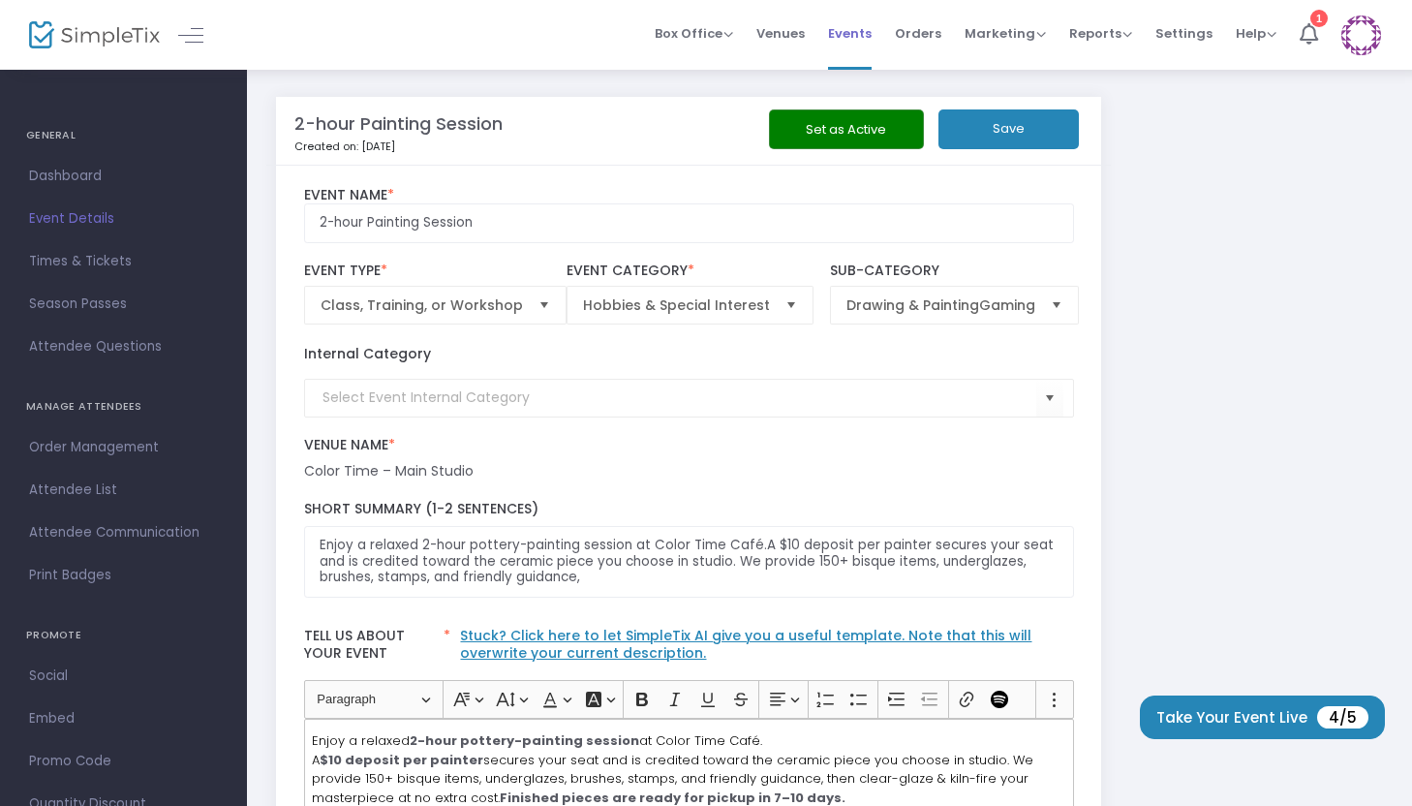
click at [859, 45] on span "Events" at bounding box center [850, 33] width 44 height 49
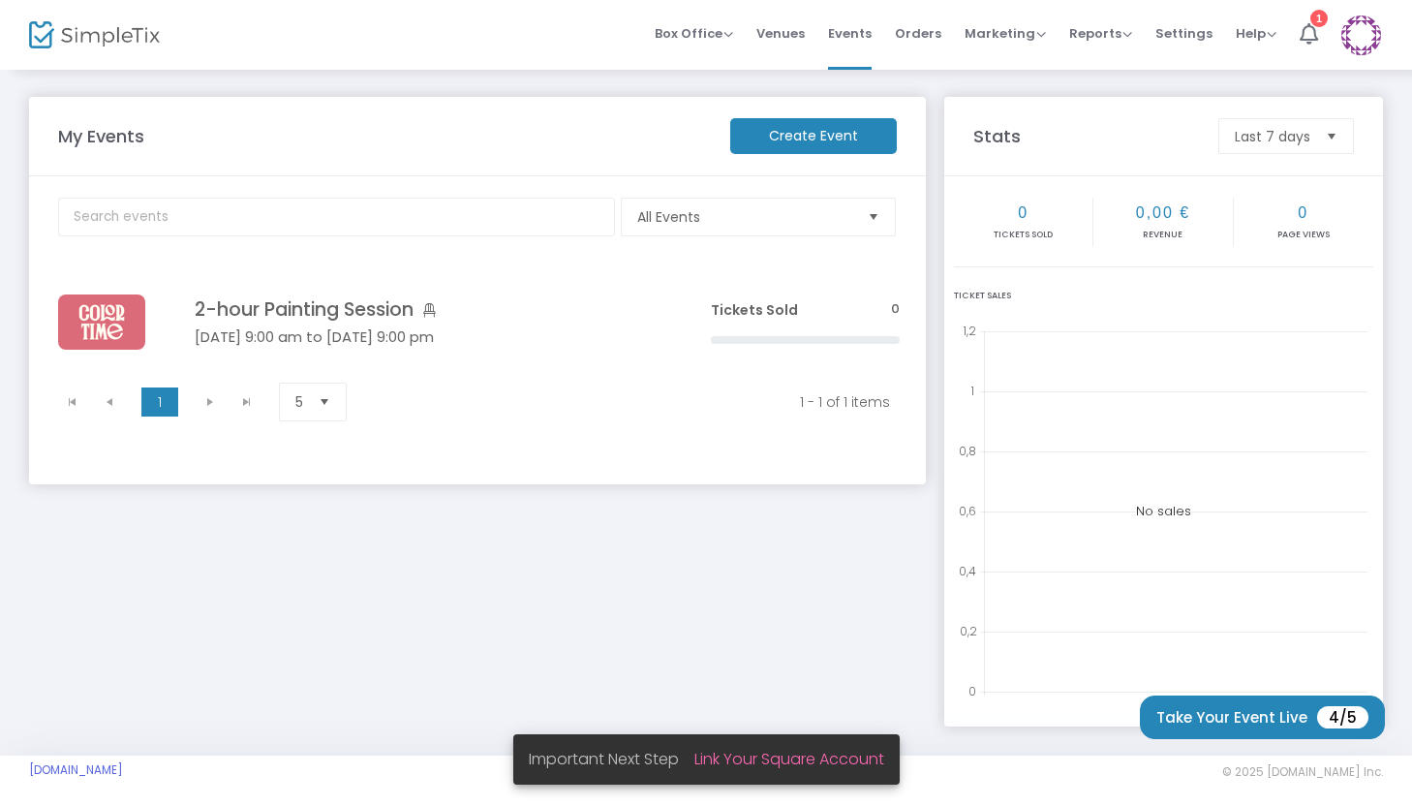
click at [833, 149] on m-button "Create Event" at bounding box center [813, 136] width 167 height 36
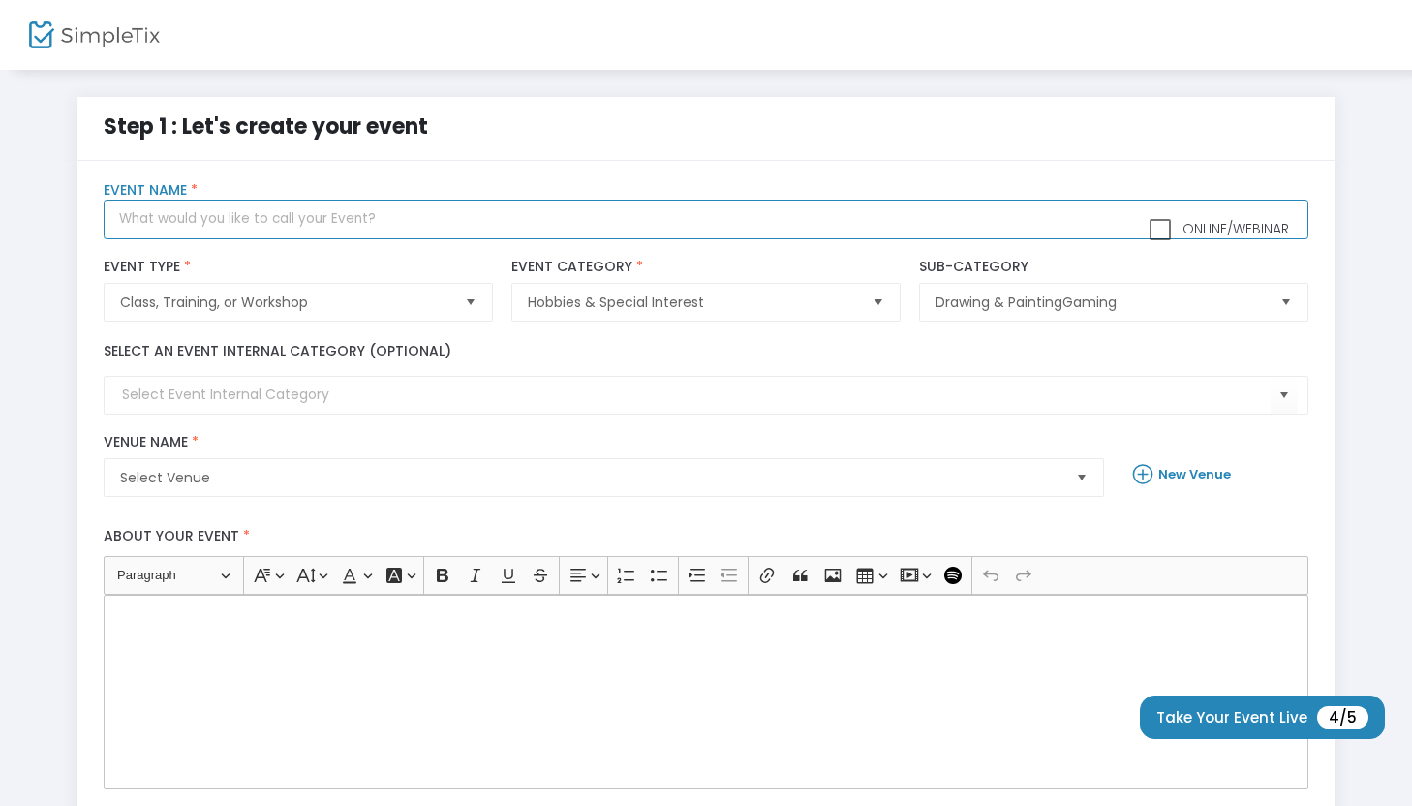
click at [374, 206] on input "text" at bounding box center [706, 220] width 1204 height 40
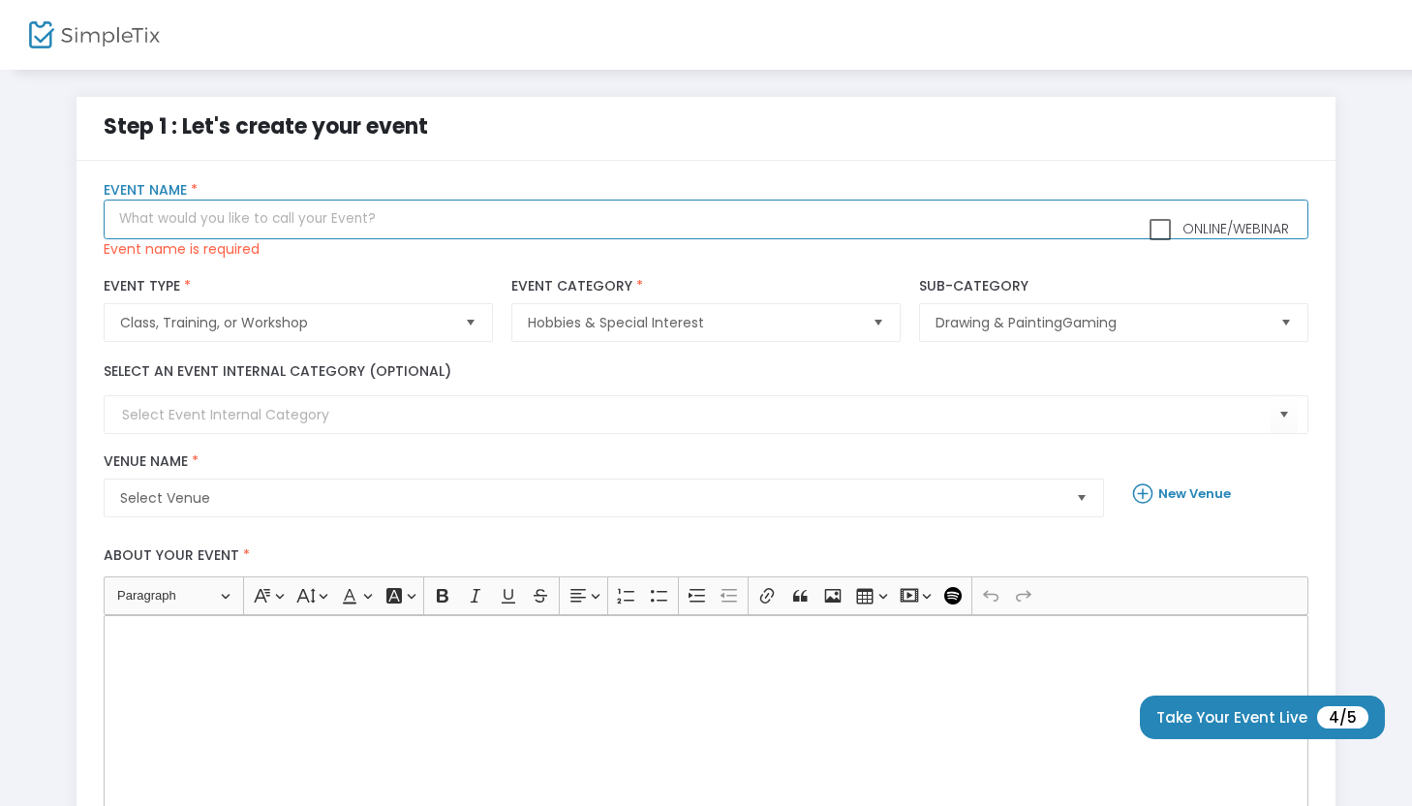
click at [319, 208] on input "text" at bounding box center [706, 220] width 1204 height 40
paste input "2-Hour Painting Session"
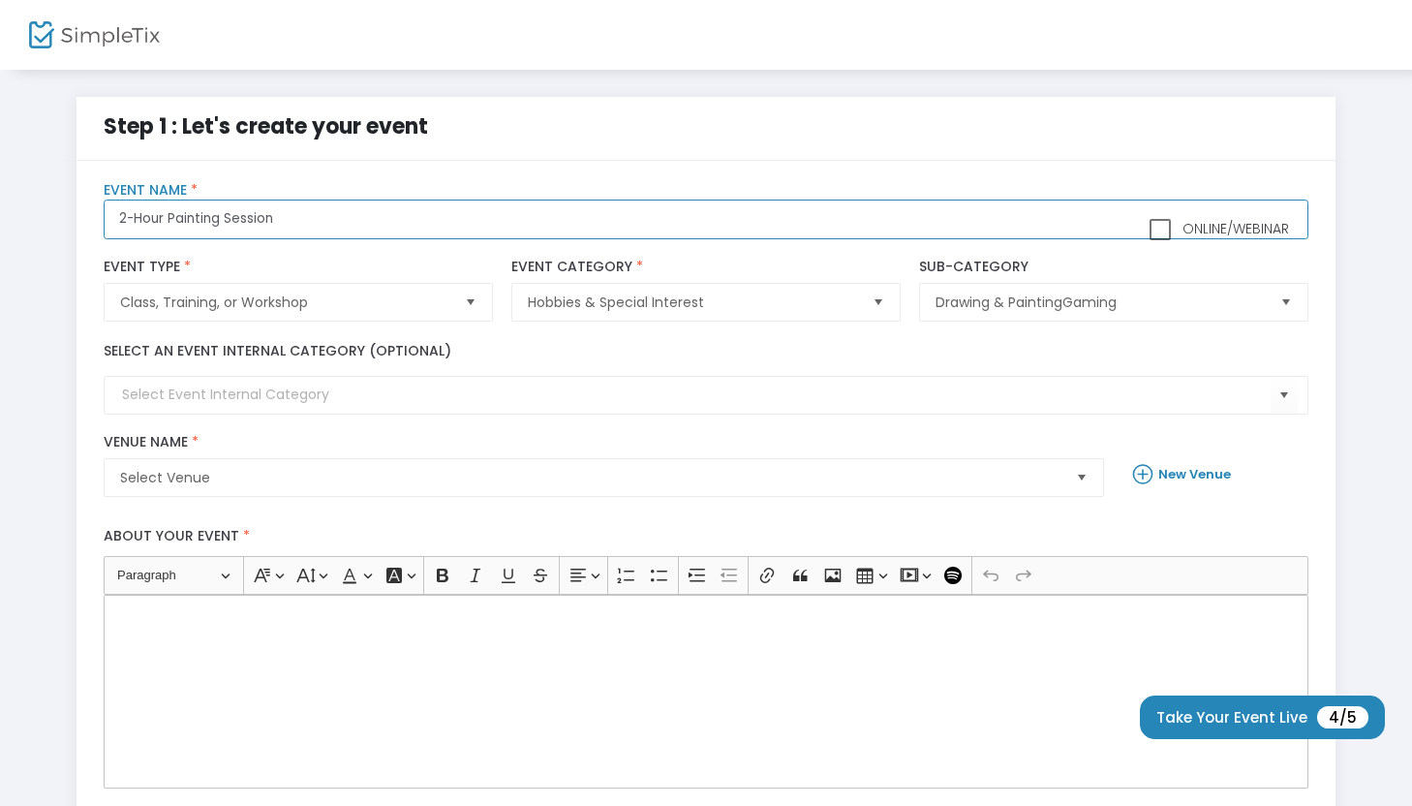
type input "2-Hour Painting Session"
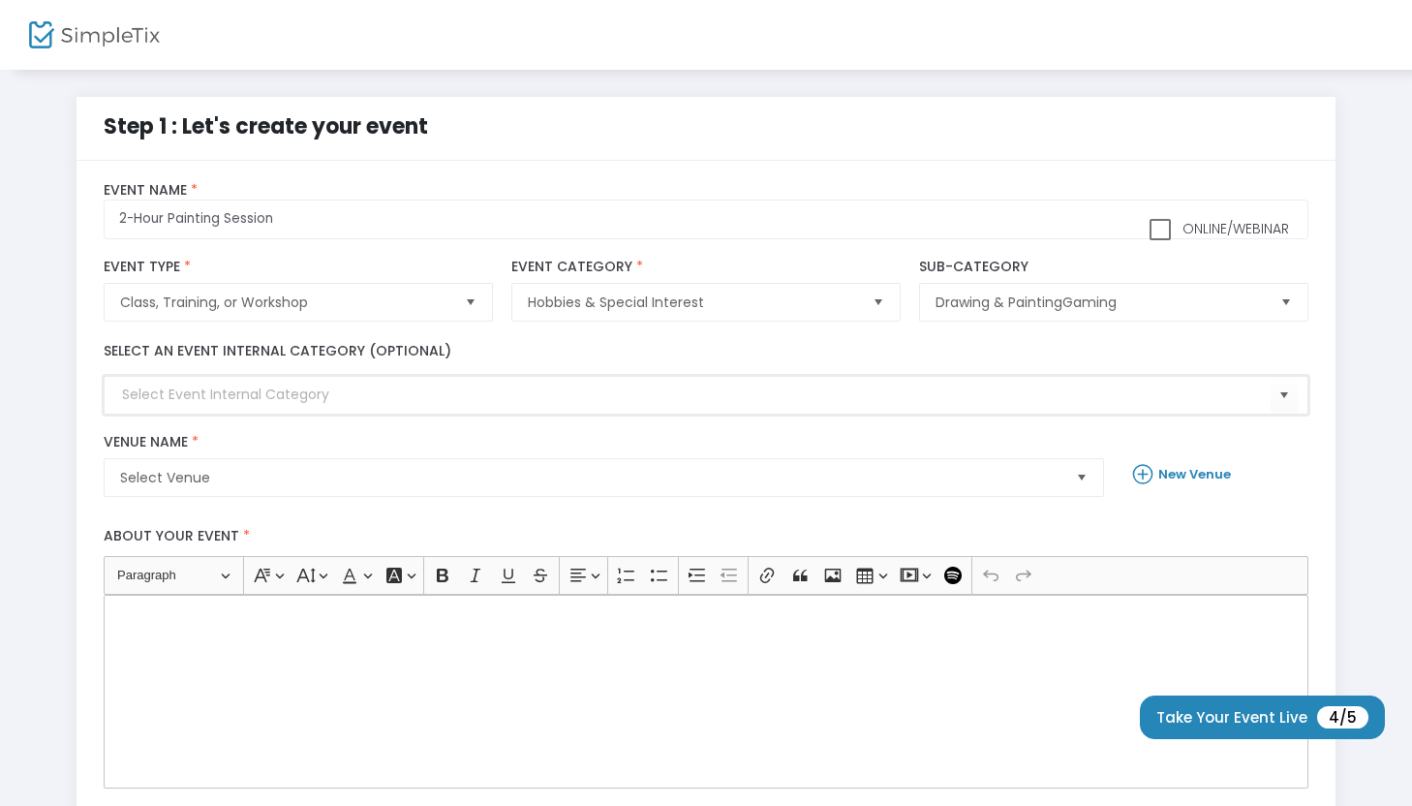
click at [321, 389] on input at bounding box center [696, 395] width 1148 height 20
click at [353, 483] on span "Select Venue" at bounding box center [590, 477] width 941 height 19
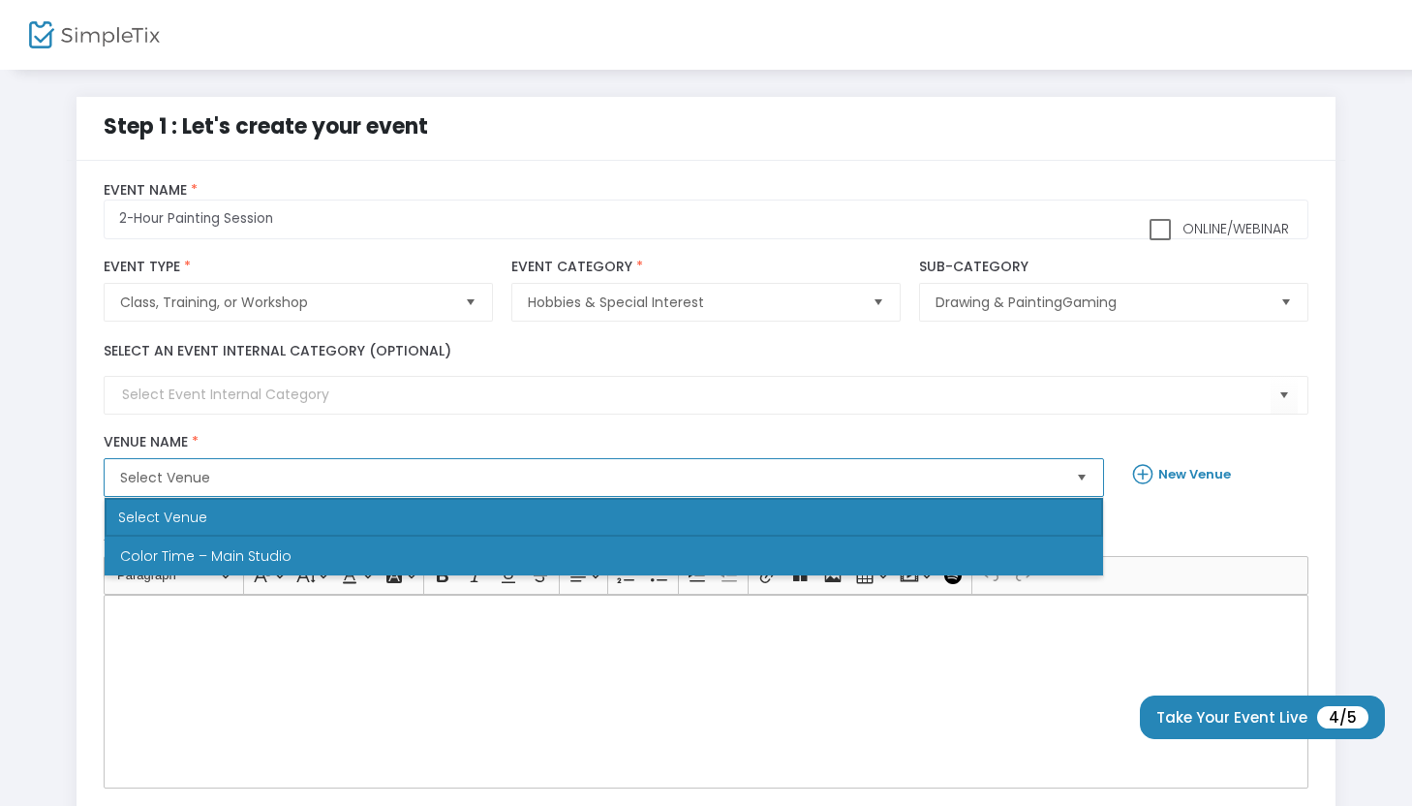
click at [341, 558] on li "Color Time – Main Studio" at bounding box center [604, 556] width 999 height 39
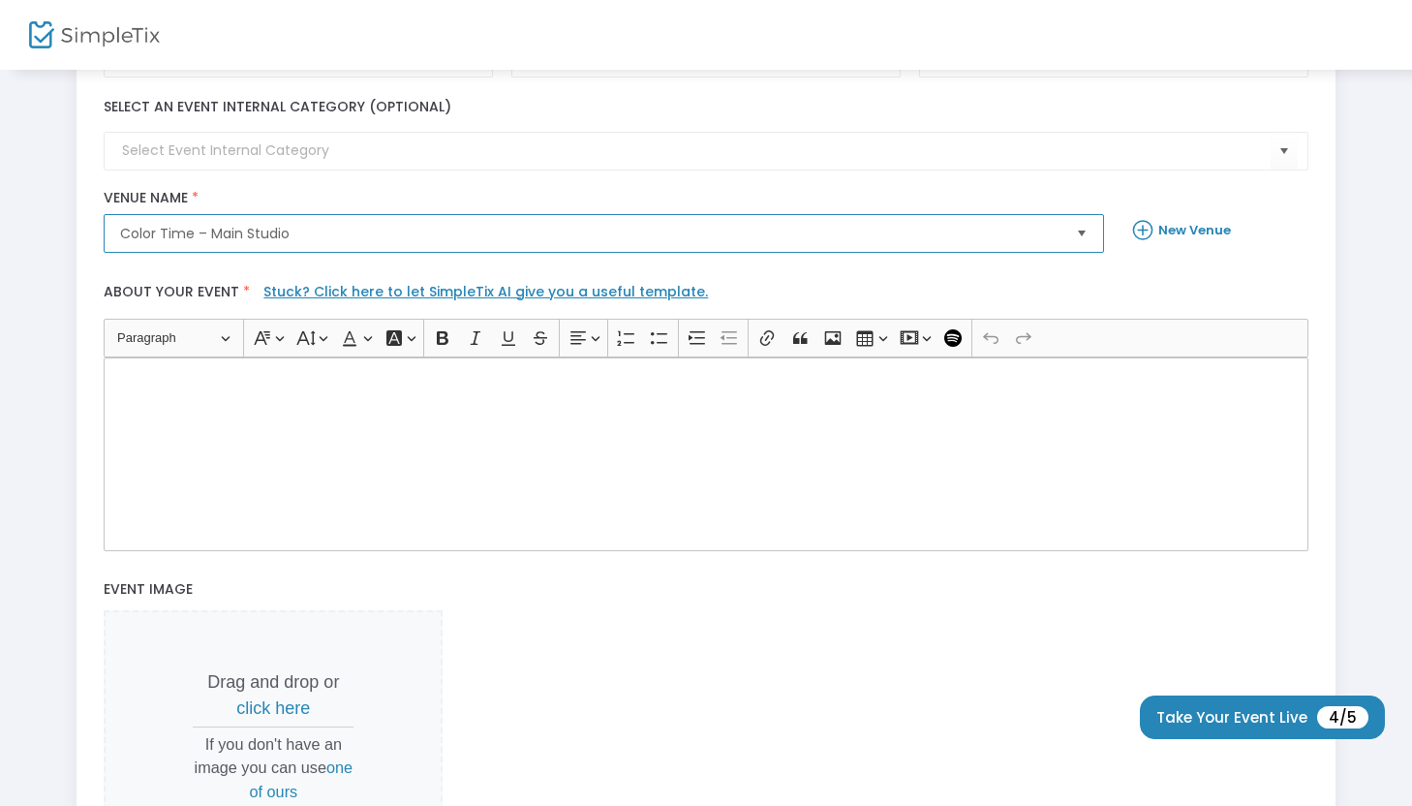
scroll to position [333, 0]
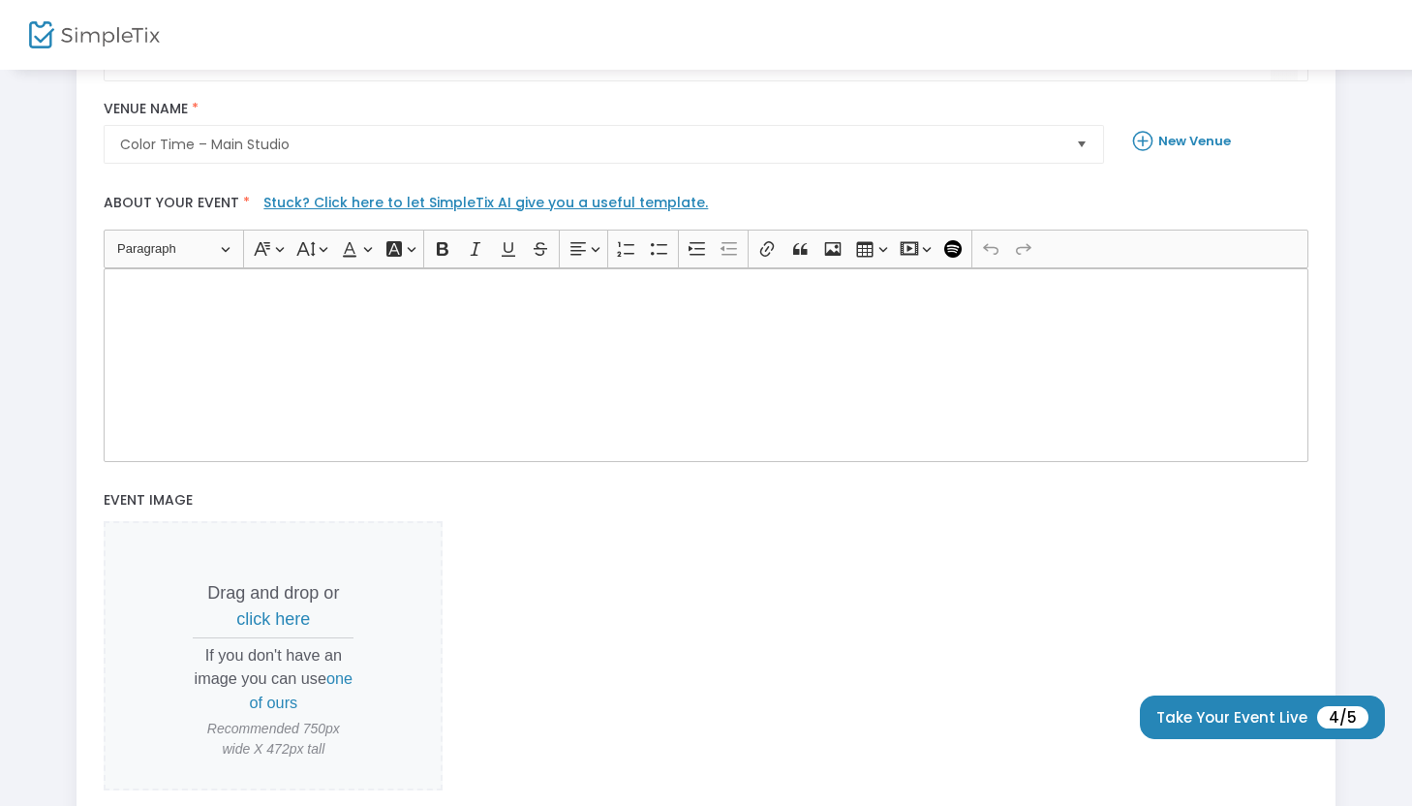
click at [451, 355] on div "Rich Text Editor, main" at bounding box center [706, 365] width 1204 height 194
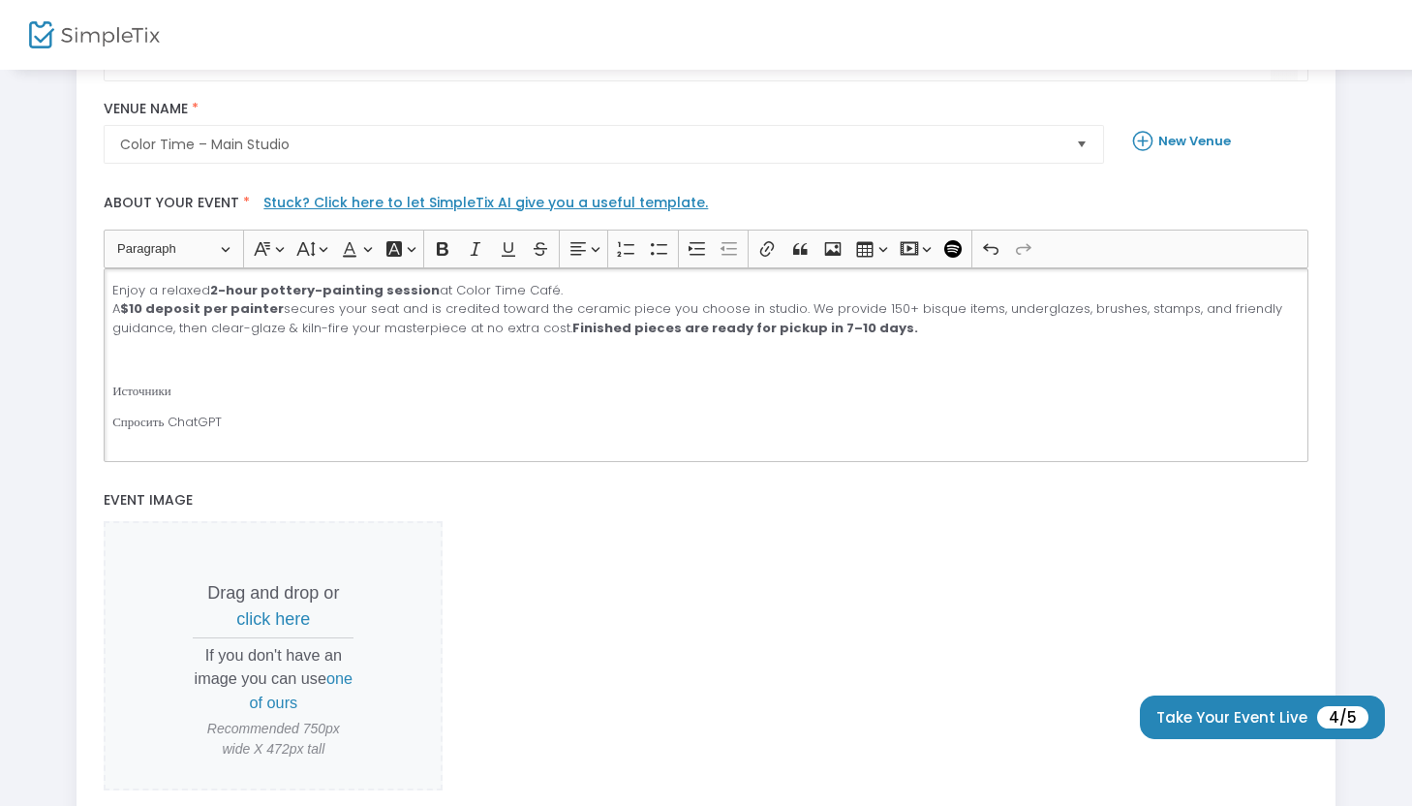
click at [293, 617] on span "click here" at bounding box center [273, 618] width 74 height 19
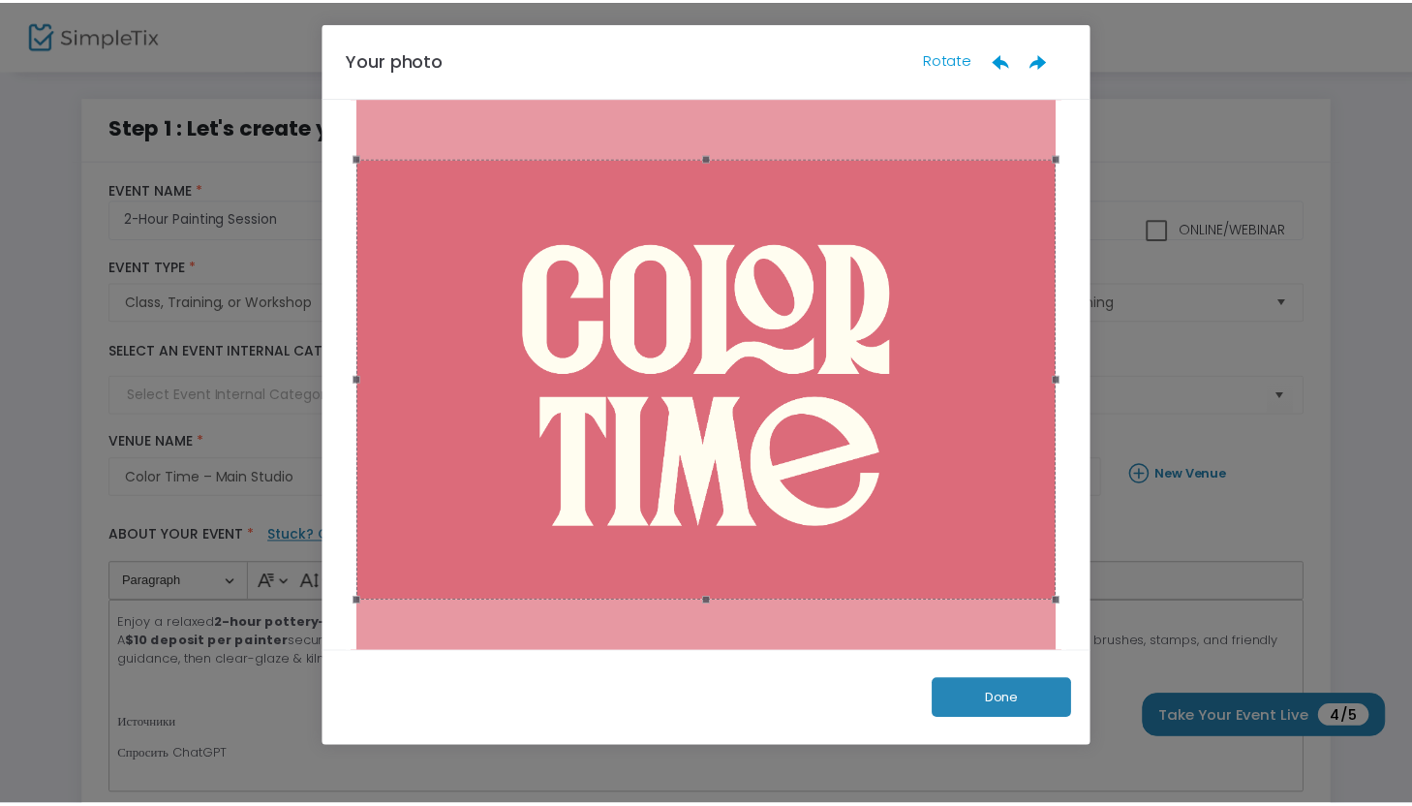
scroll to position [92, 0]
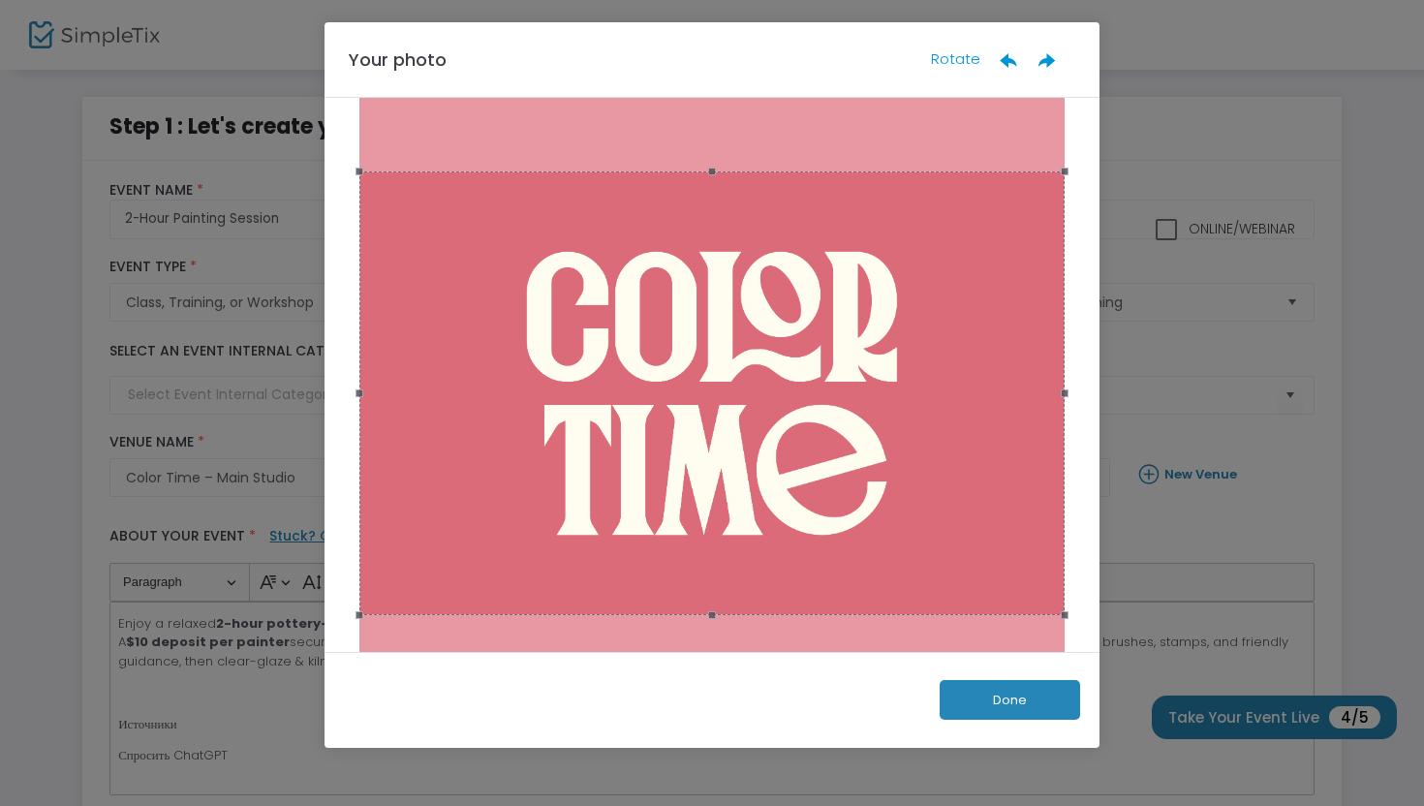
click at [634, 479] on div at bounding box center [711, 393] width 705 height 444
click at [995, 705] on button "Done" at bounding box center [1010, 700] width 140 height 40
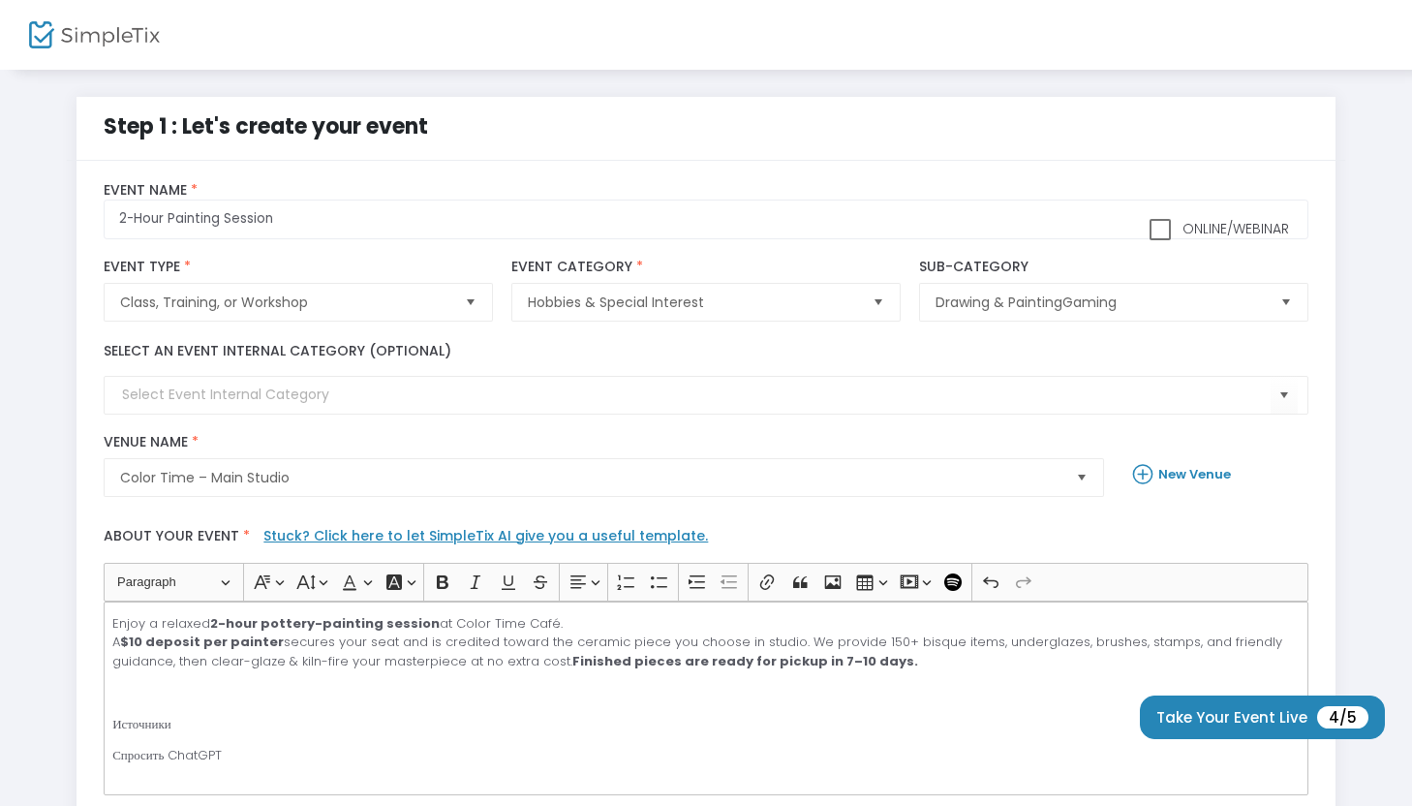
scroll to position [512, 0]
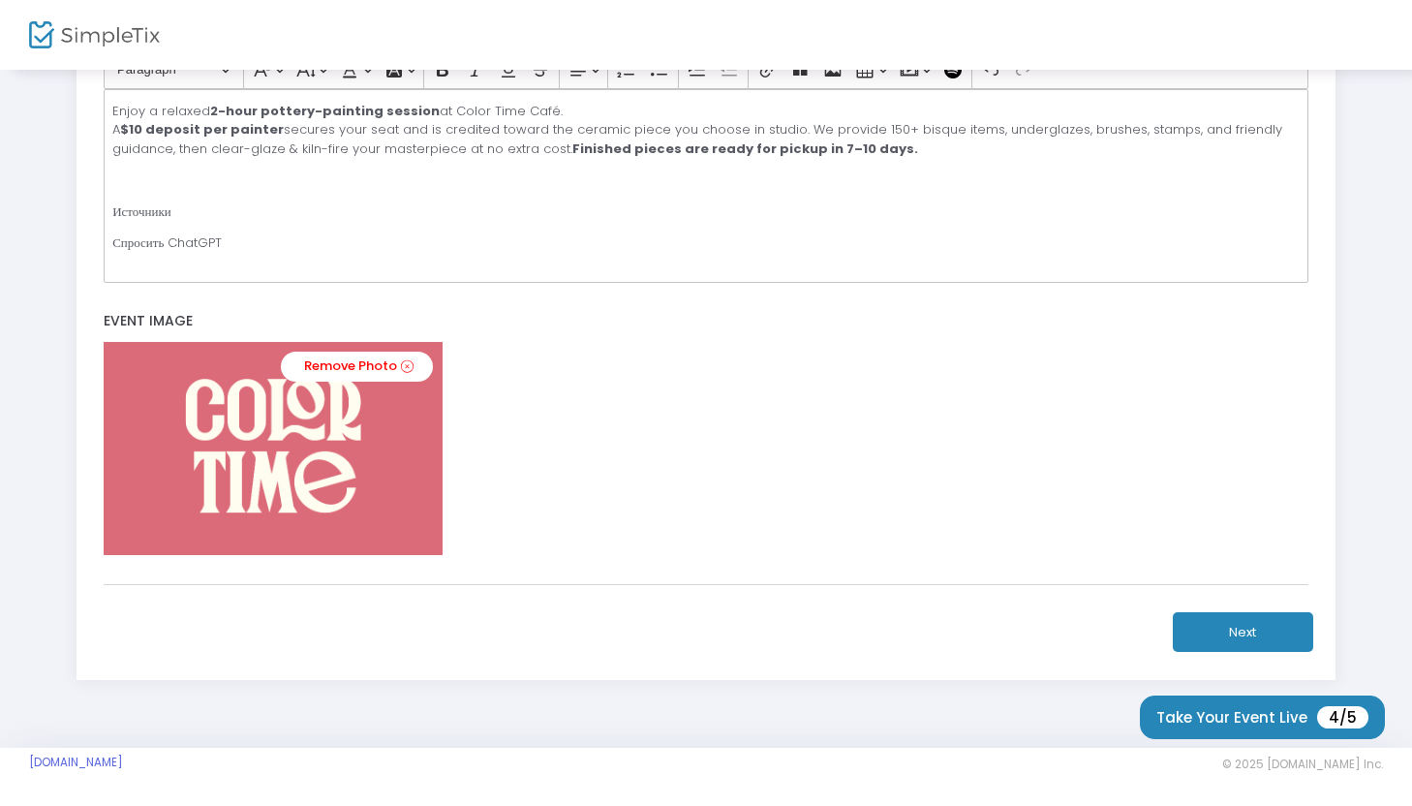
click at [1255, 644] on button "Next" at bounding box center [1243, 632] width 140 height 40
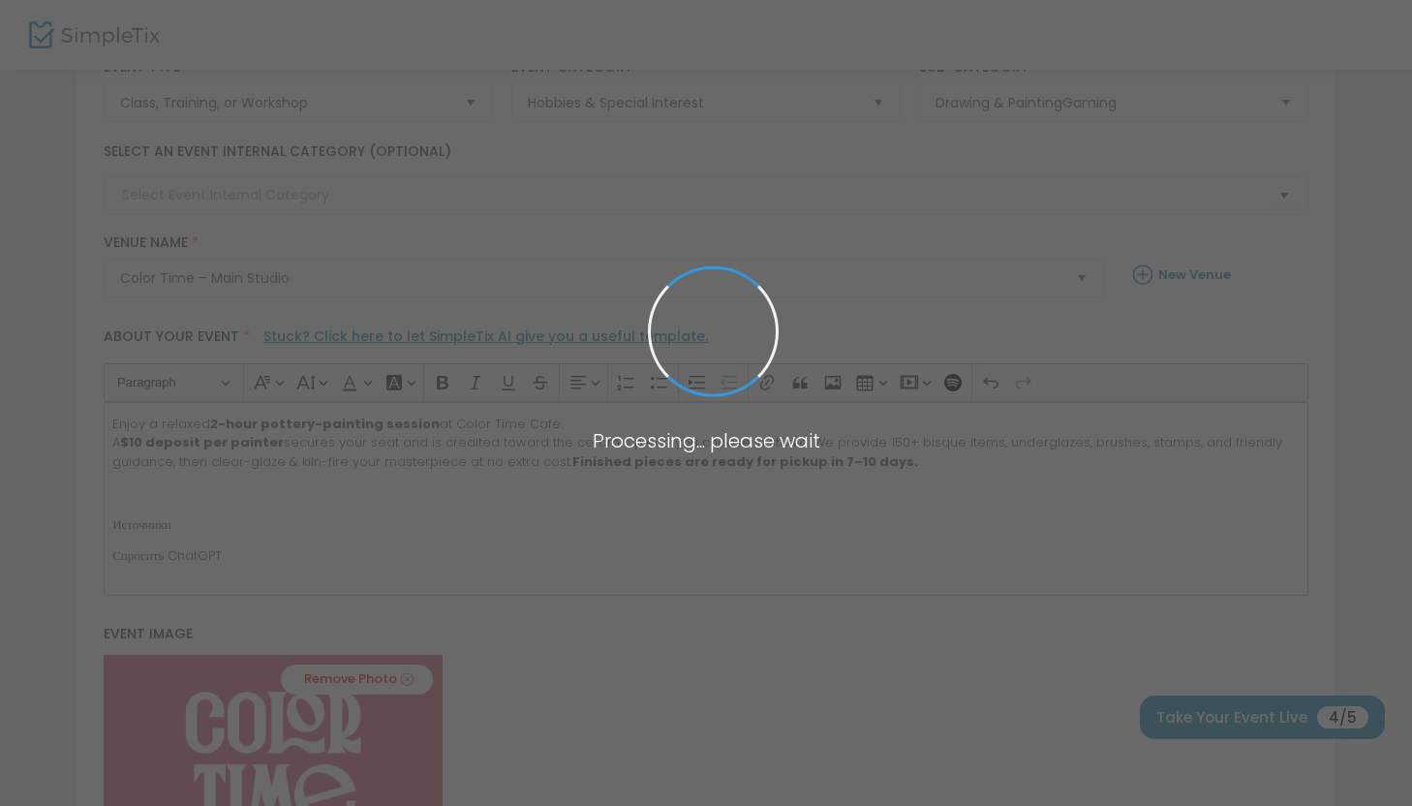
scroll to position [37, 0]
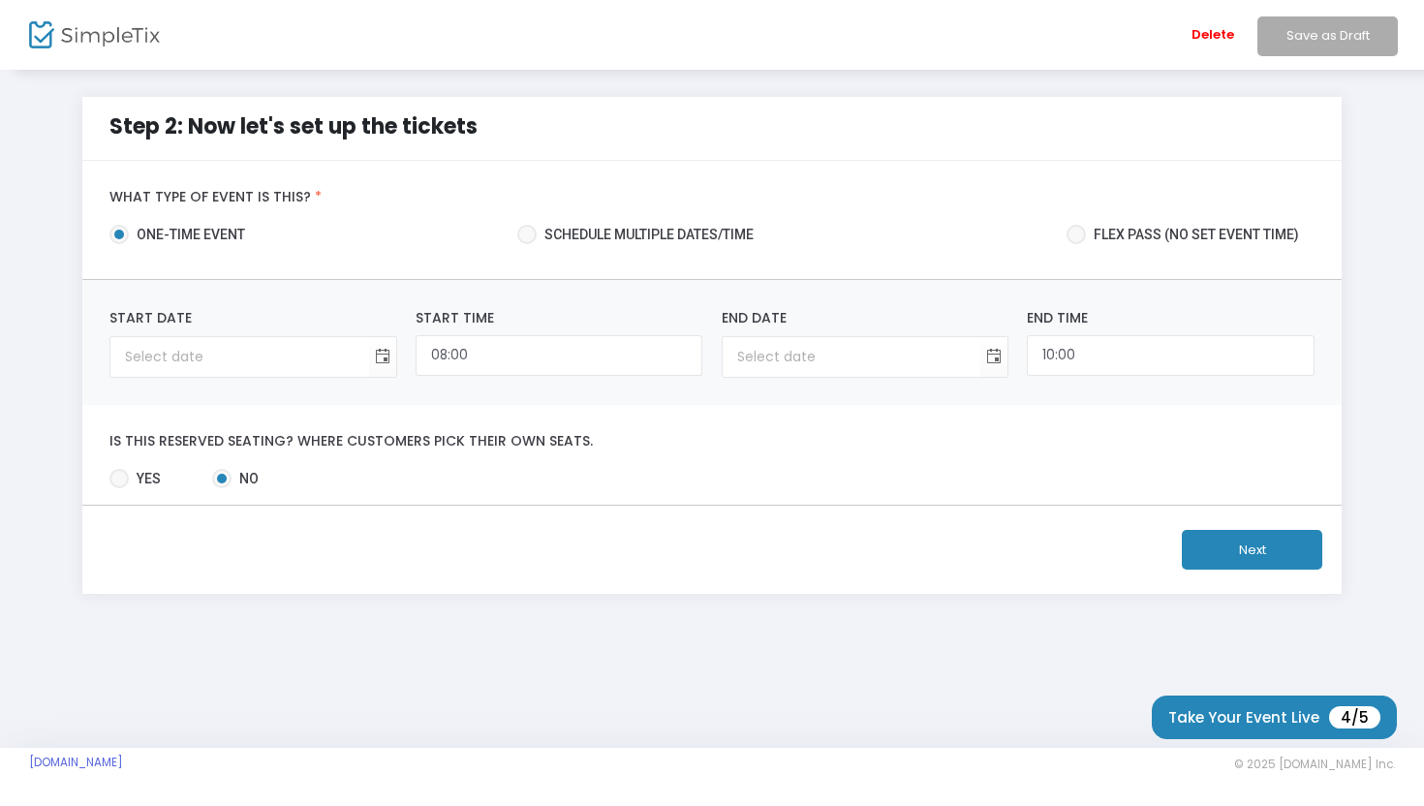
click at [132, 481] on span "Yes" at bounding box center [145, 479] width 32 height 20
click at [119, 488] on input "Yes" at bounding box center [118, 488] width 1 height 1
radio input "true"
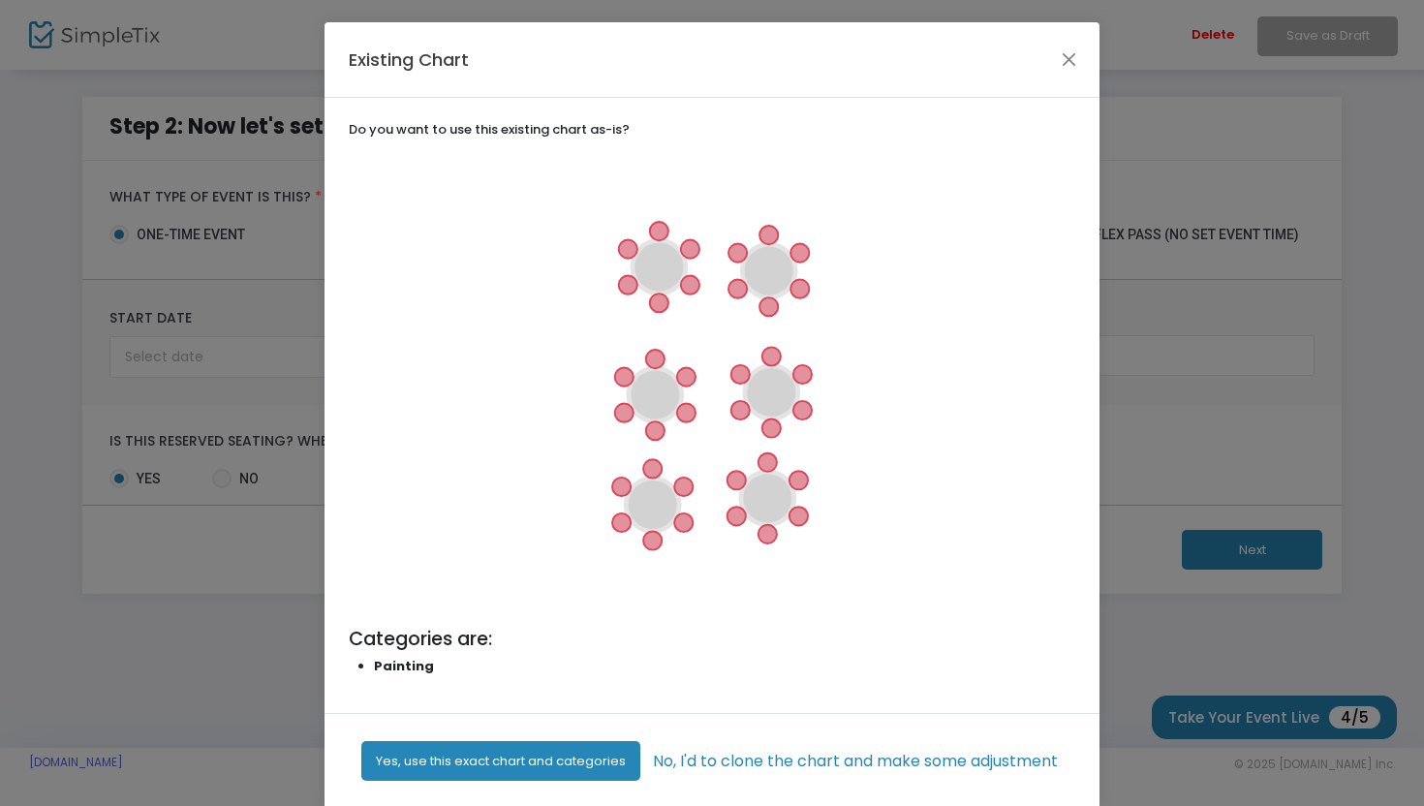
click at [487, 289] on img at bounding box center [712, 385] width 484 height 484
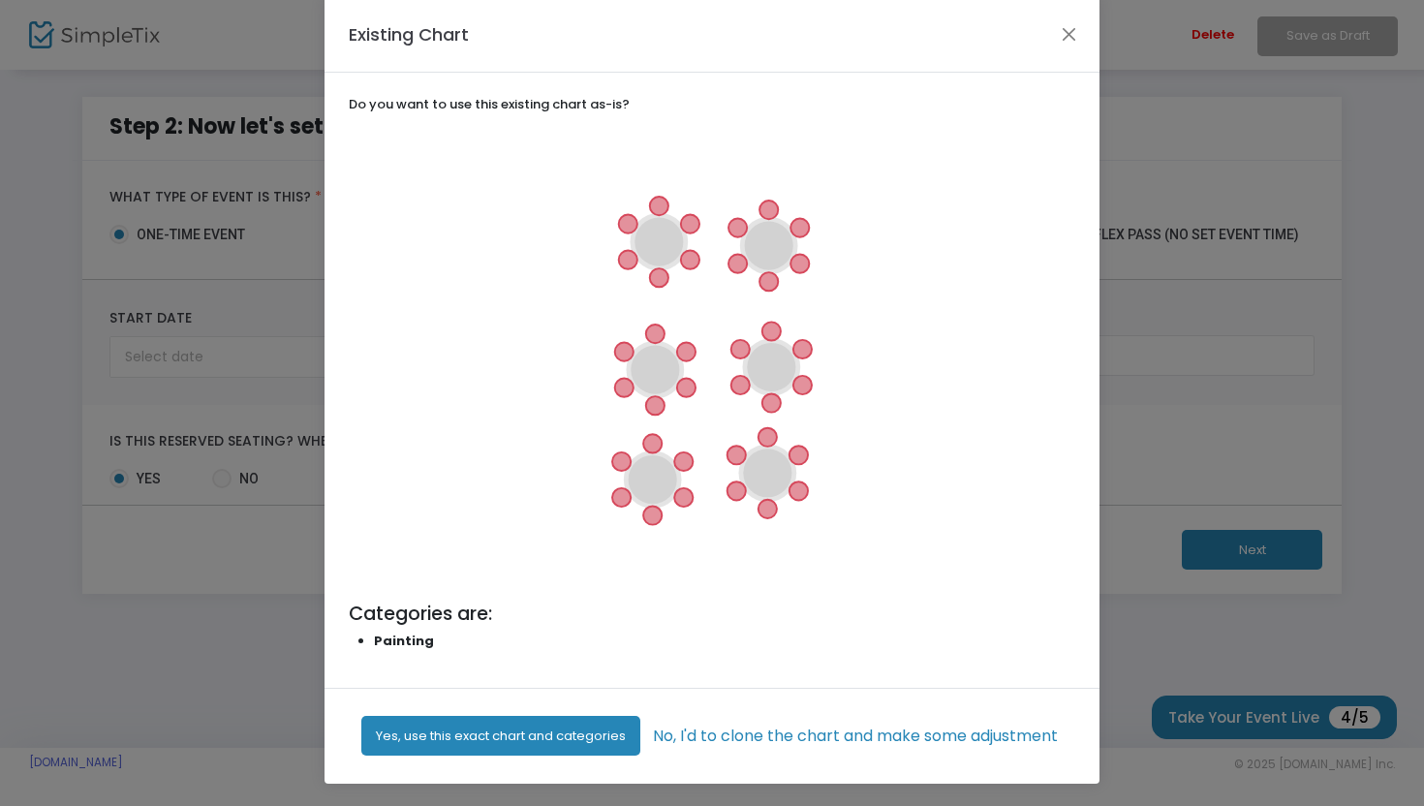
click at [544, 744] on button "Yes, use this exact chart and categories" at bounding box center [500, 736] width 279 height 40
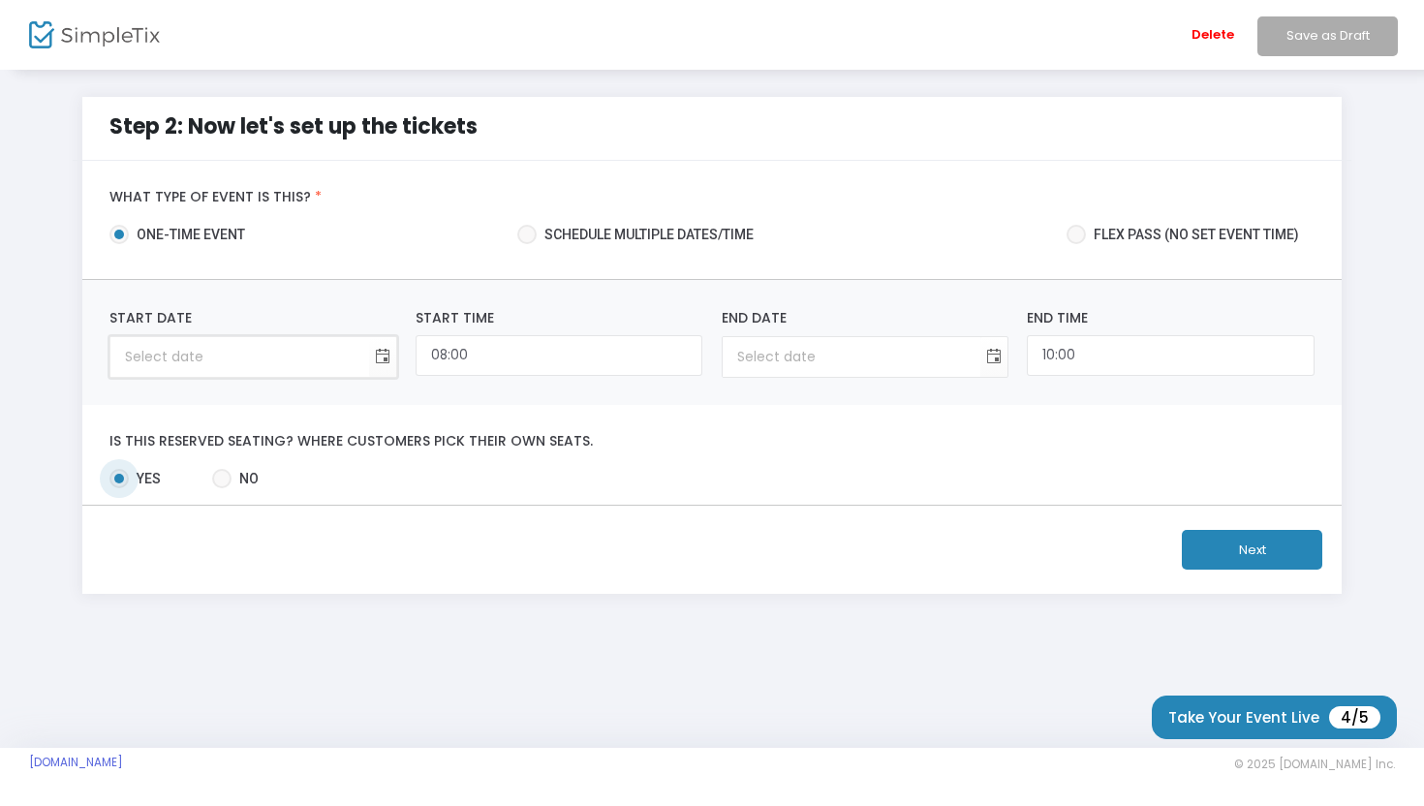
type input "dag-maand-jaar"
click at [231, 357] on input "dag-maand-jaar" at bounding box center [239, 357] width 258 height 40
click at [386, 356] on span "Toggle calendar" at bounding box center [382, 357] width 32 height 32
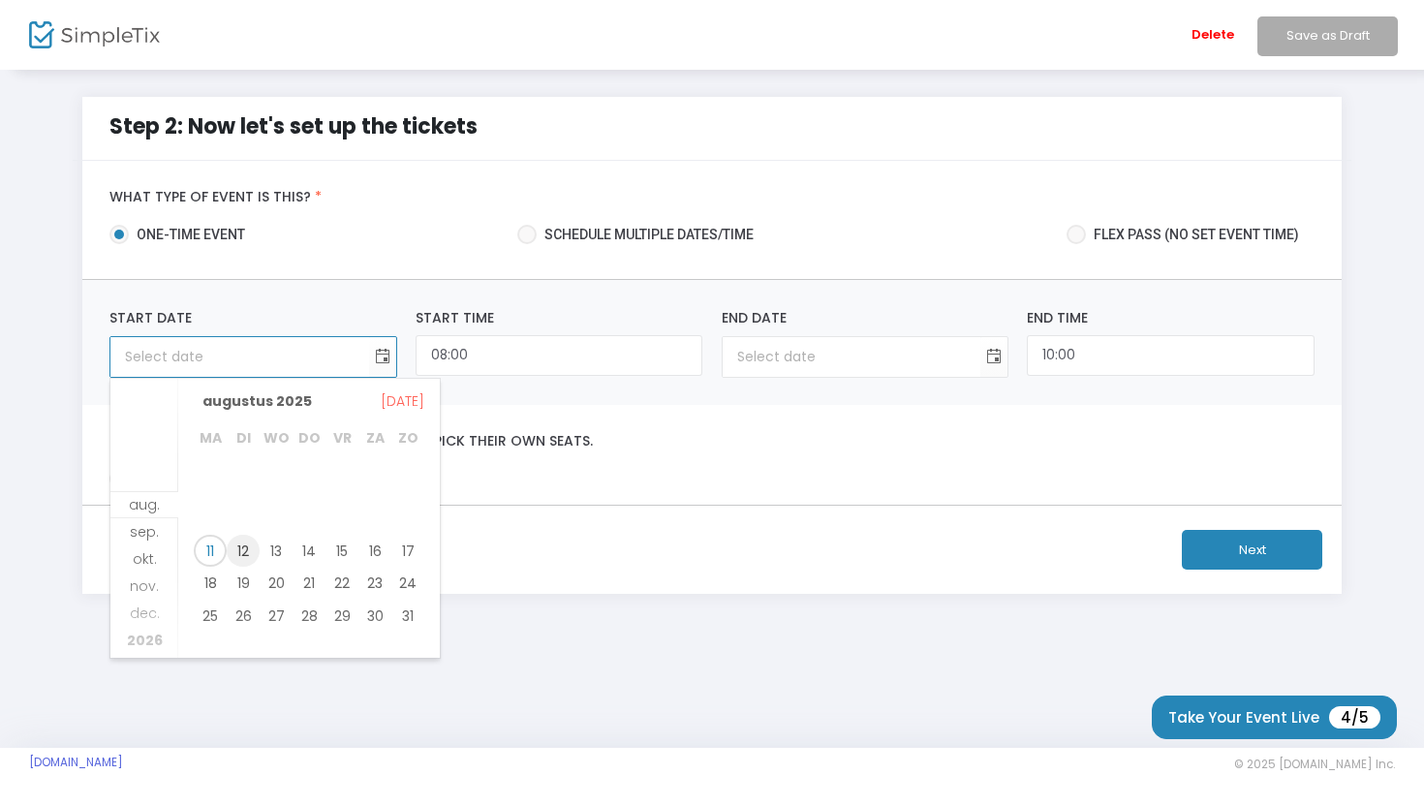
click at [246, 551] on span "12" at bounding box center [243, 551] width 33 height 33
type input "[DATE]"
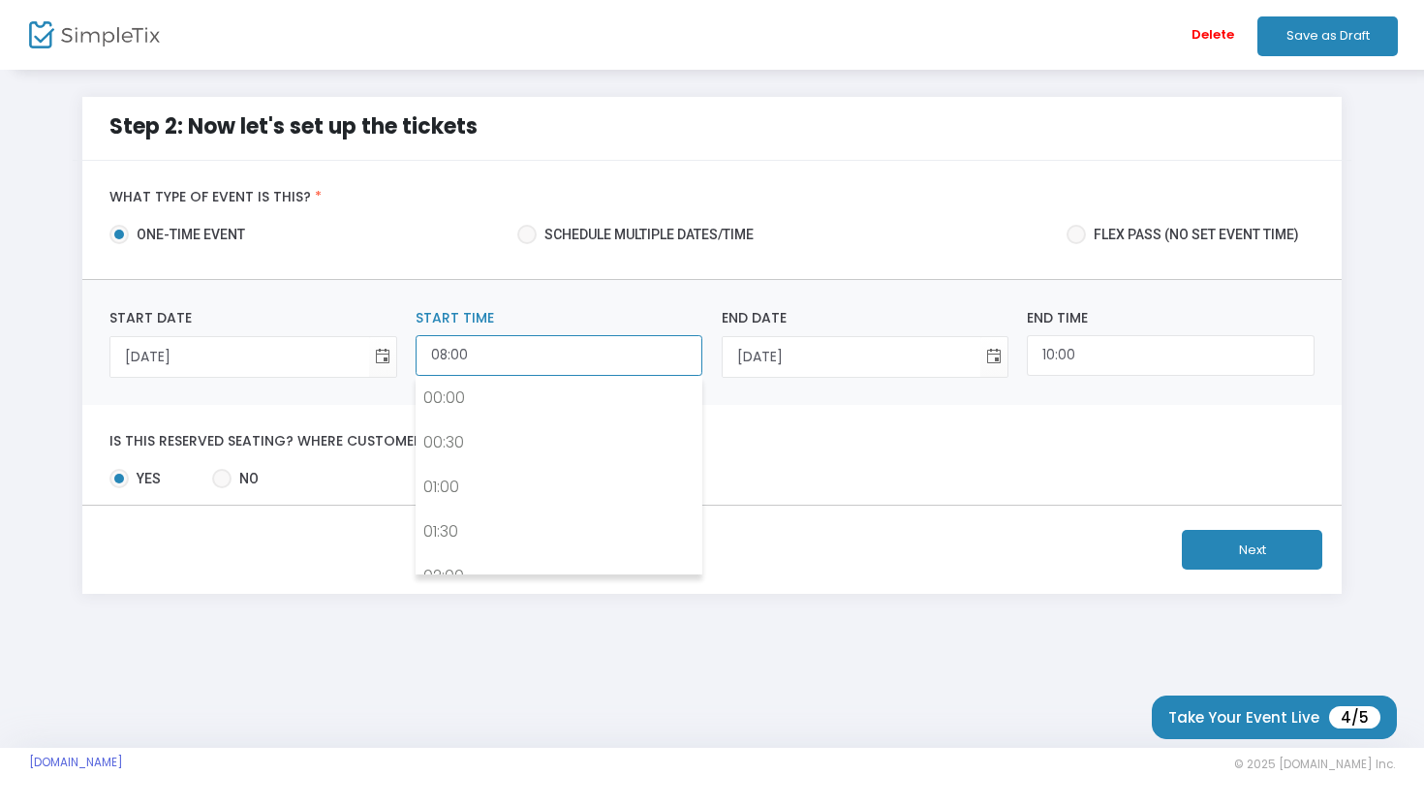
click at [467, 358] on input "08:00" at bounding box center [559, 356] width 287 height 42
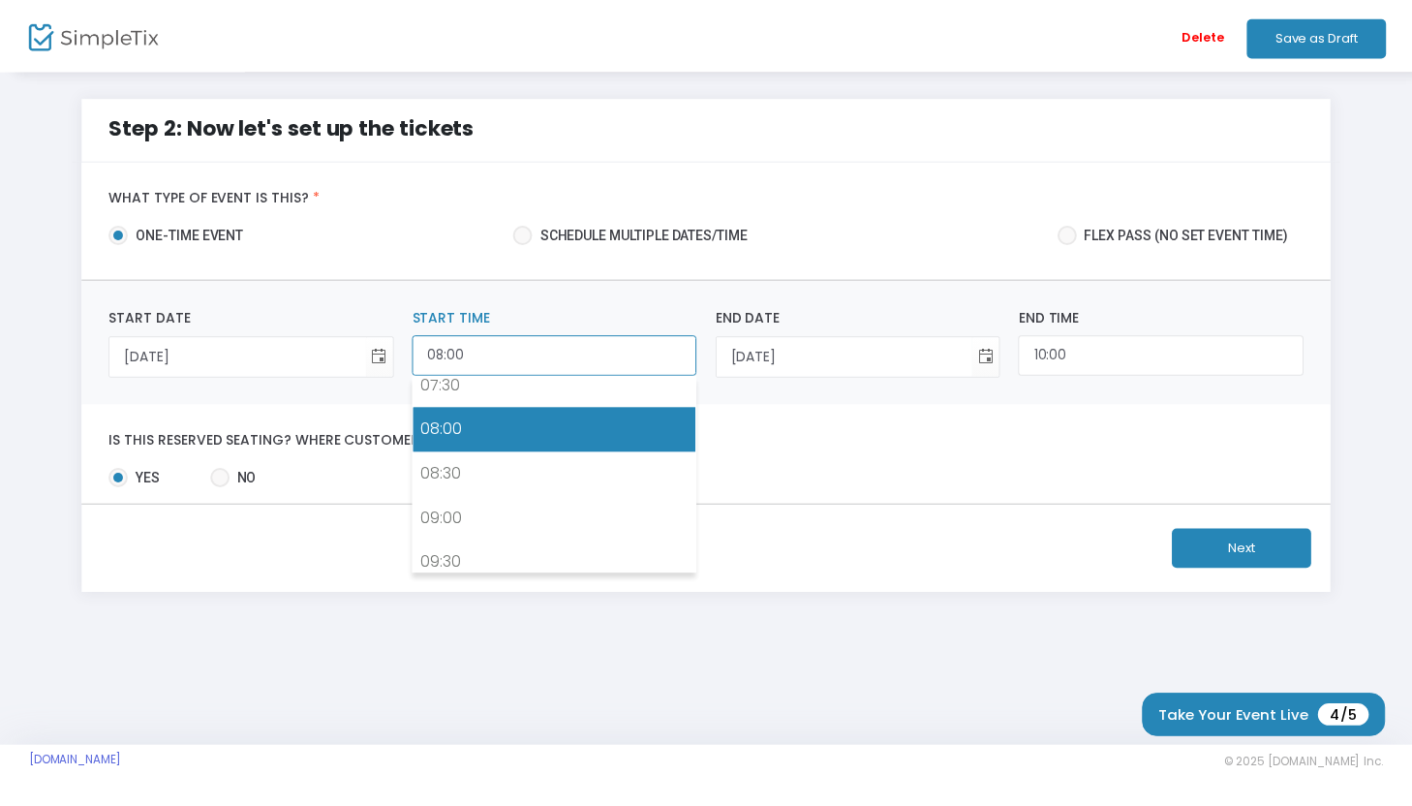
scroll to position [690, 0]
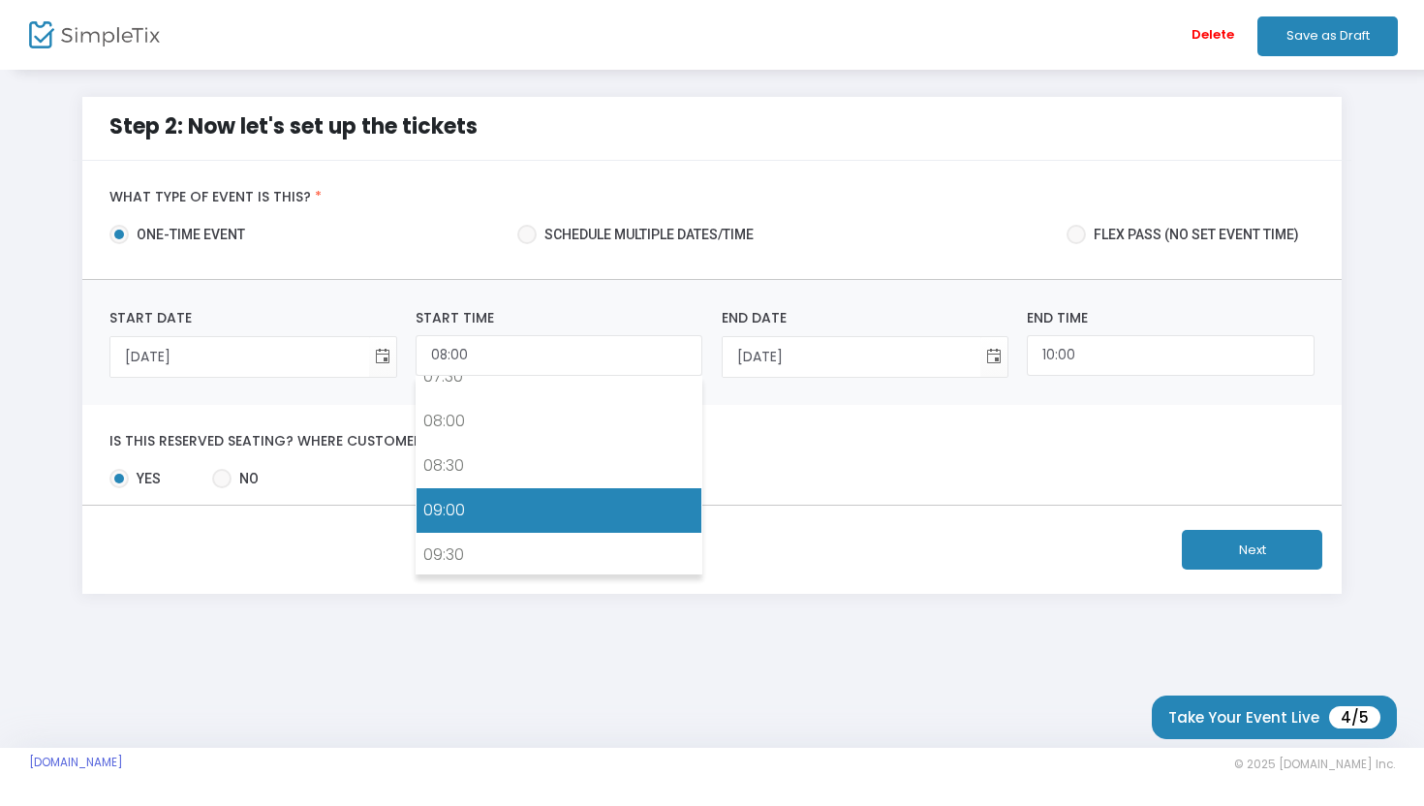
click at [455, 508] on link "09:00" at bounding box center [559, 510] width 285 height 45
type input "09:00"
type input "11:00"
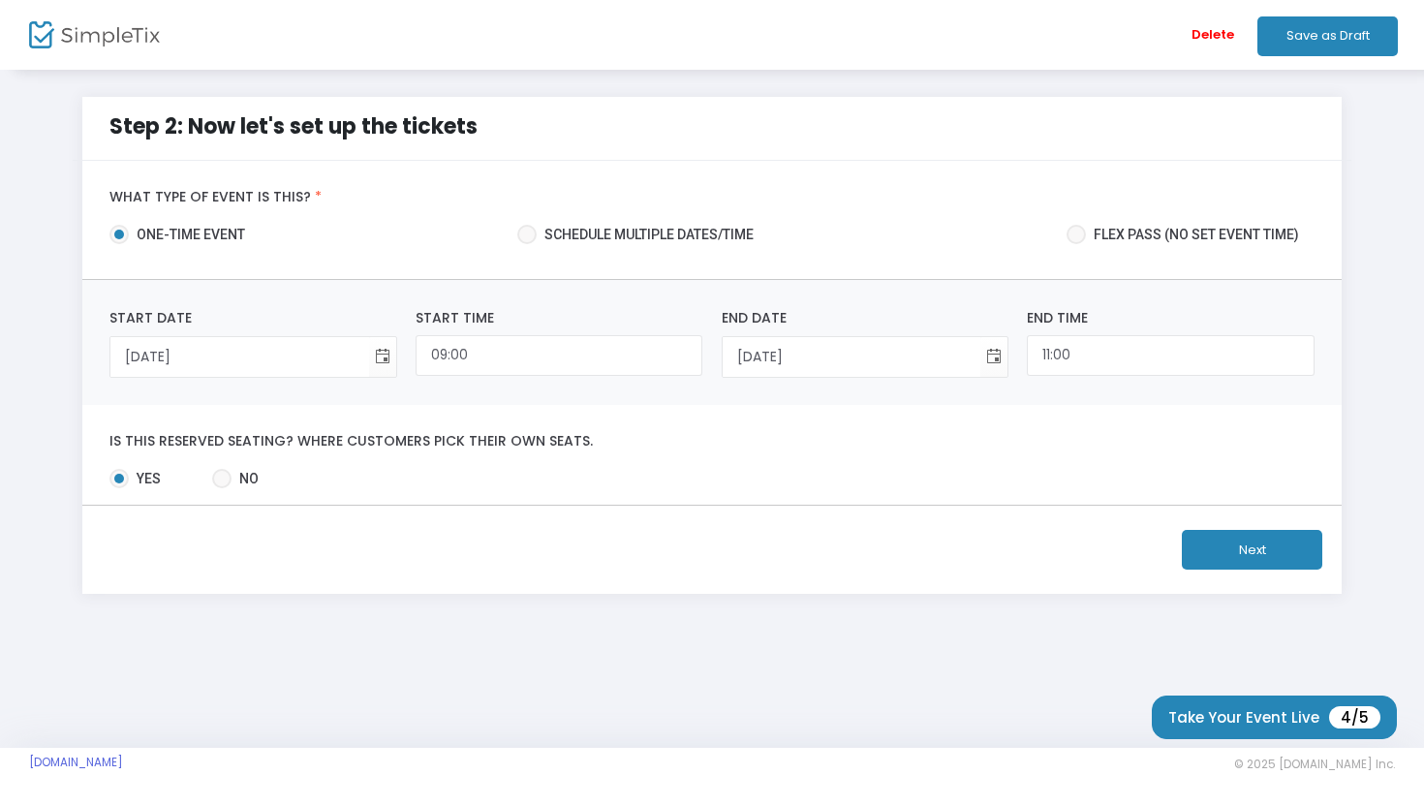
click at [599, 232] on span "Schedule multiple dates/time" at bounding box center [645, 235] width 217 height 20
click at [527, 244] on input "Schedule multiple dates/time" at bounding box center [526, 244] width 1 height 1
radio input "true"
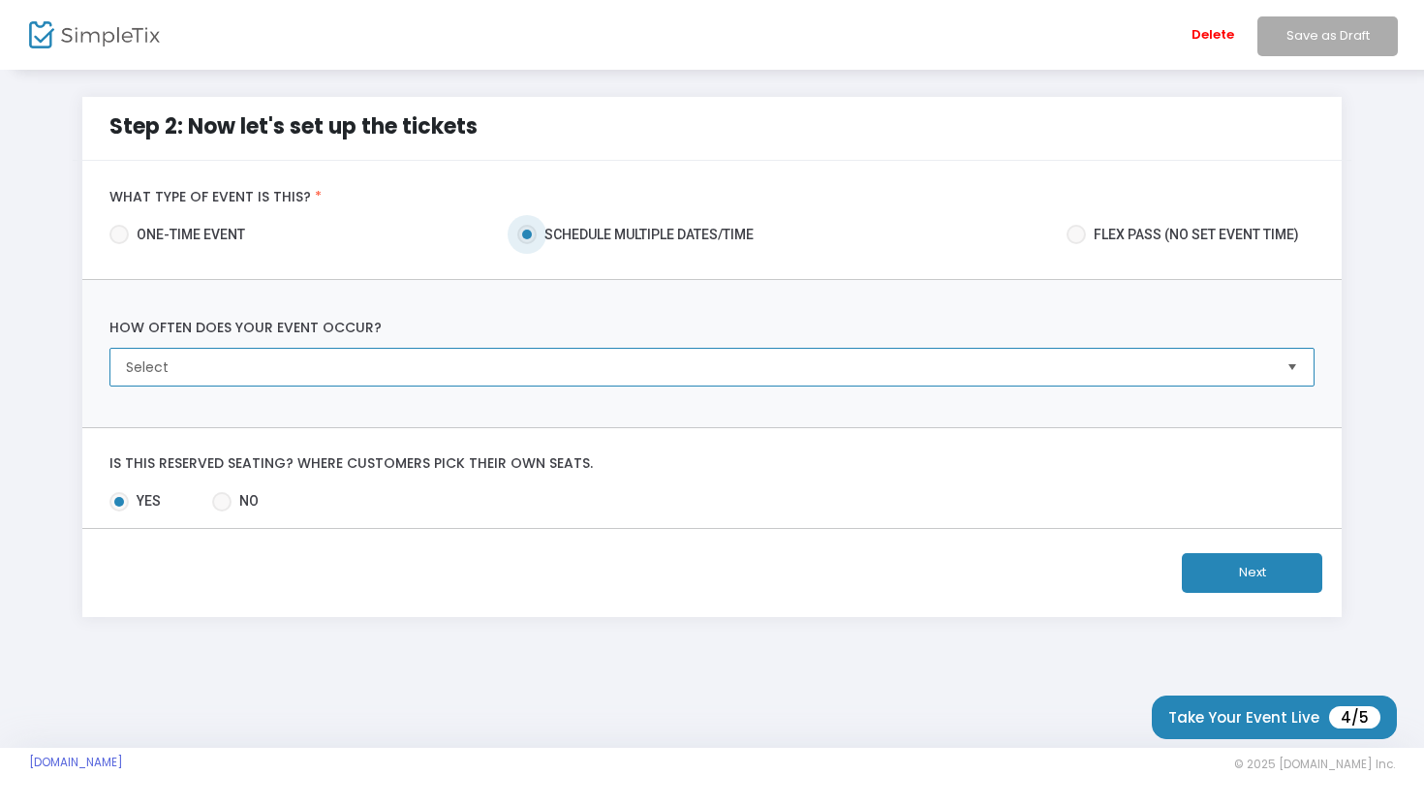
click at [551, 372] on span "Select" at bounding box center [698, 366] width 1144 height 19
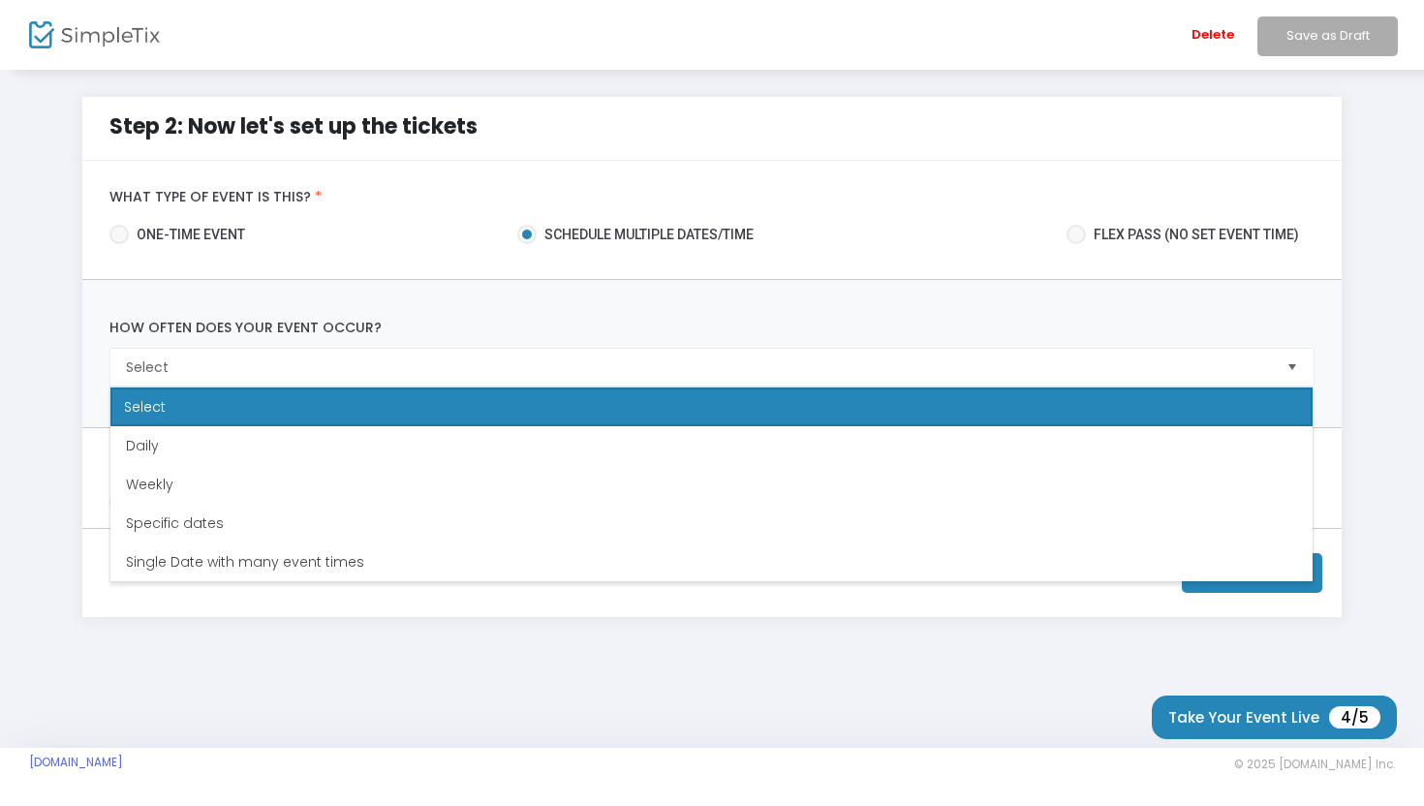
click at [1130, 230] on span "Flex pass (no set event time)" at bounding box center [1192, 235] width 213 height 20
click at [1076, 244] on input "Flex pass (no set event time)" at bounding box center [1075, 244] width 1 height 1
radio input "true"
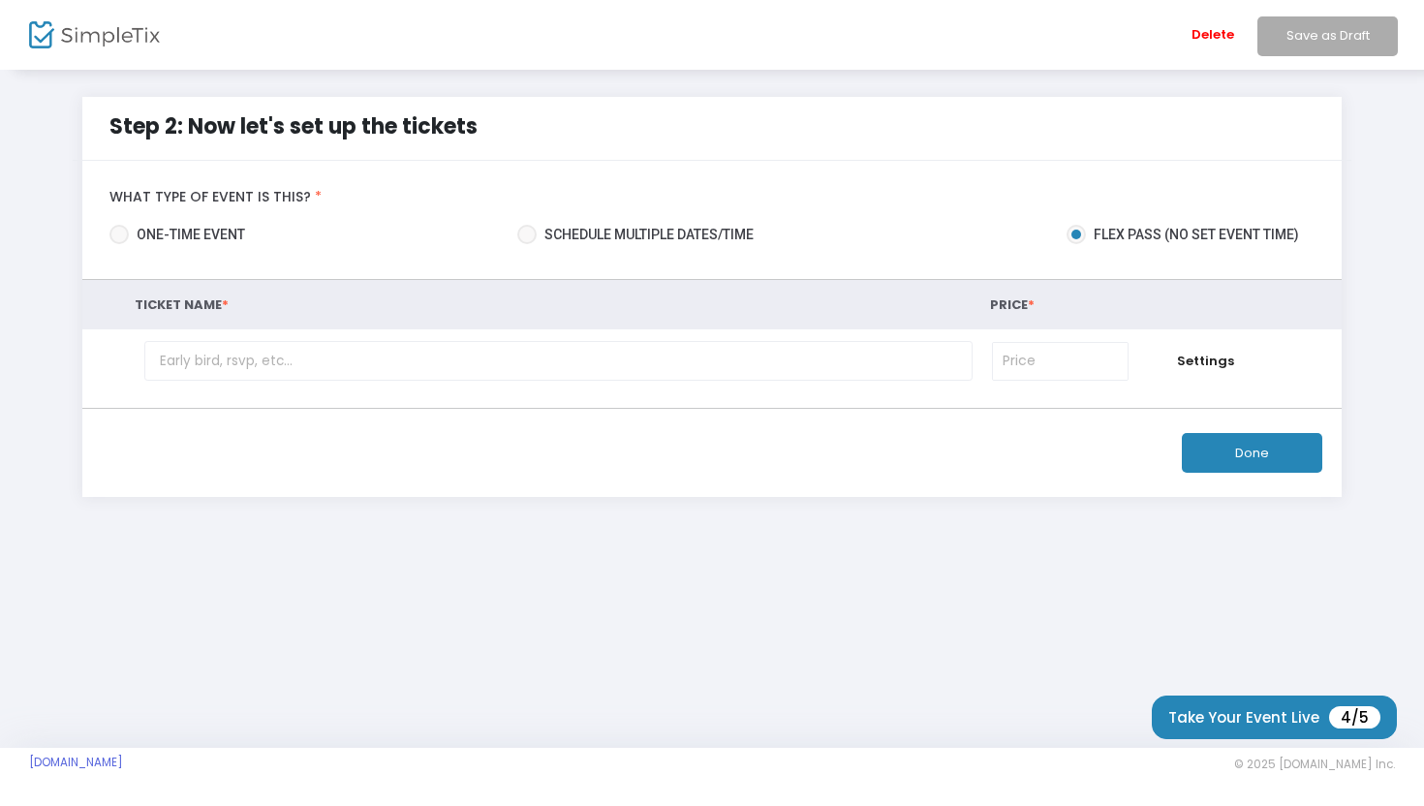
click at [664, 431] on div "Done" at bounding box center [712, 453] width 1260 height 88
click at [665, 381] on td at bounding box center [563, 360] width 838 height 63
click at [576, 337] on td at bounding box center [563, 360] width 838 height 63
click at [576, 360] on input "text" at bounding box center [558, 361] width 828 height 40
click at [607, 234] on span "Schedule multiple dates/time" at bounding box center [645, 235] width 217 height 20
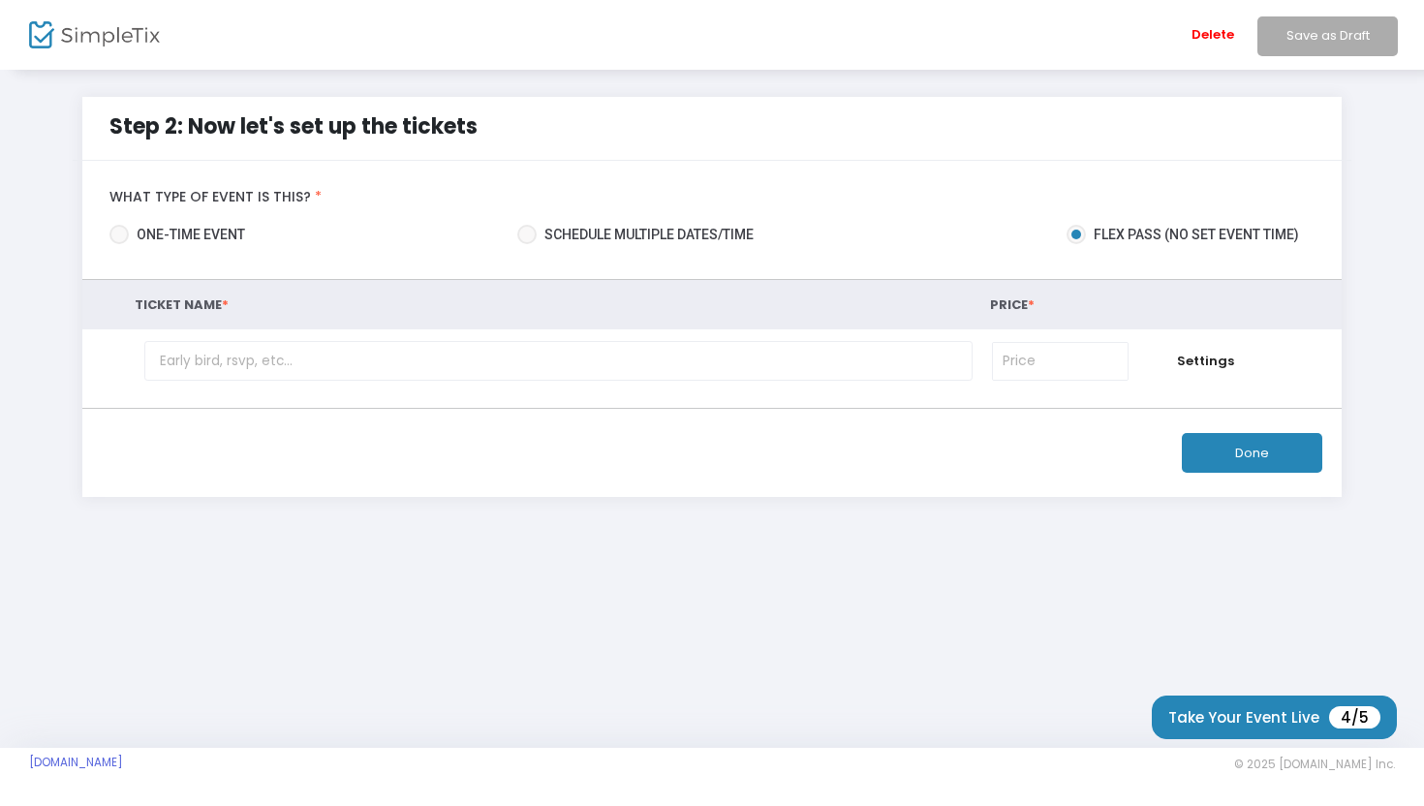
click at [527, 244] on input "Schedule multiple dates/time" at bounding box center [526, 244] width 1 height 1
radio input "true"
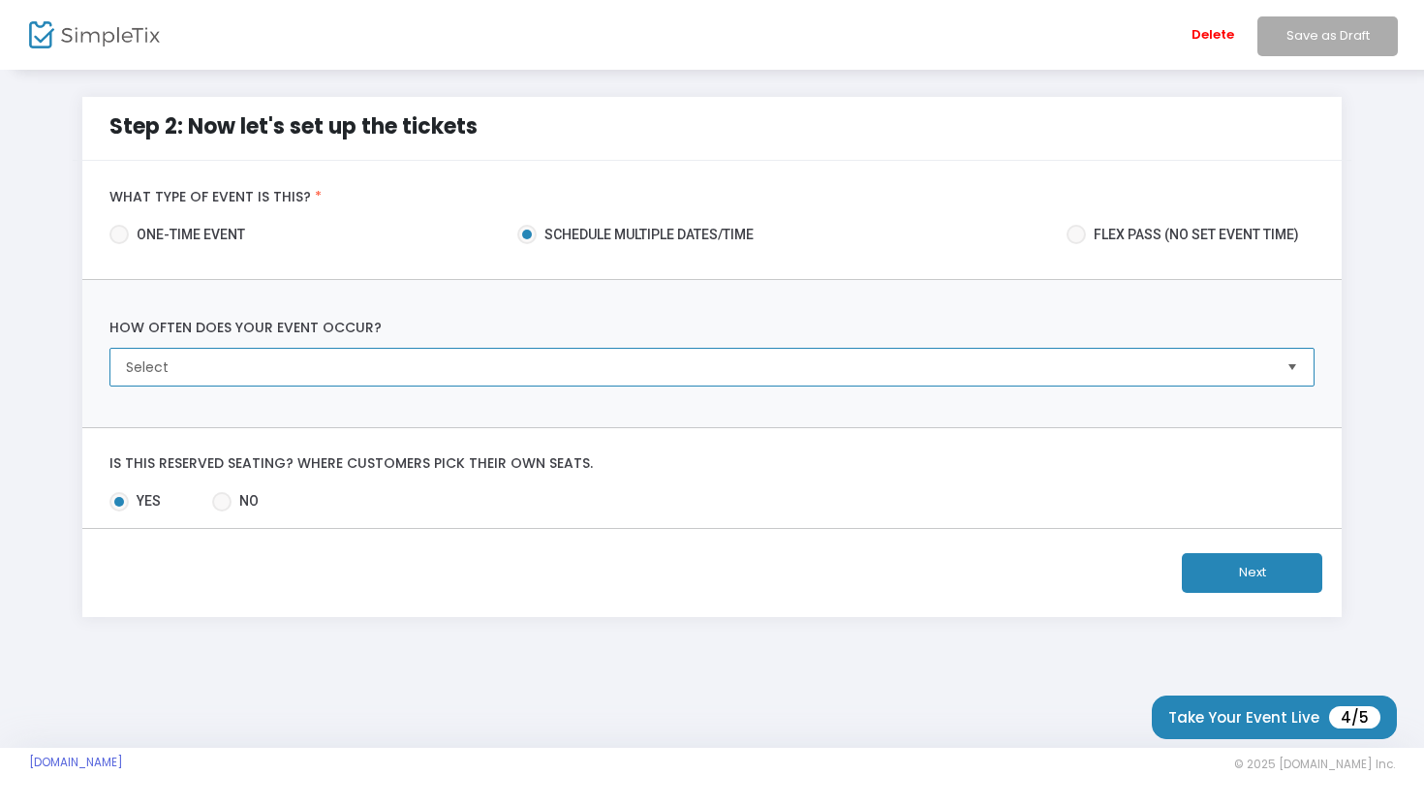
click at [461, 362] on span "Select" at bounding box center [698, 366] width 1144 height 19
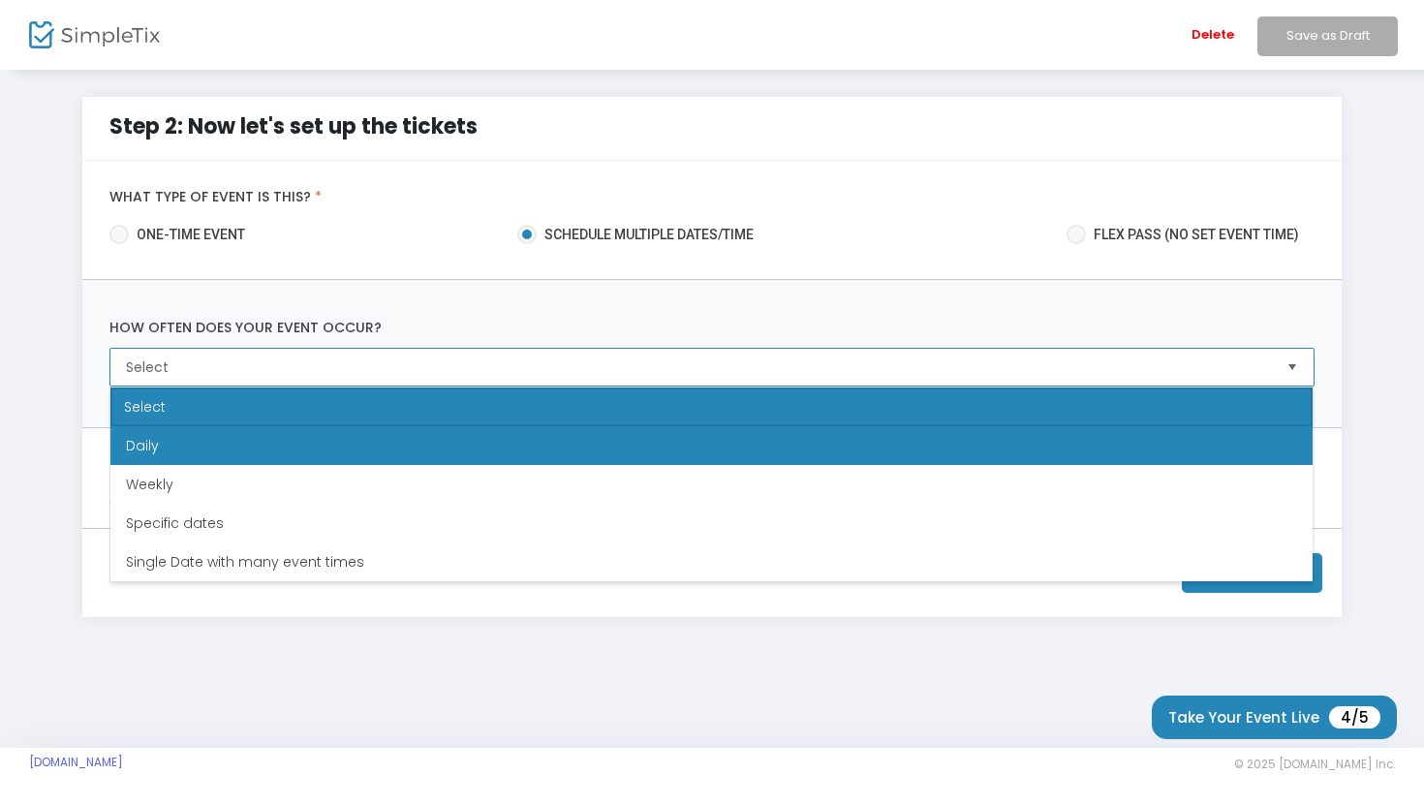
click at [358, 454] on li "Daily" at bounding box center [711, 445] width 1202 height 39
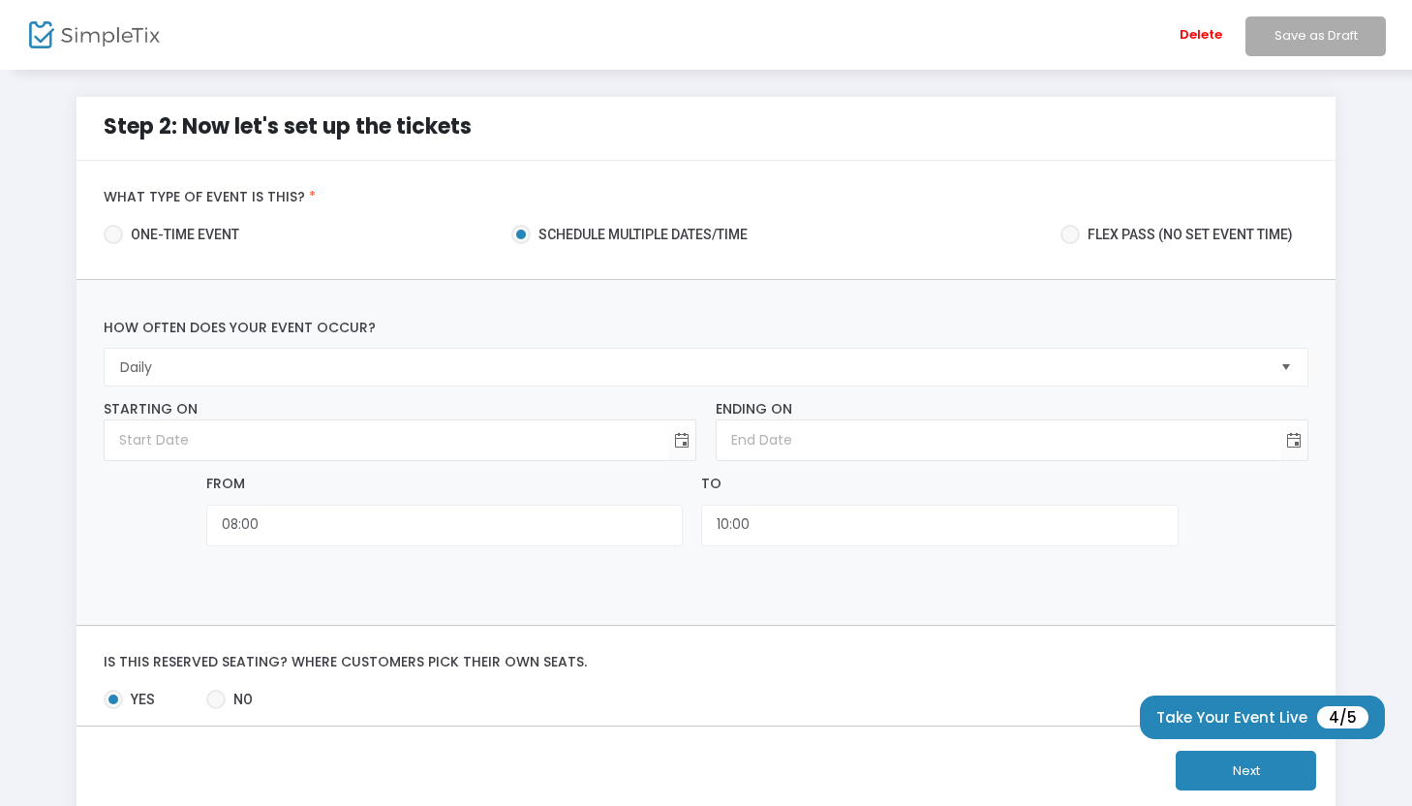
click at [376, 403] on div "Starting on" at bounding box center [400, 409] width 593 height 20
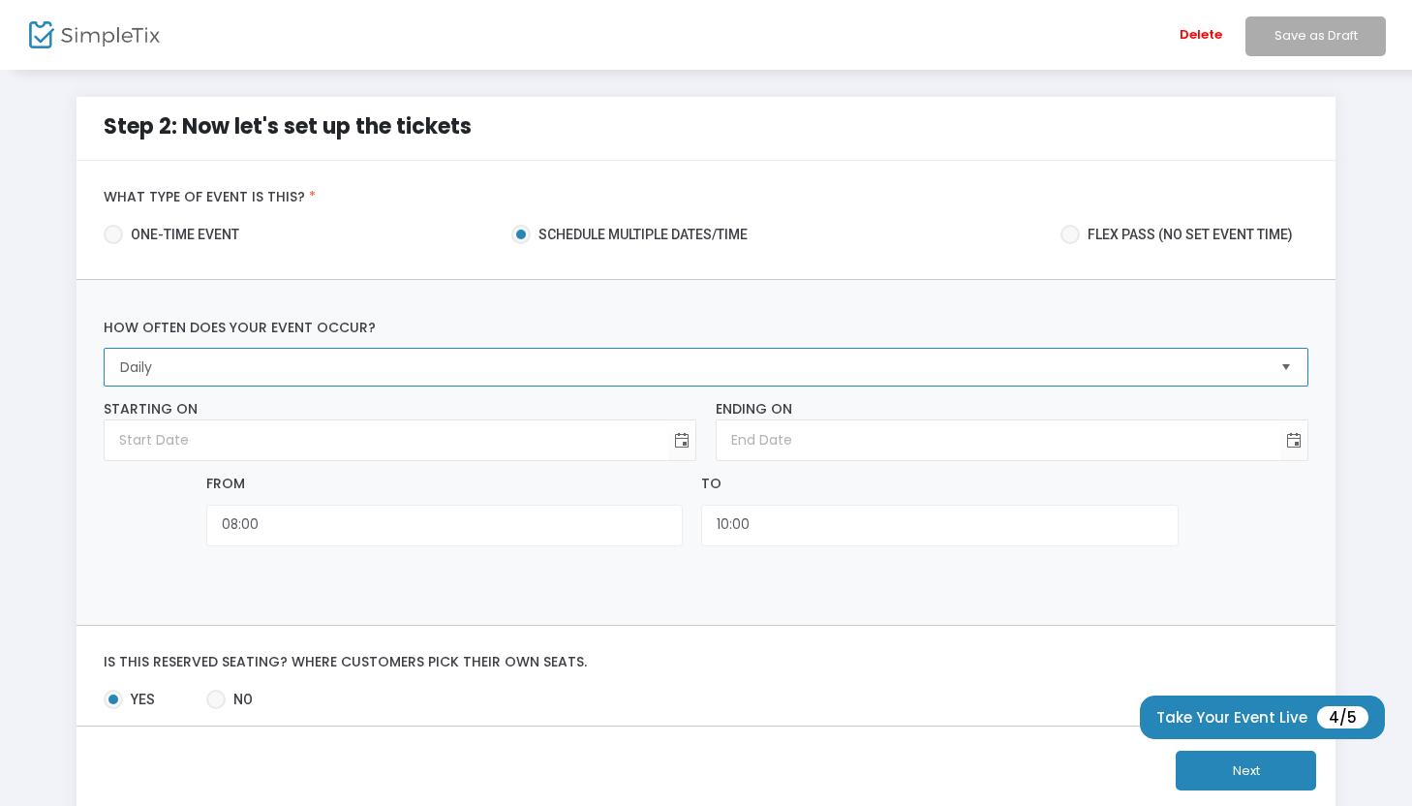
click at [372, 382] on span "Daily" at bounding box center [691, 367] width 1159 height 37
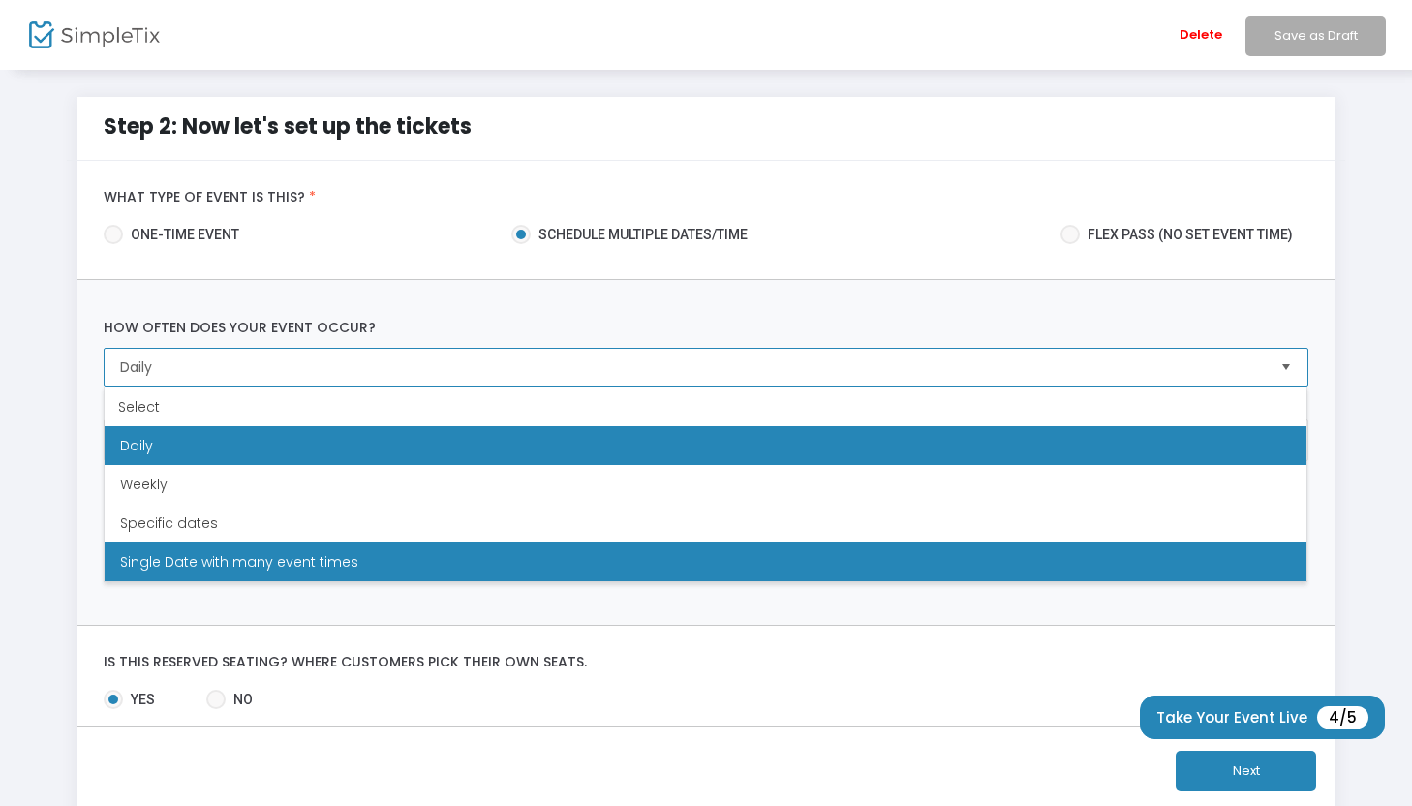
click at [396, 562] on li "Single Date with many event times" at bounding box center [706, 561] width 1202 height 39
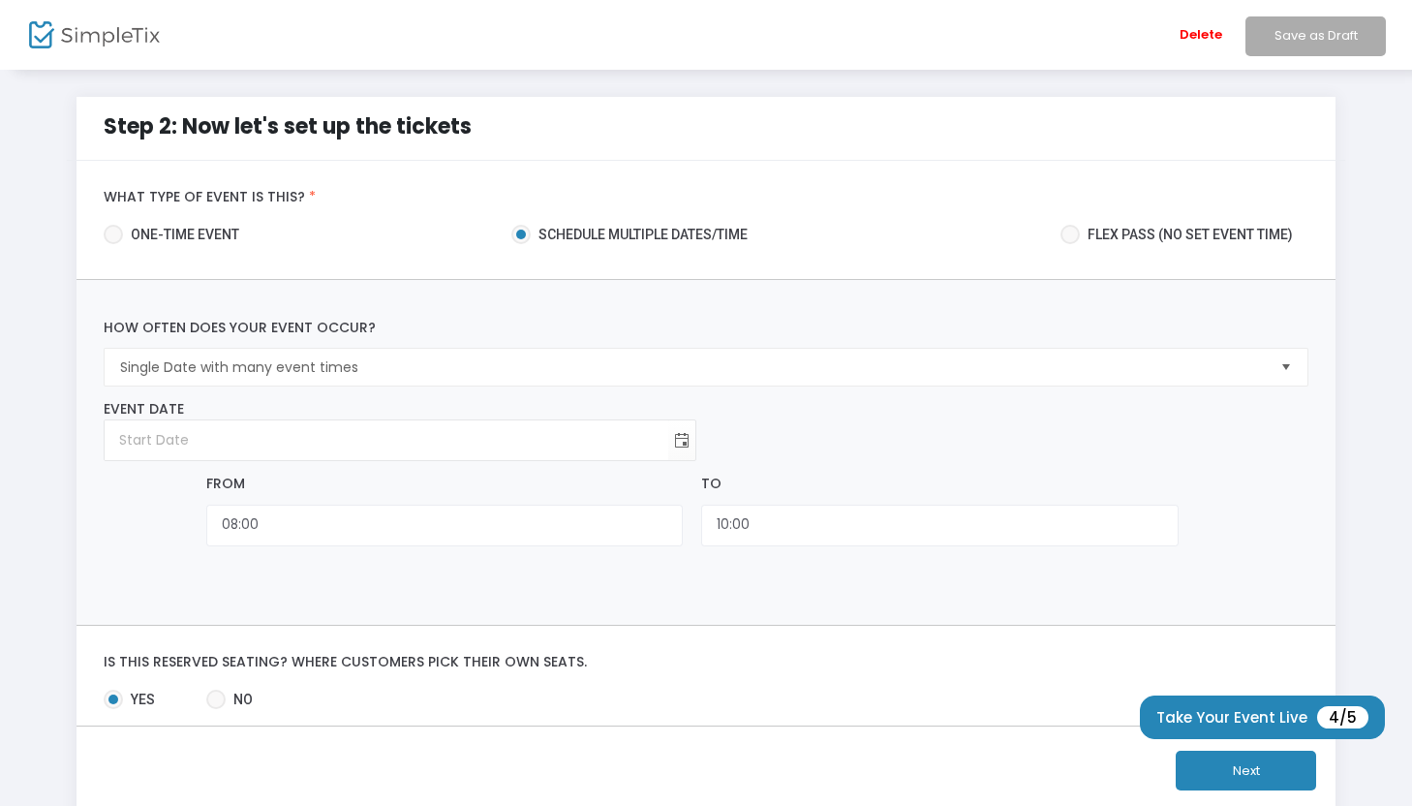
click at [372, 340] on label "How often does your event occur?" at bounding box center [706, 328] width 1223 height 41
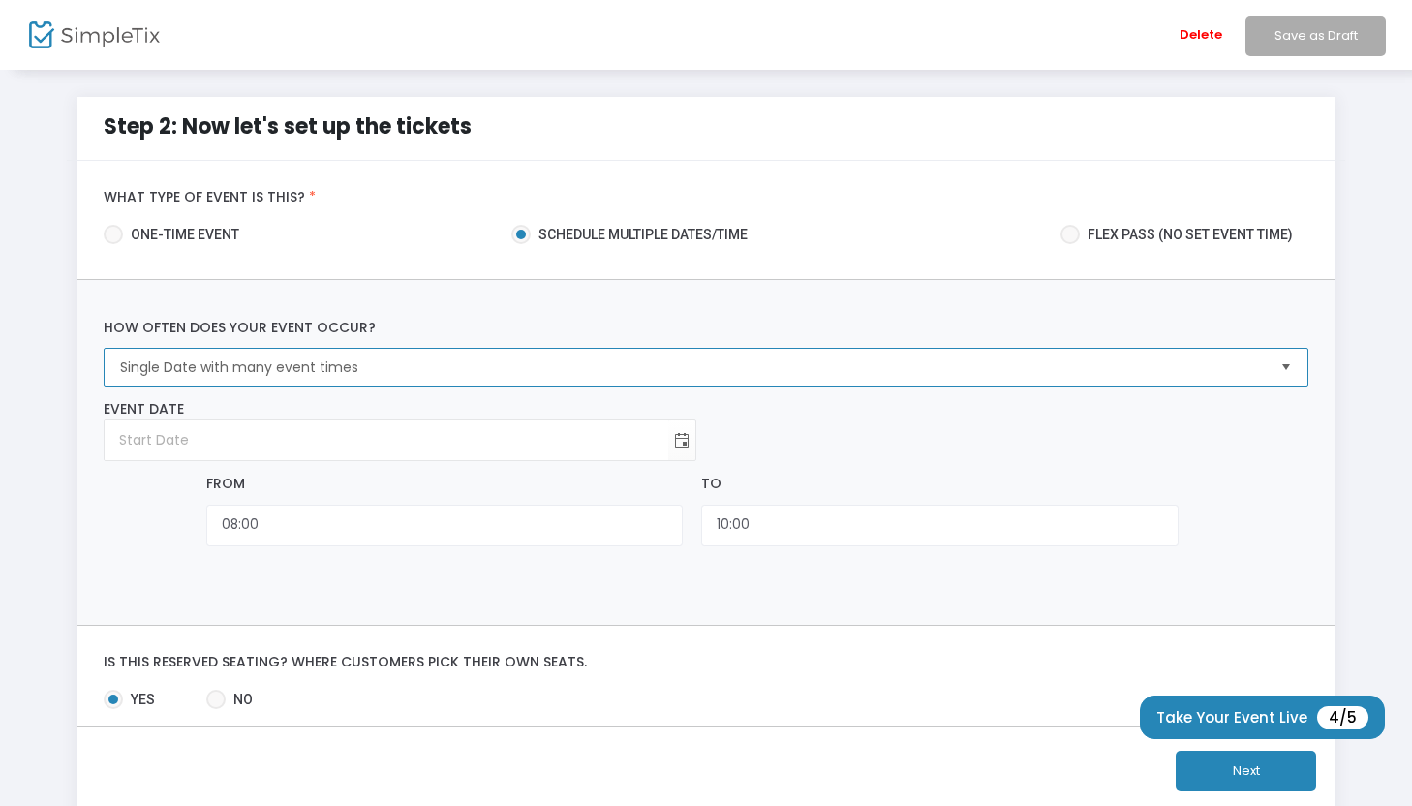
click at [385, 374] on span "Single Date with many event times" at bounding box center [692, 366] width 1144 height 19
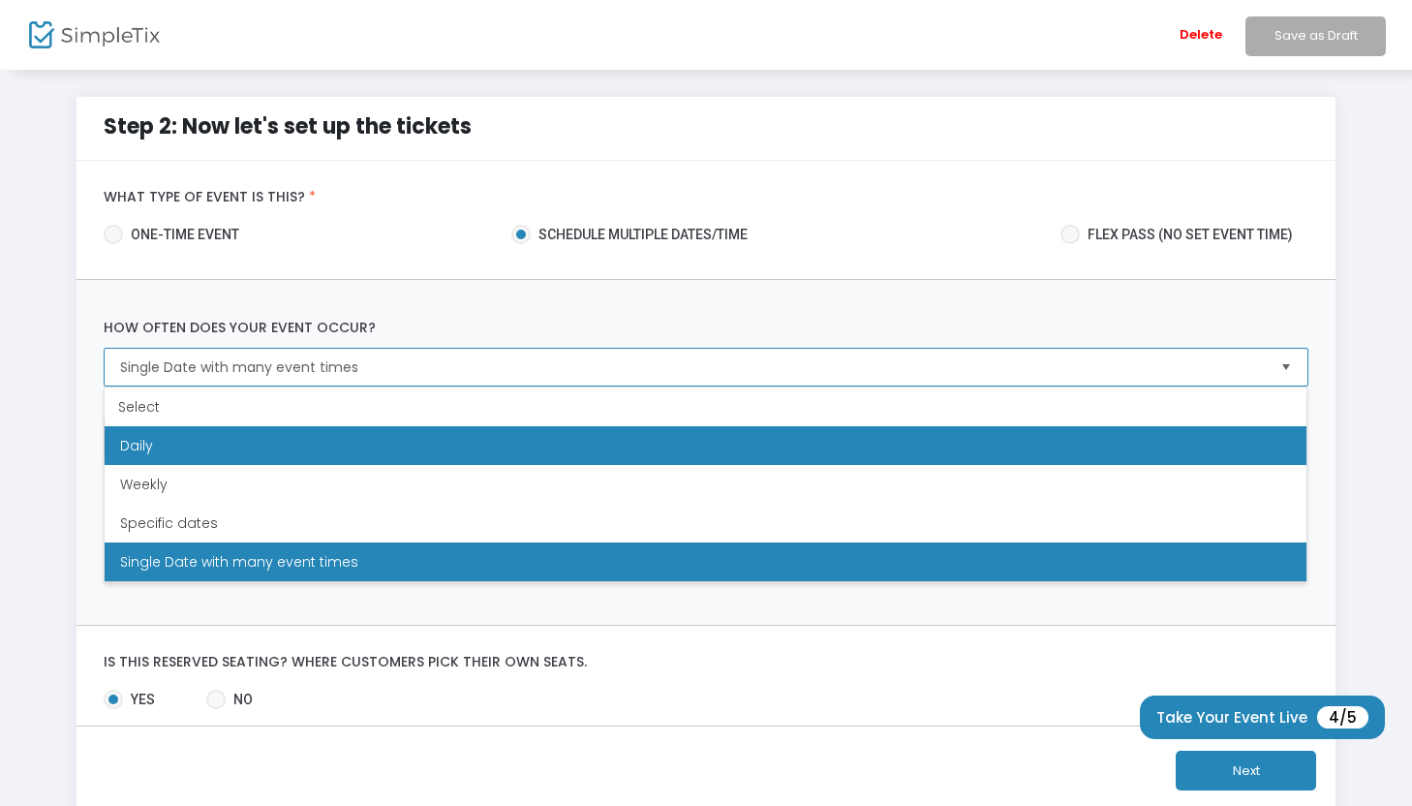
click at [352, 441] on li "Daily" at bounding box center [706, 445] width 1202 height 39
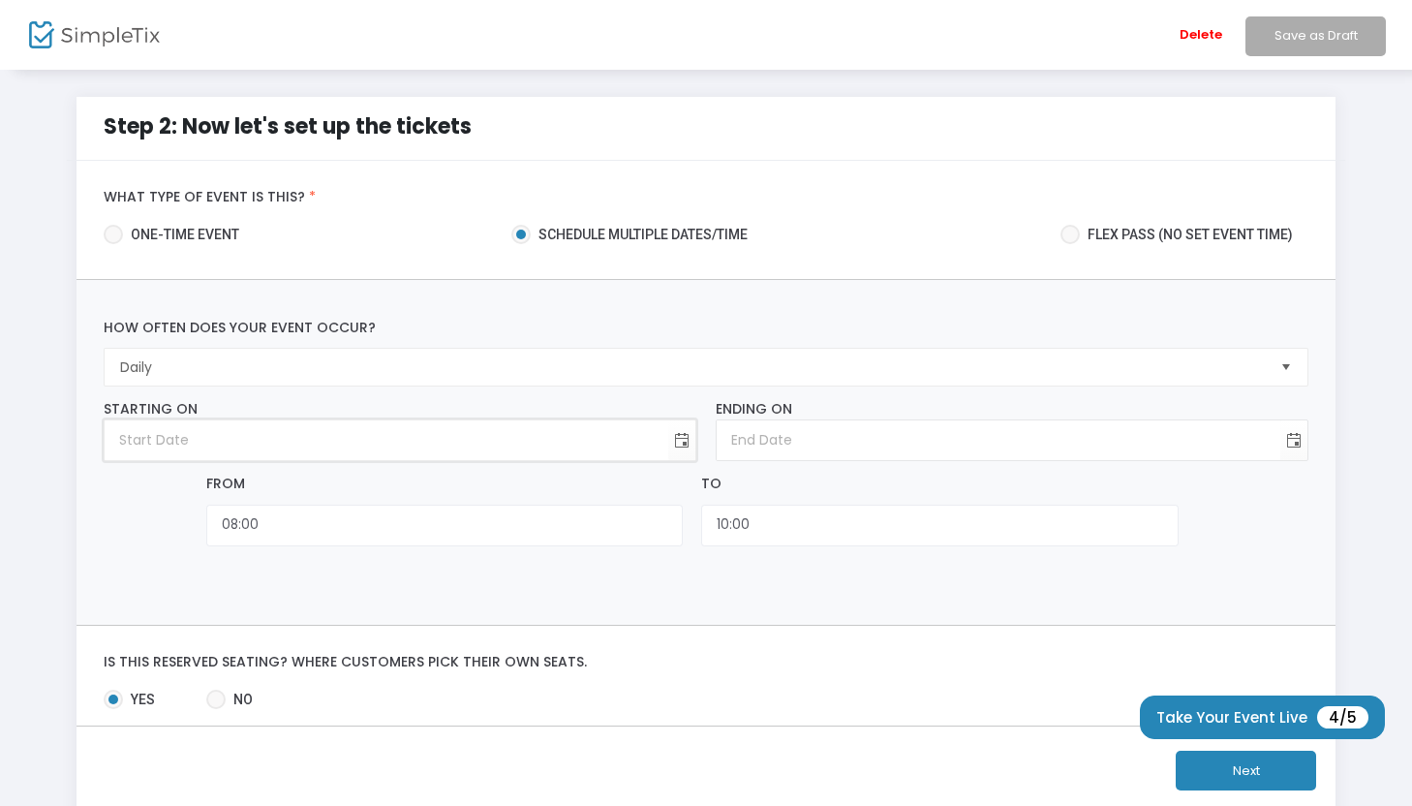
type input "dag-maand-jaar"
click at [352, 442] on input "dag-maand-jaar" at bounding box center [387, 440] width 564 height 40
click at [693, 445] on span "Toggle calendar" at bounding box center [682, 440] width 32 height 32
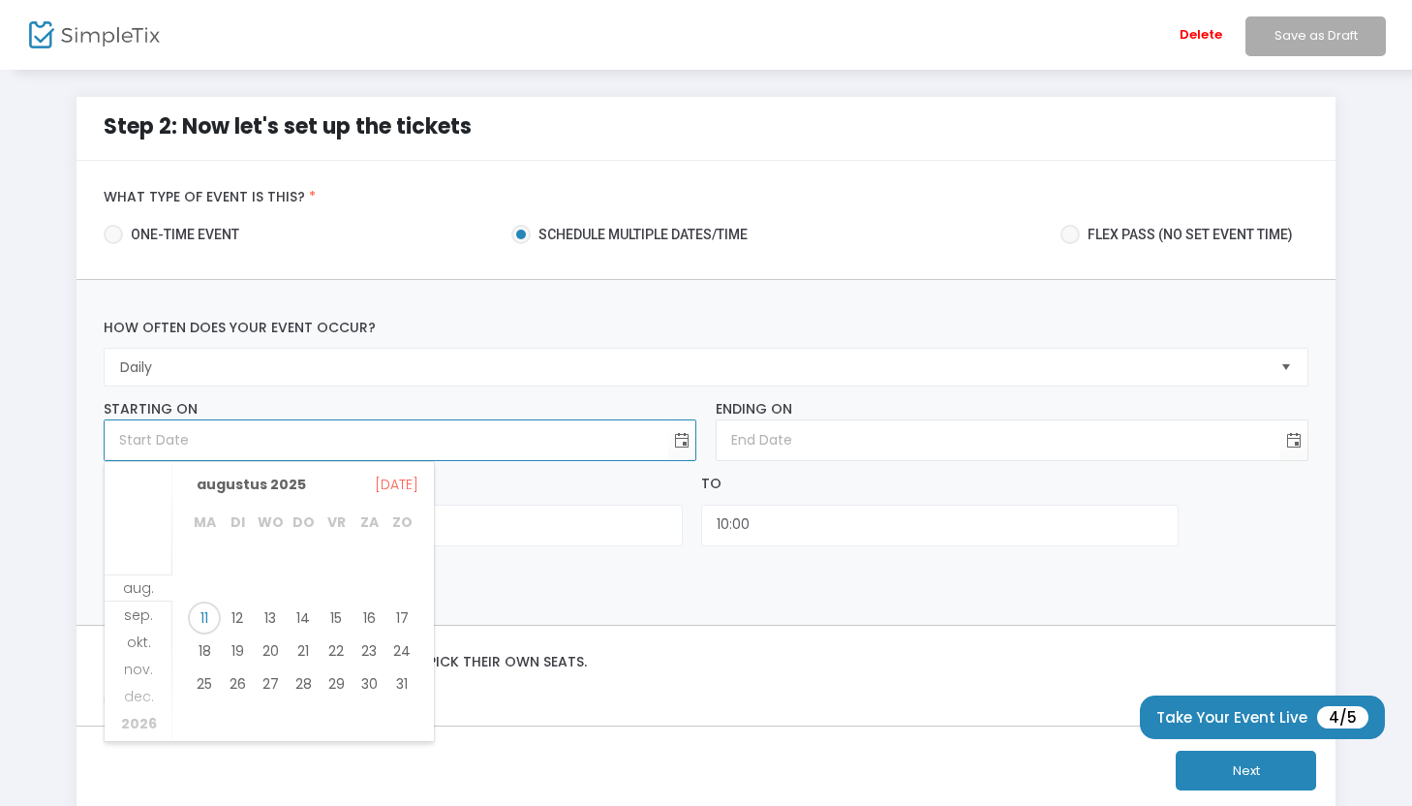
scroll to position [2, 0]
click at [205, 610] on span "11" at bounding box center [204, 615] width 33 height 33
type input "[DATE]"
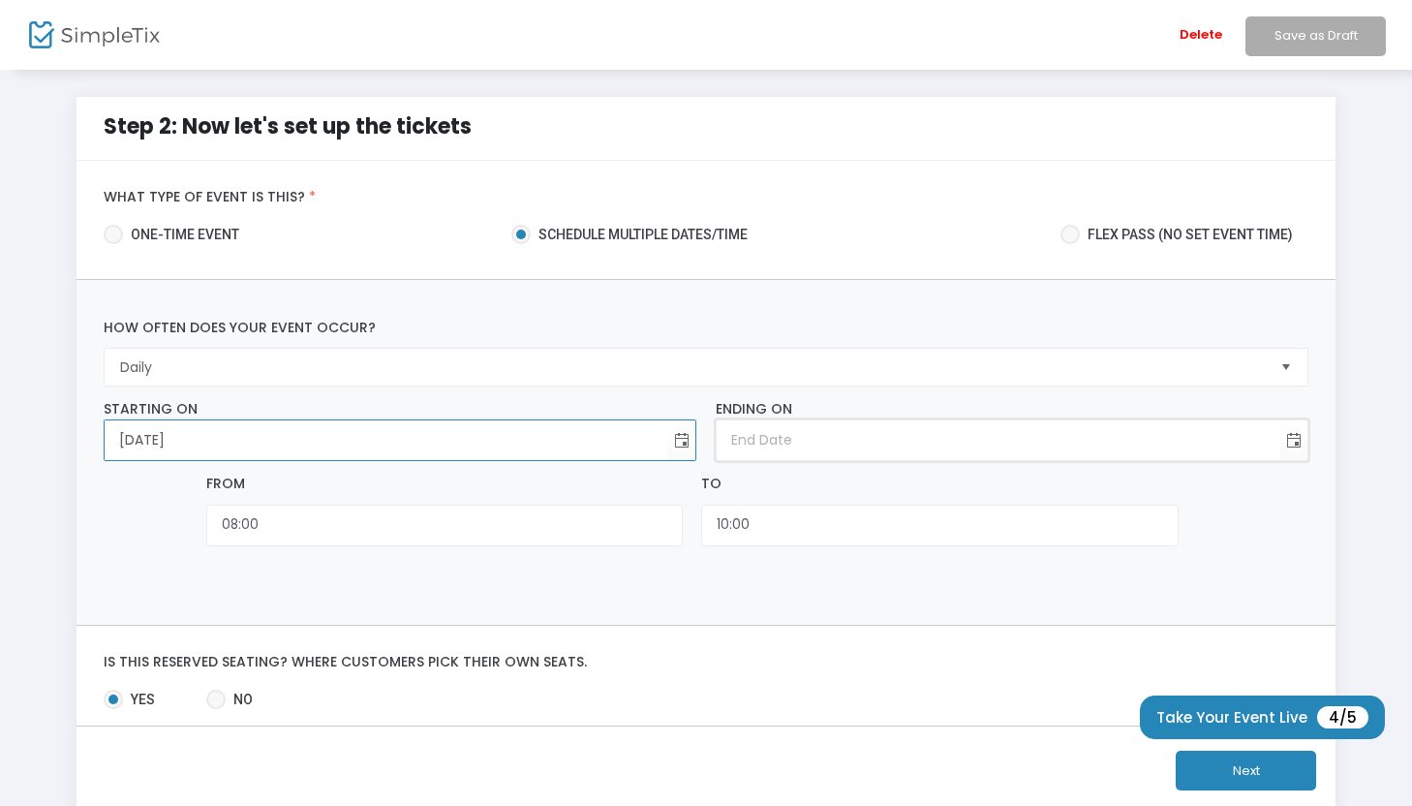
type input "dag-maand-jaar"
click at [788, 444] on input "dag-maand-jaar" at bounding box center [999, 440] width 564 height 40
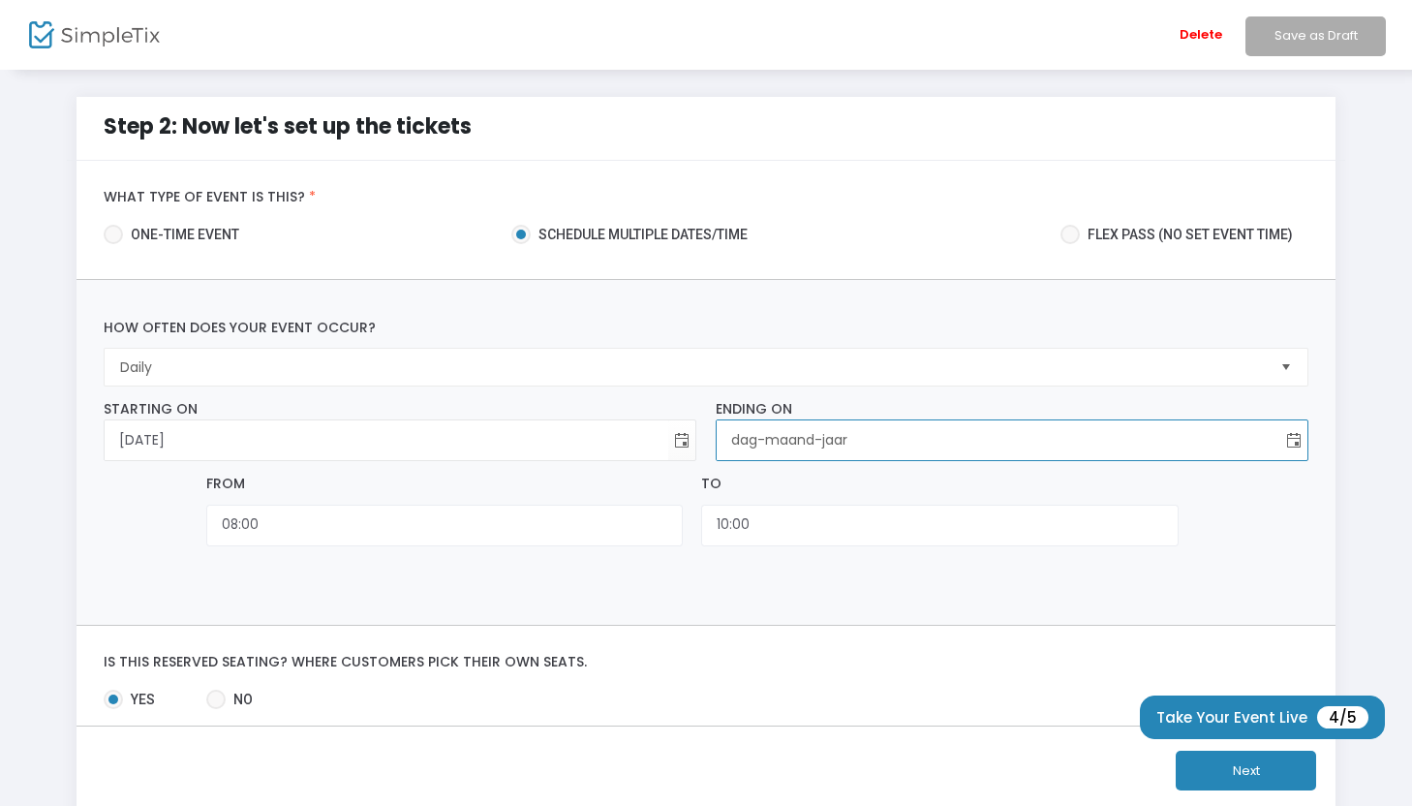
click at [1300, 443] on span "Toggle calendar" at bounding box center [1294, 440] width 32 height 32
click at [755, 617] on span "sep." at bounding box center [750, 614] width 29 height 19
click at [845, 689] on span "30" at bounding box center [849, 692] width 33 height 33
type input "[DATE]"
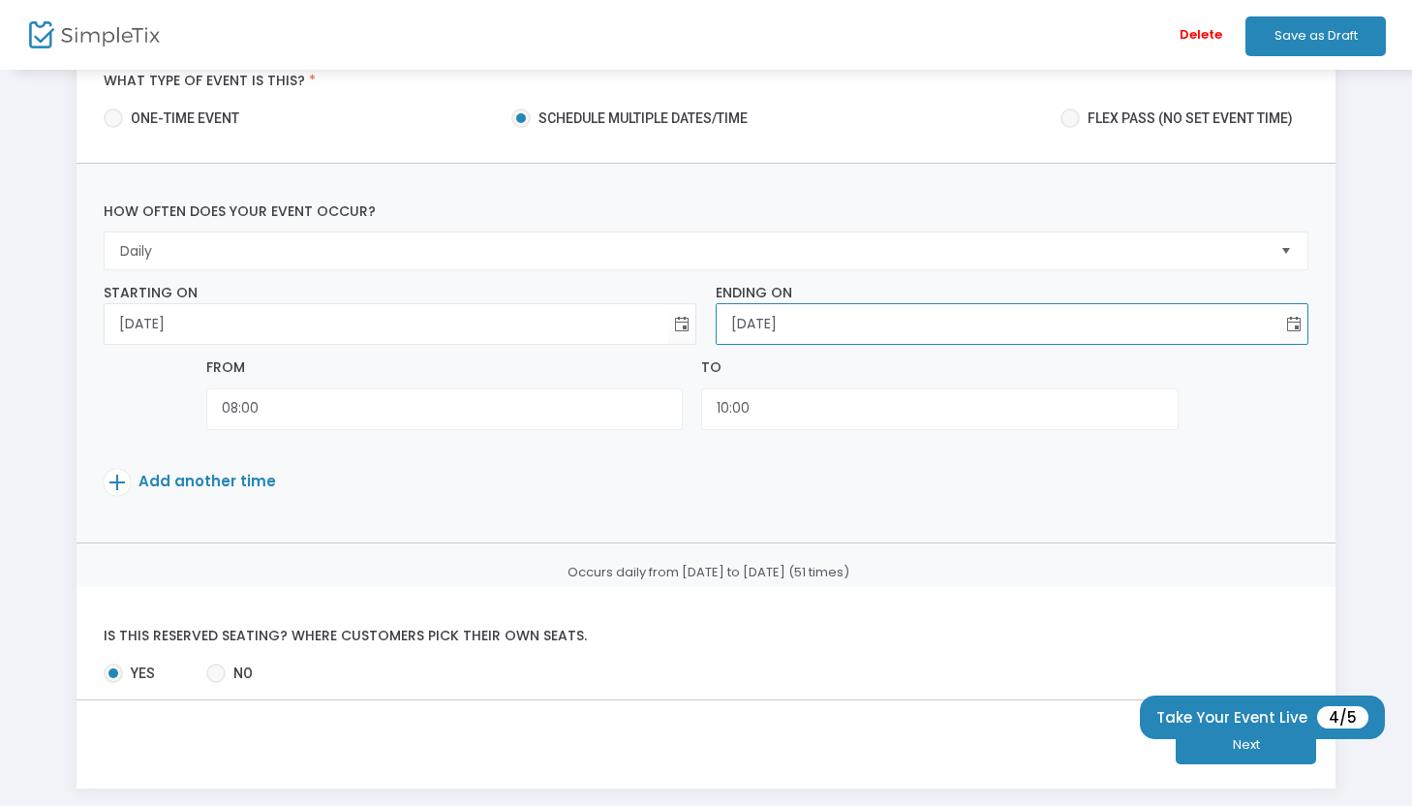
scroll to position [122, 0]
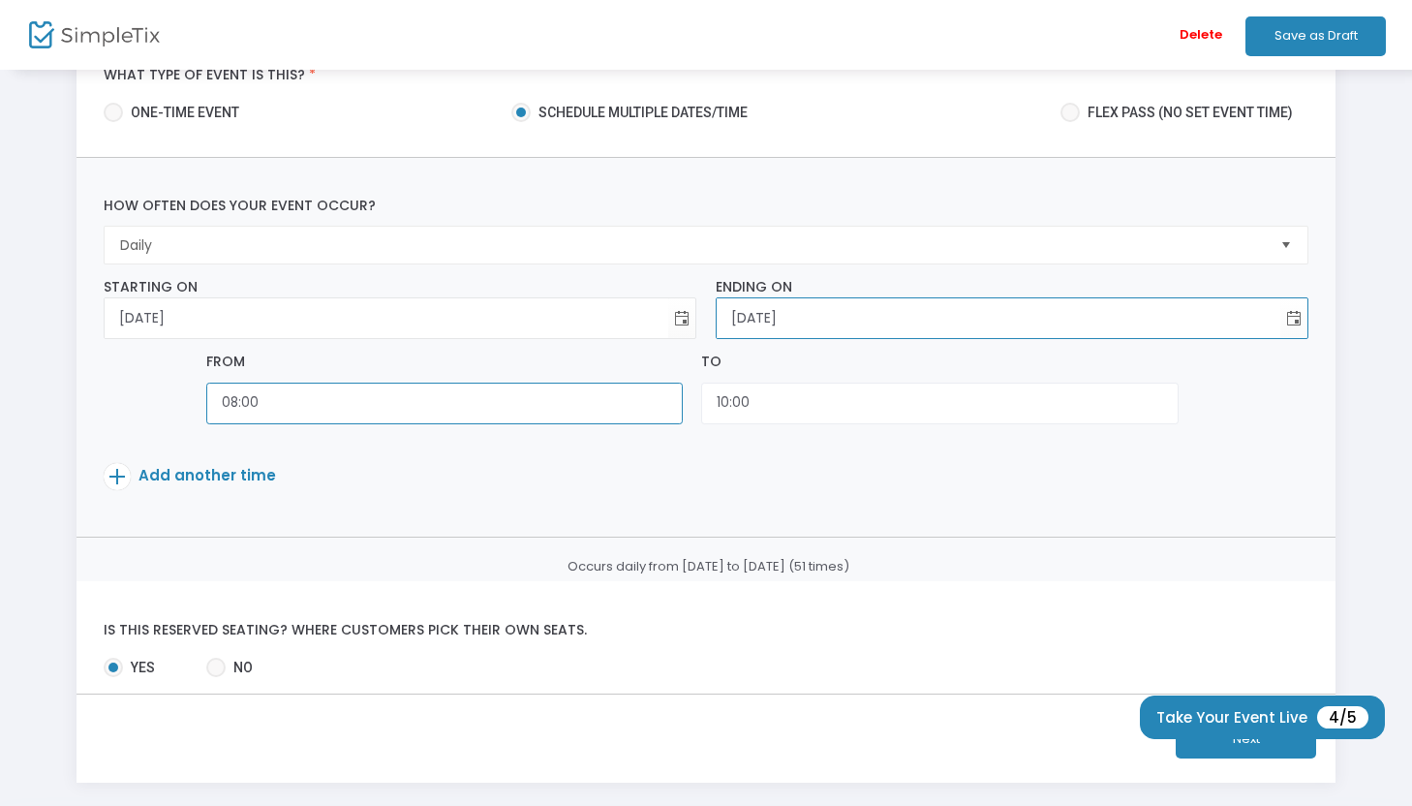
click at [417, 407] on input "08:00" at bounding box center [444, 404] width 477 height 42
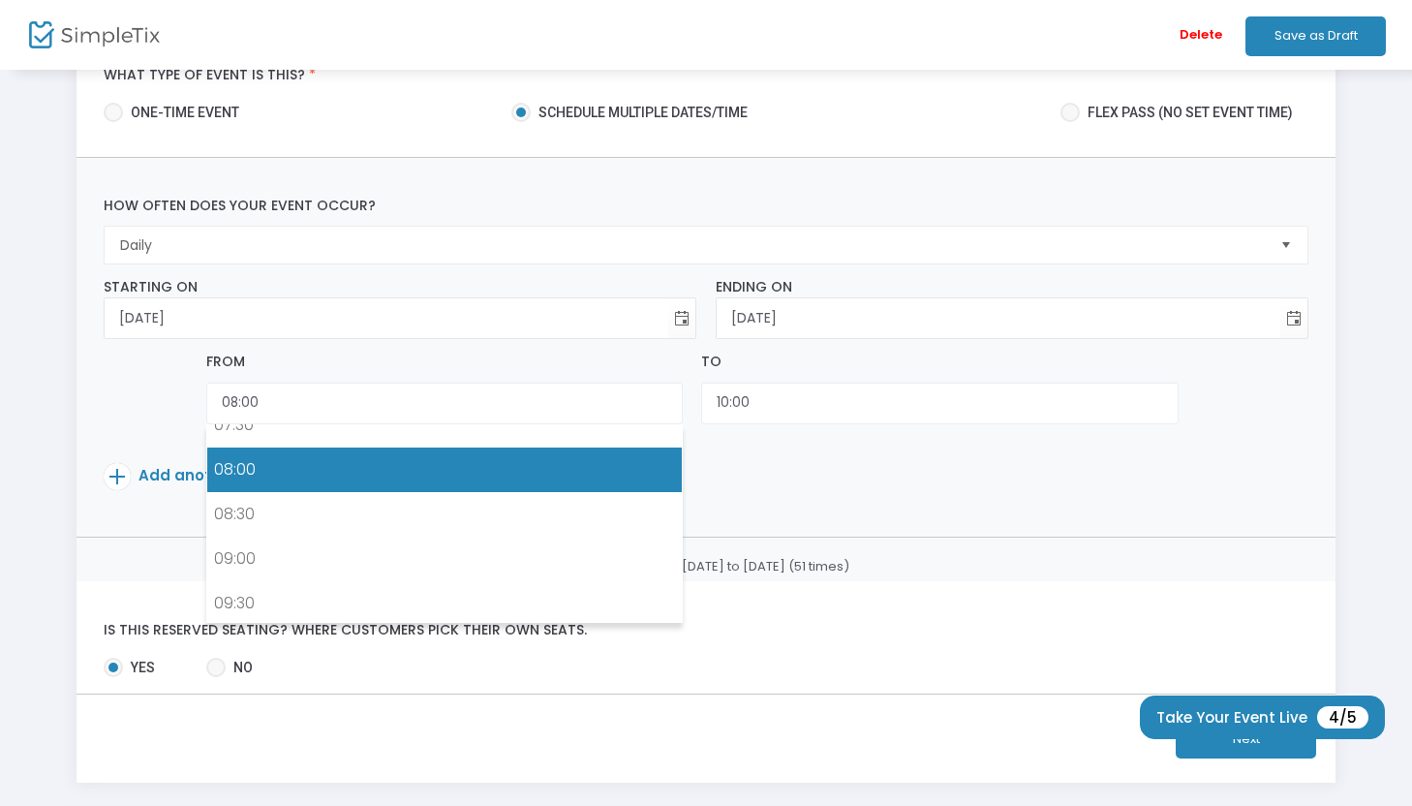
click at [297, 481] on link "08:00" at bounding box center [444, 470] width 475 height 45
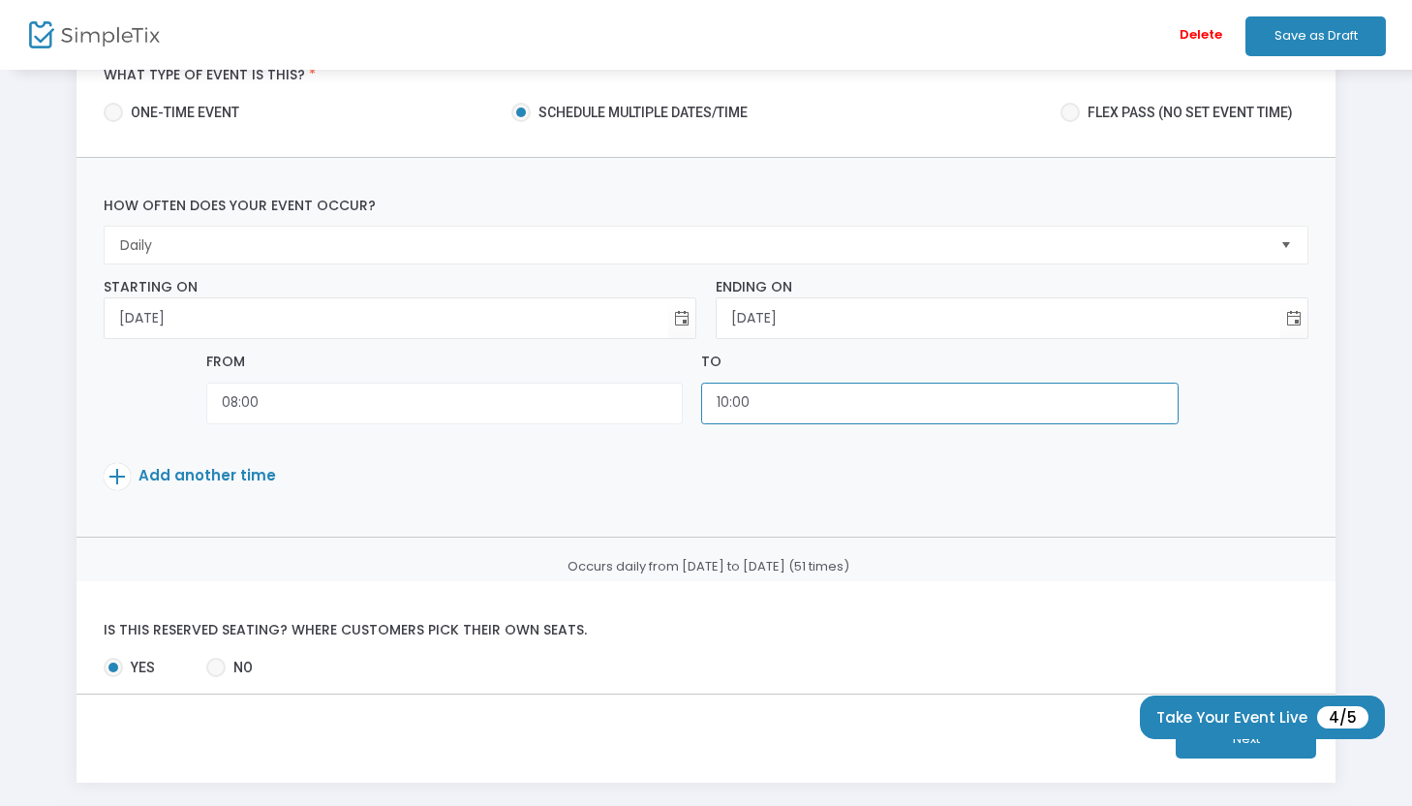
click at [725, 410] on input "10:00" at bounding box center [939, 404] width 477 height 42
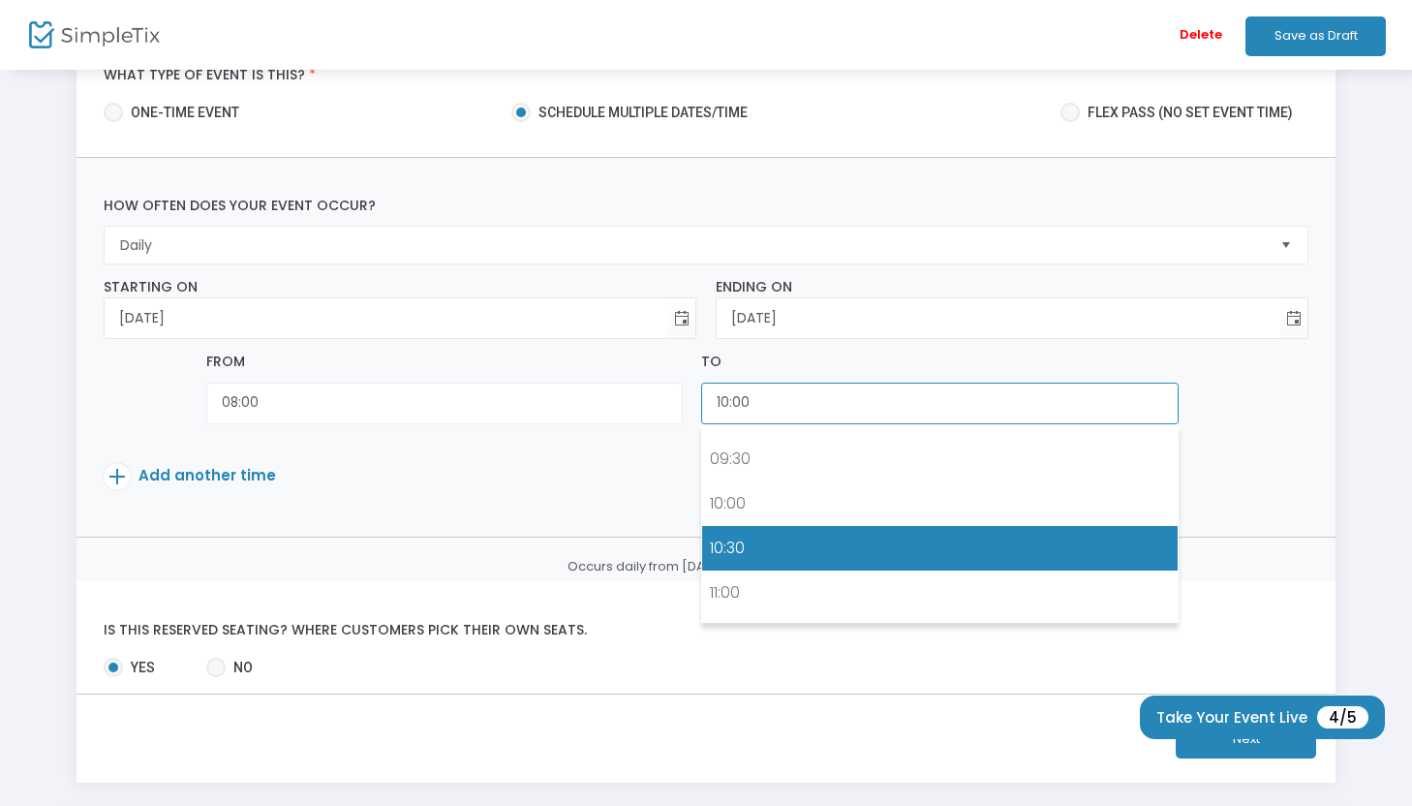
scroll to position [832, 0]
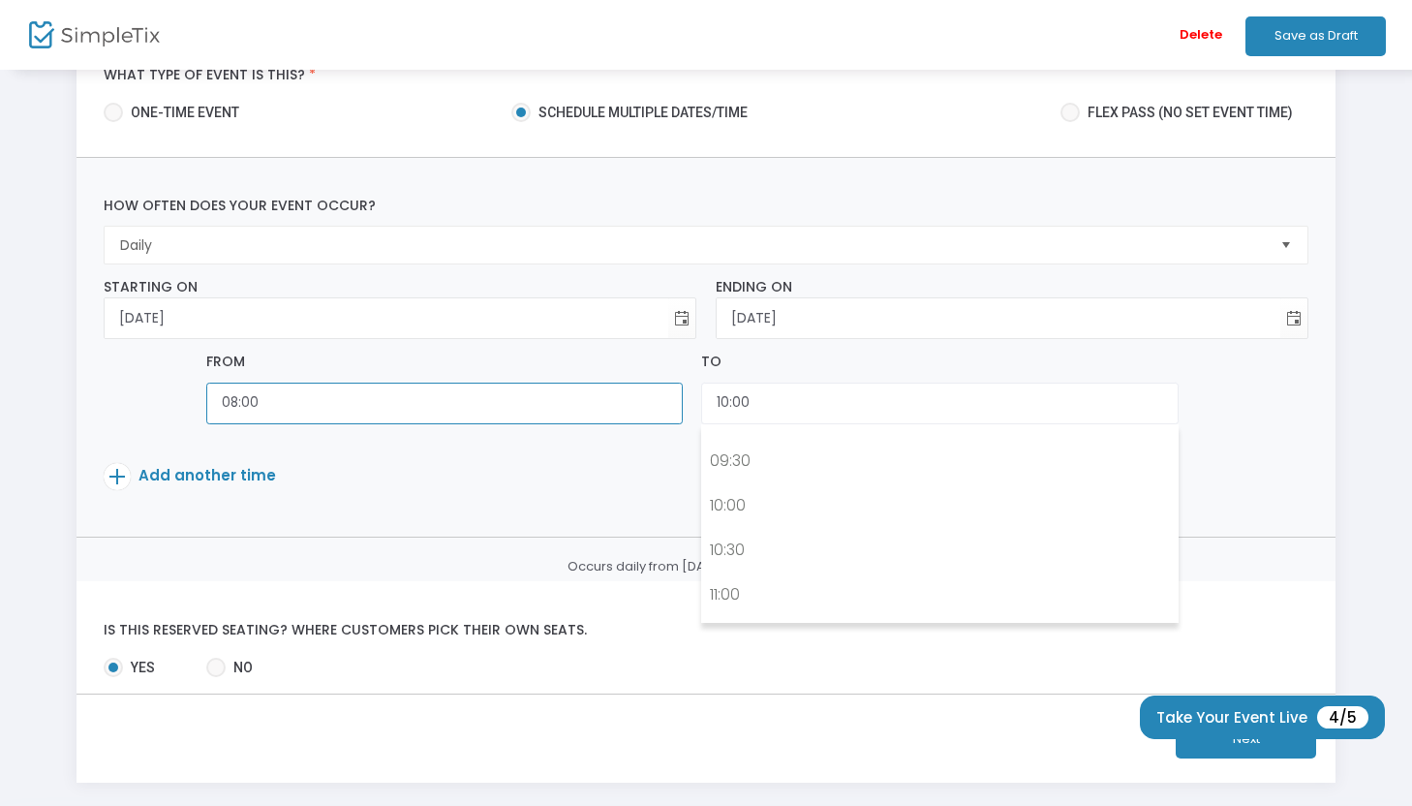
click at [531, 422] on input "08:00" at bounding box center [444, 404] width 477 height 42
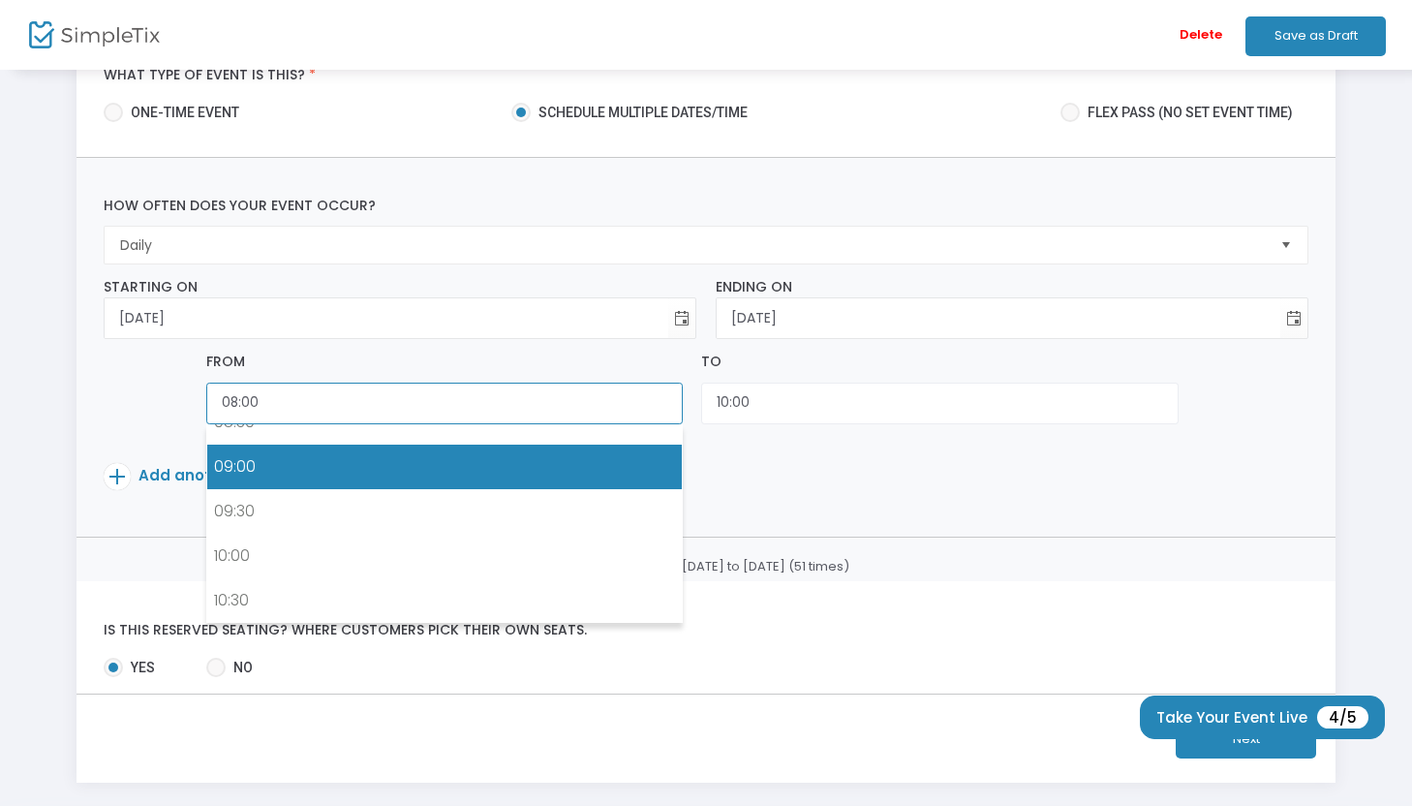
scroll to position [778, 0]
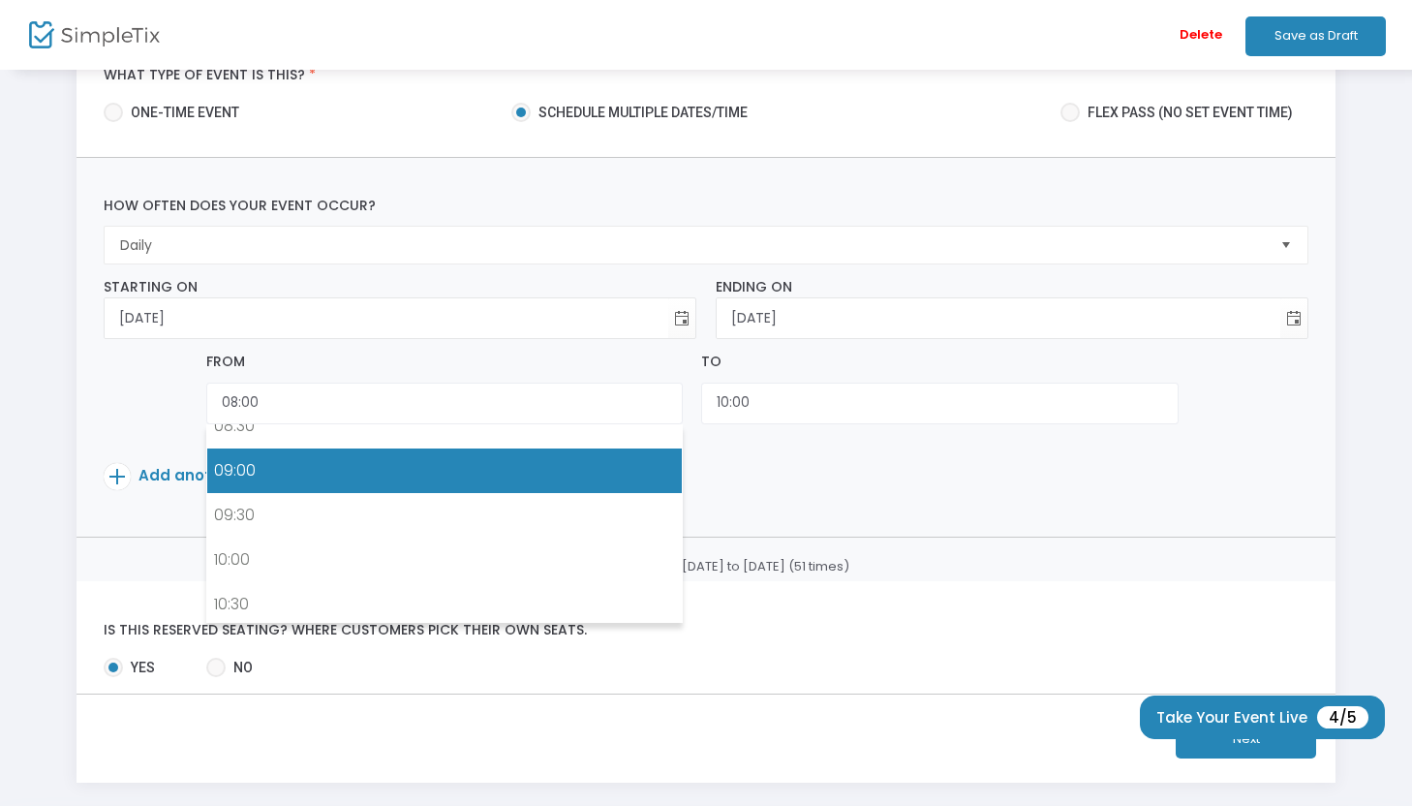
click at [446, 467] on link "09:00" at bounding box center [444, 470] width 475 height 45
type input "09:00"
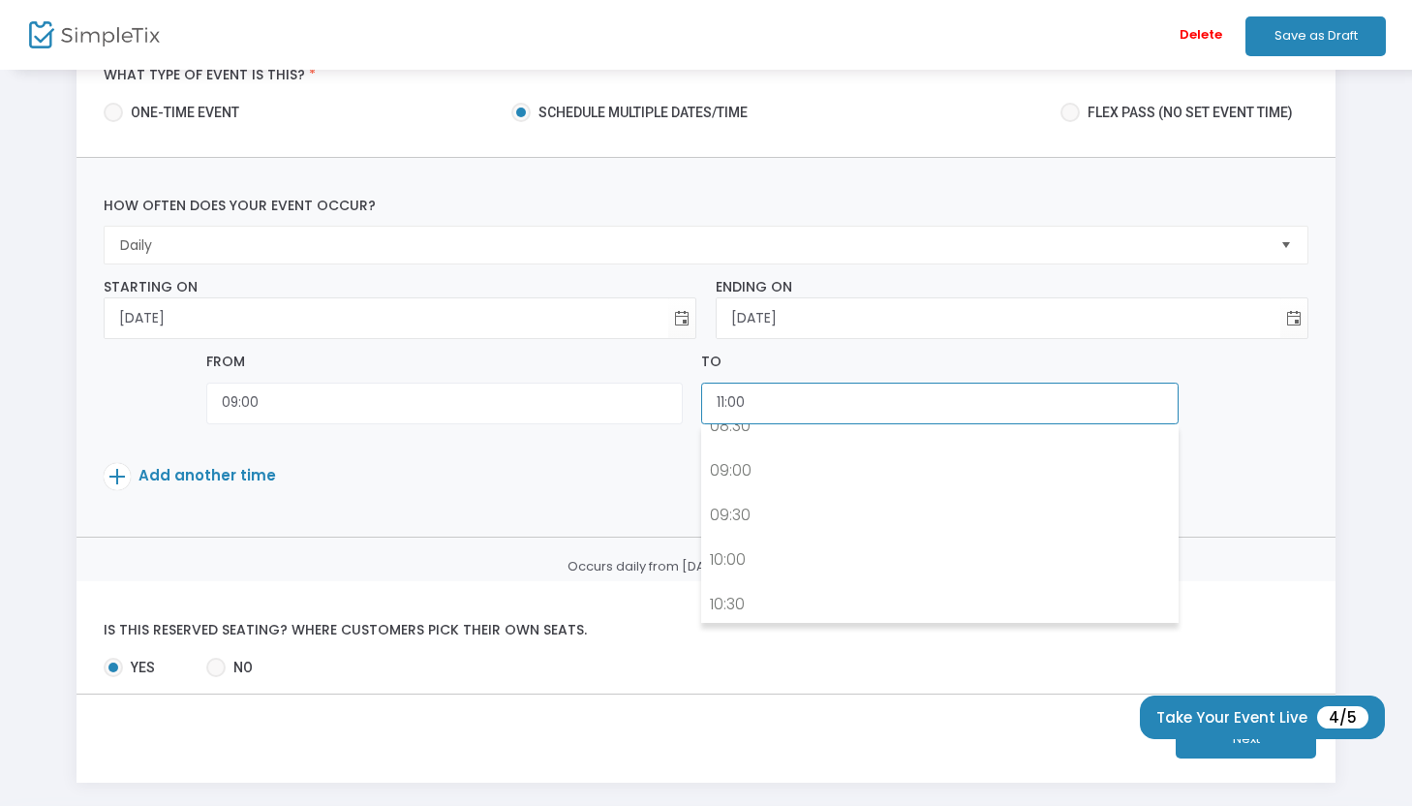
click at [792, 405] on input "11:00" at bounding box center [939, 404] width 477 height 42
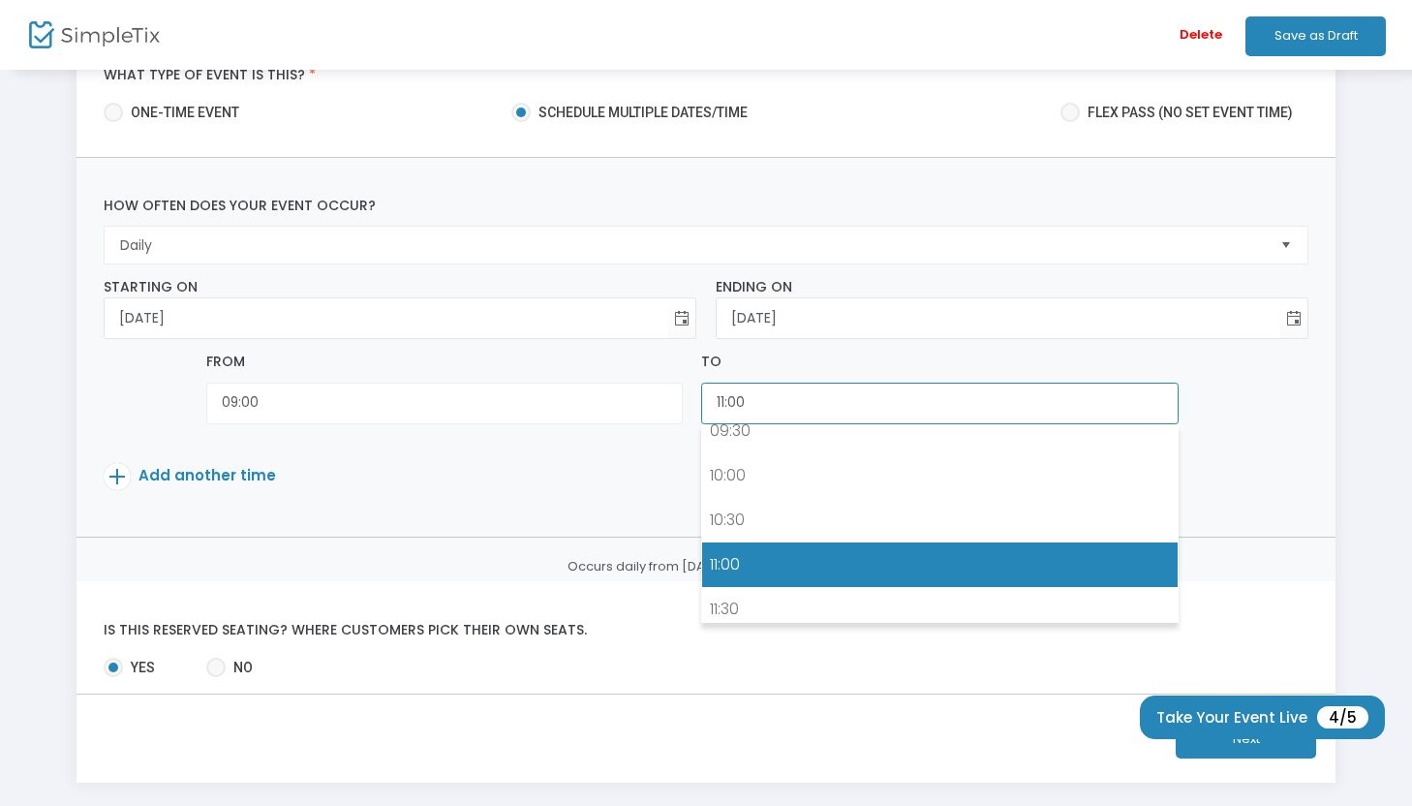
scroll to position [857, 0]
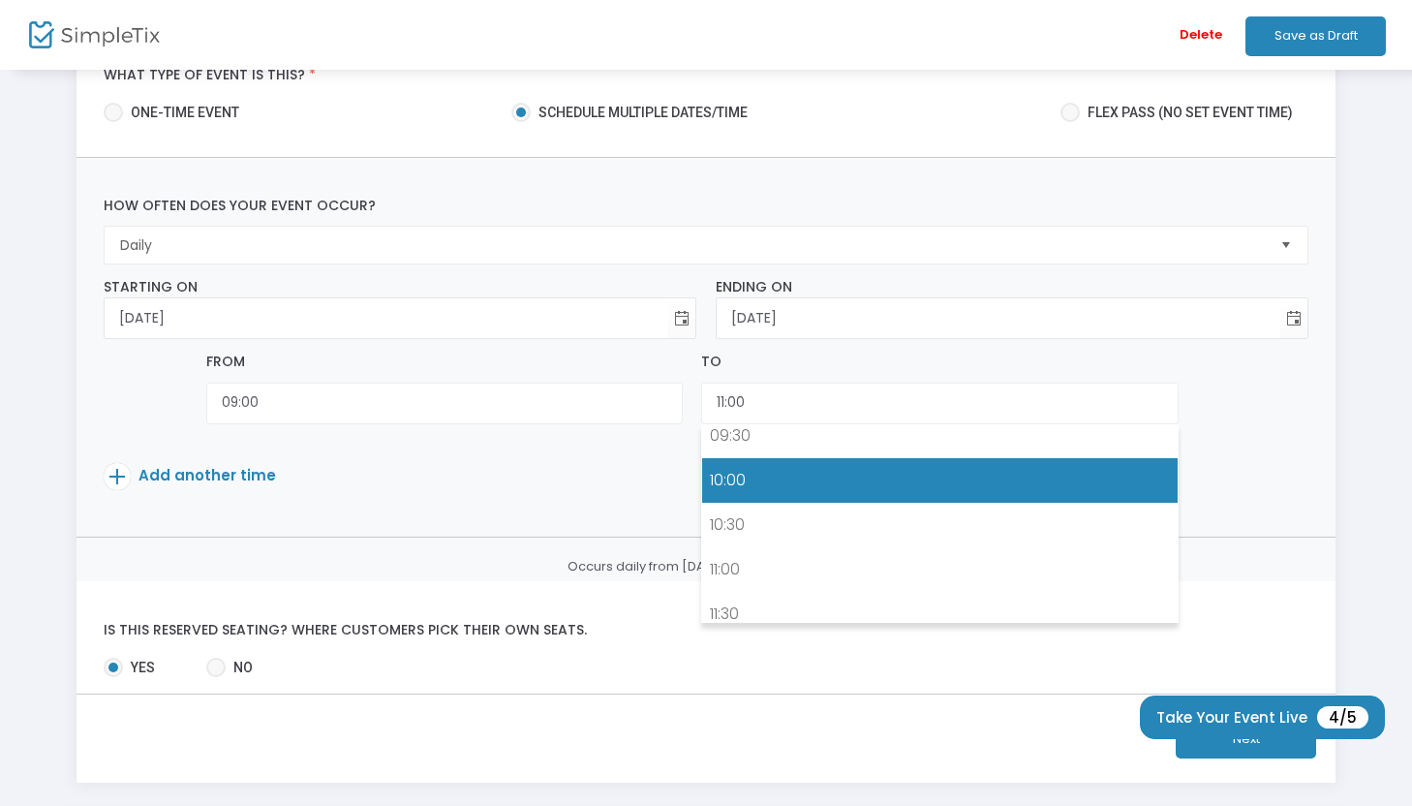
click at [792, 484] on link "10:00" at bounding box center [939, 480] width 475 height 45
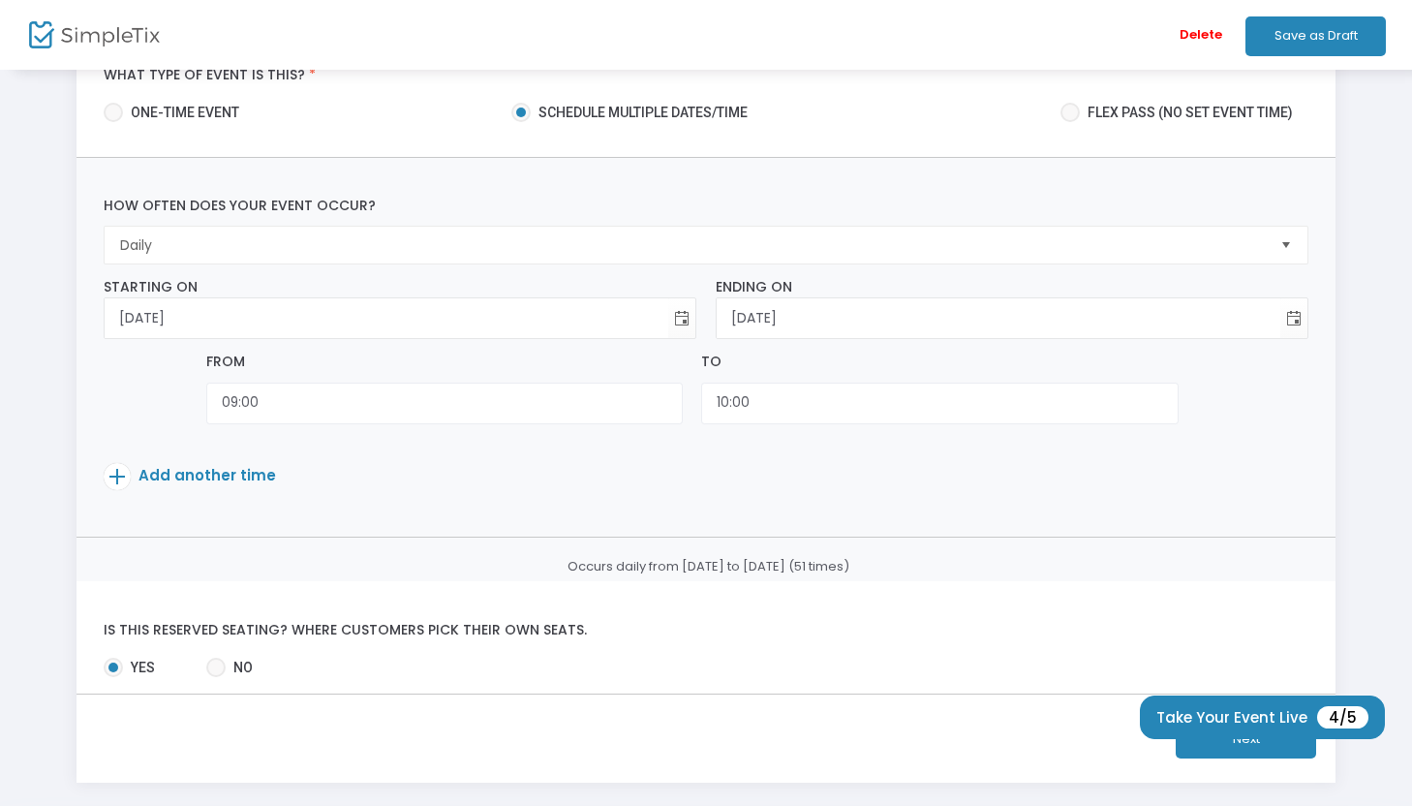
click at [228, 479] on span "Add another time" at bounding box center [208, 475] width 138 height 20
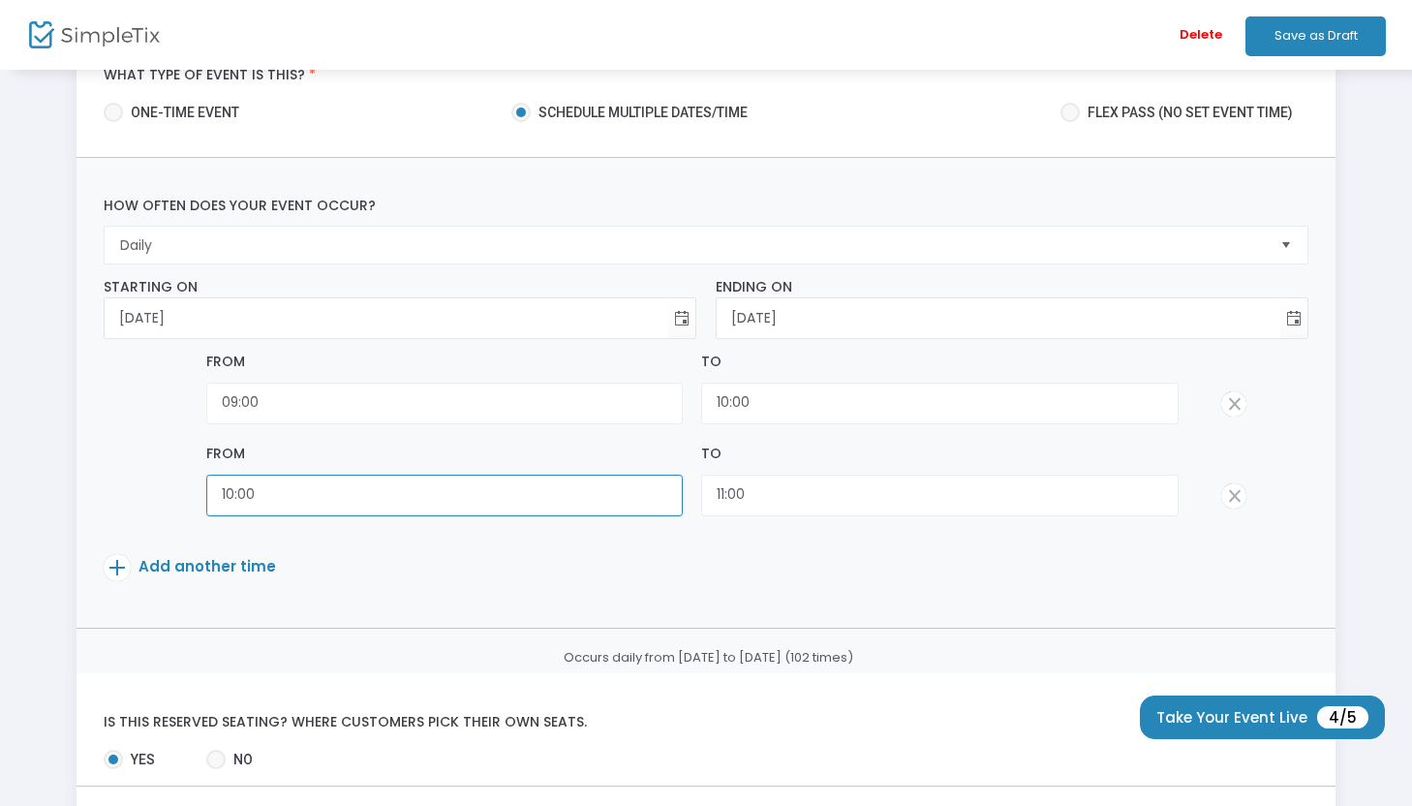
click at [292, 504] on input "10:00" at bounding box center [444, 496] width 477 height 42
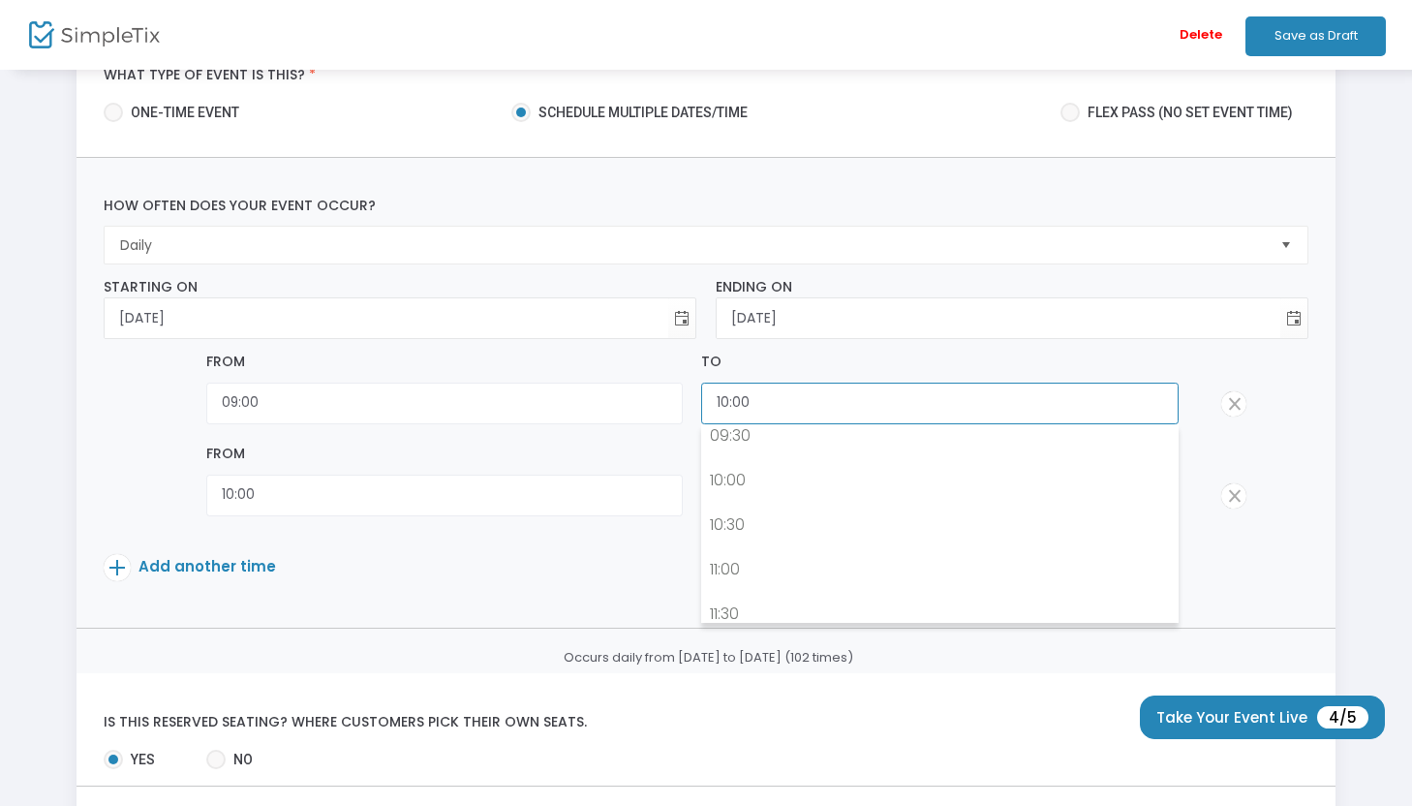
click at [735, 405] on input "10:00" at bounding box center [939, 404] width 477 height 42
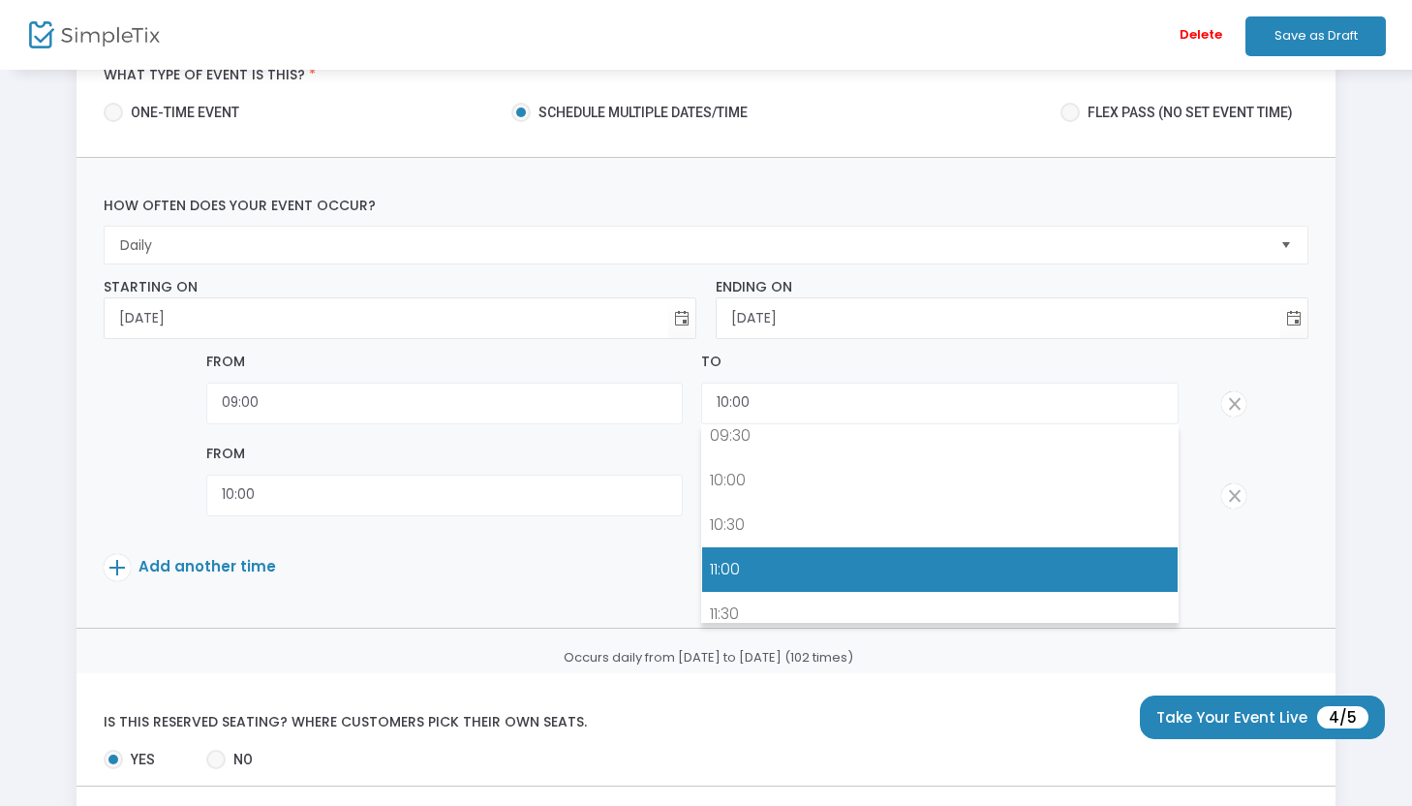
click at [733, 571] on link "11:00" at bounding box center [939, 569] width 475 height 45
type input "11:00"
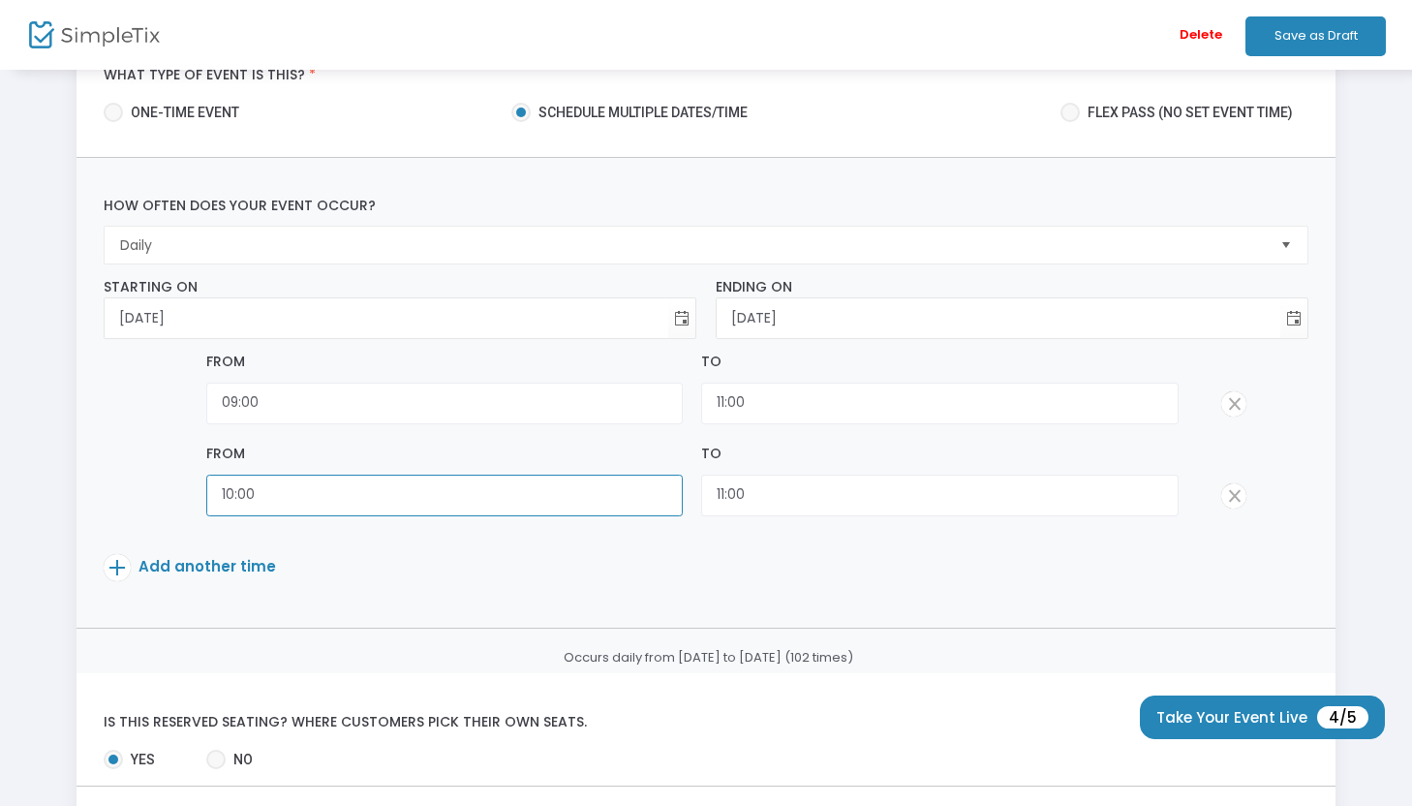
click at [390, 502] on input "10:00" at bounding box center [444, 496] width 477 height 42
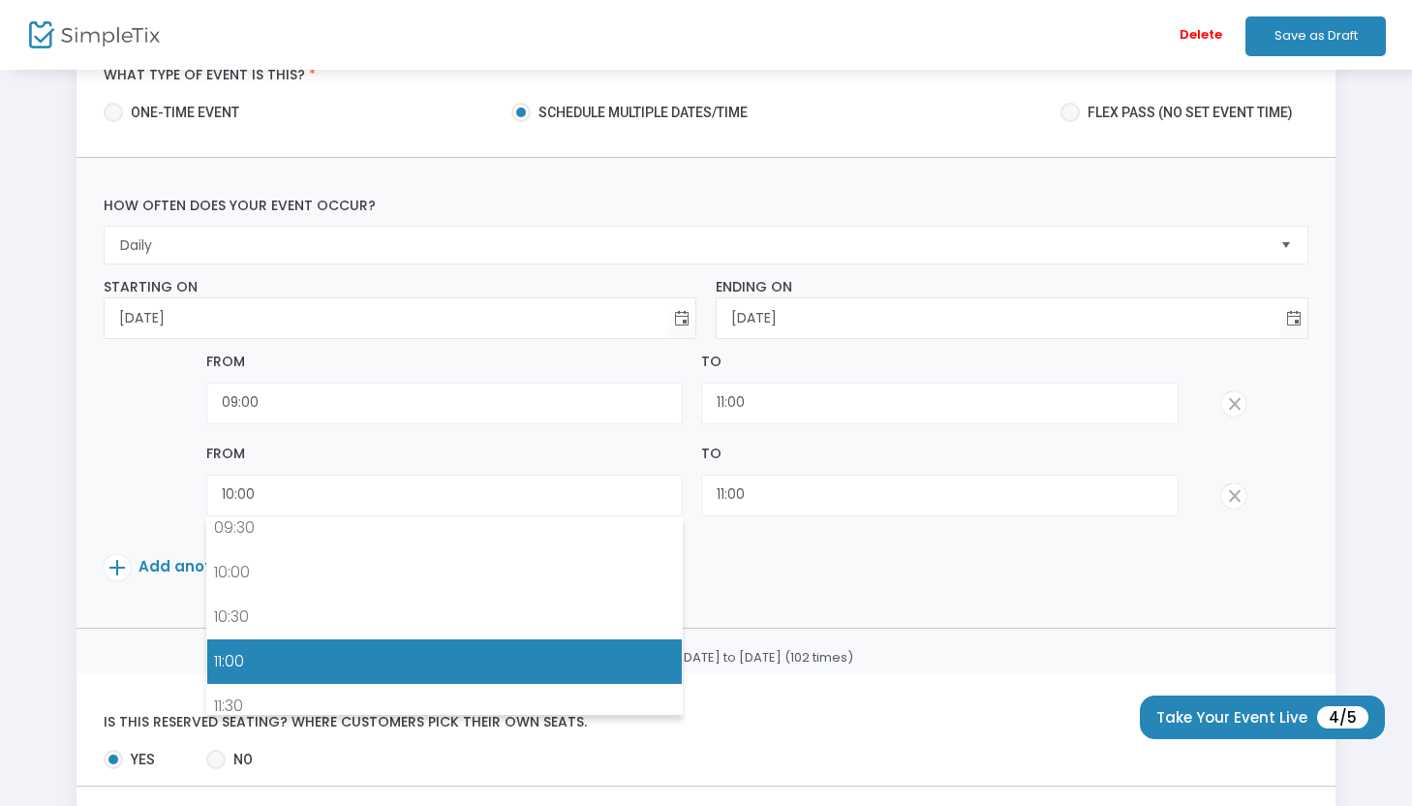
click at [379, 652] on link "11:00" at bounding box center [444, 661] width 475 height 45
type input "11:00"
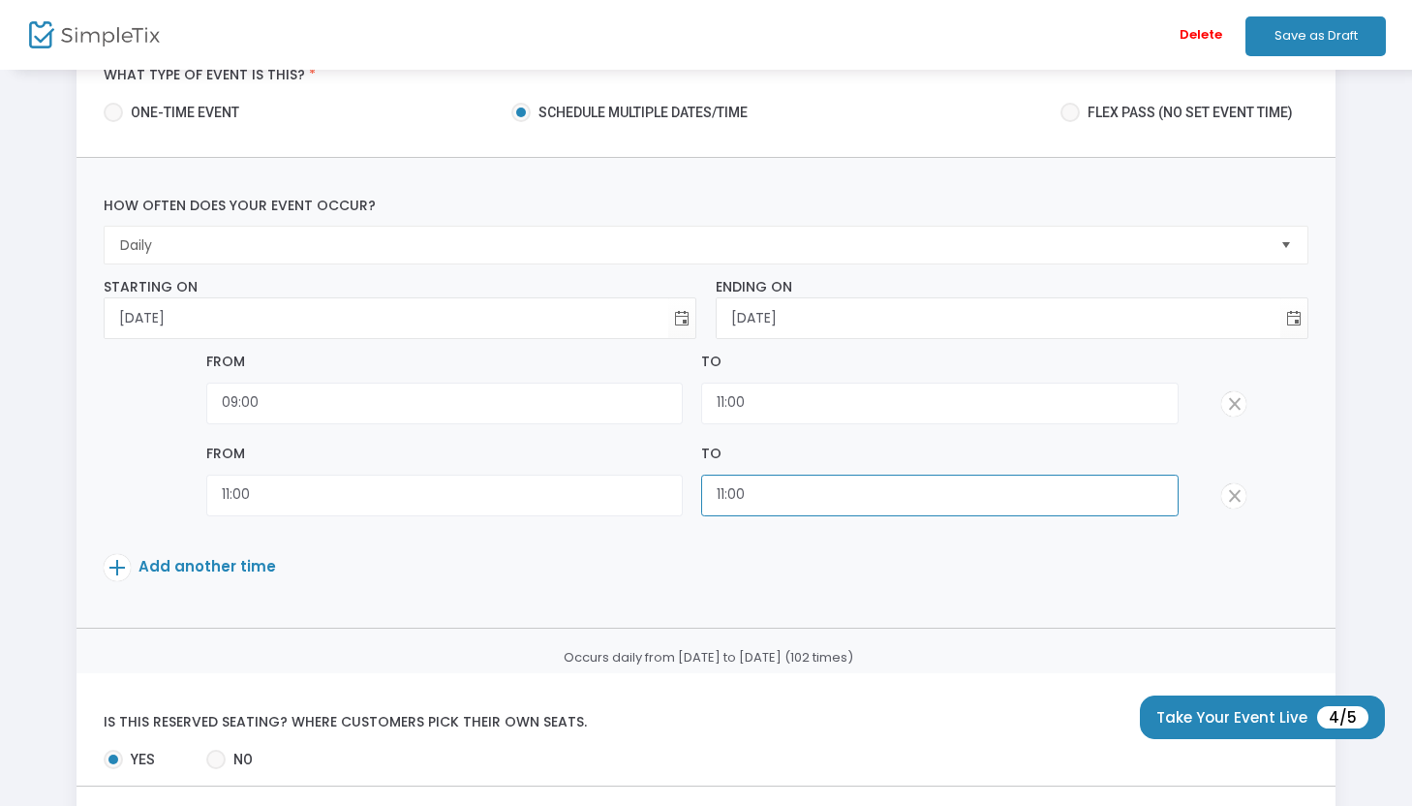
click at [858, 505] on input "11:00" at bounding box center [939, 496] width 477 height 42
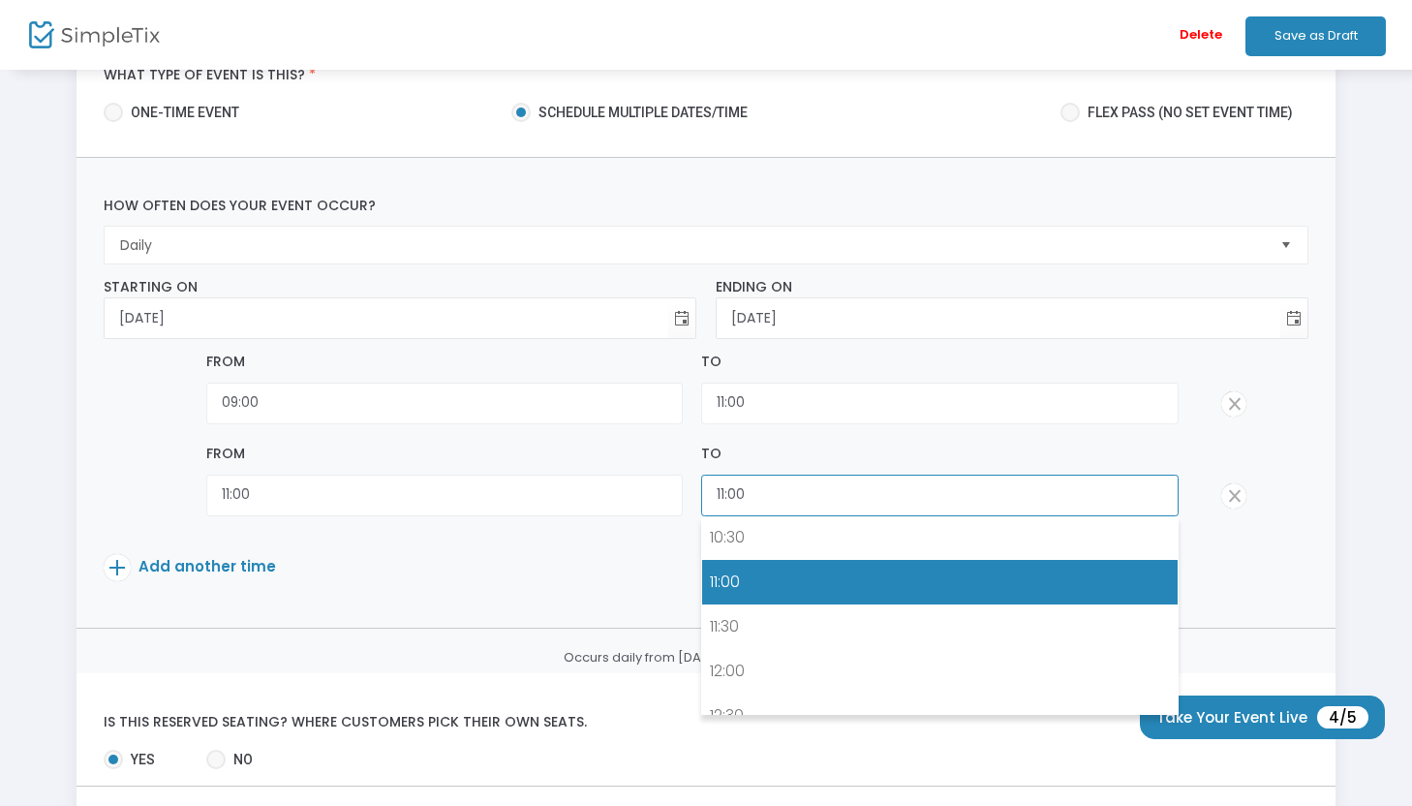
scroll to position [943, 0]
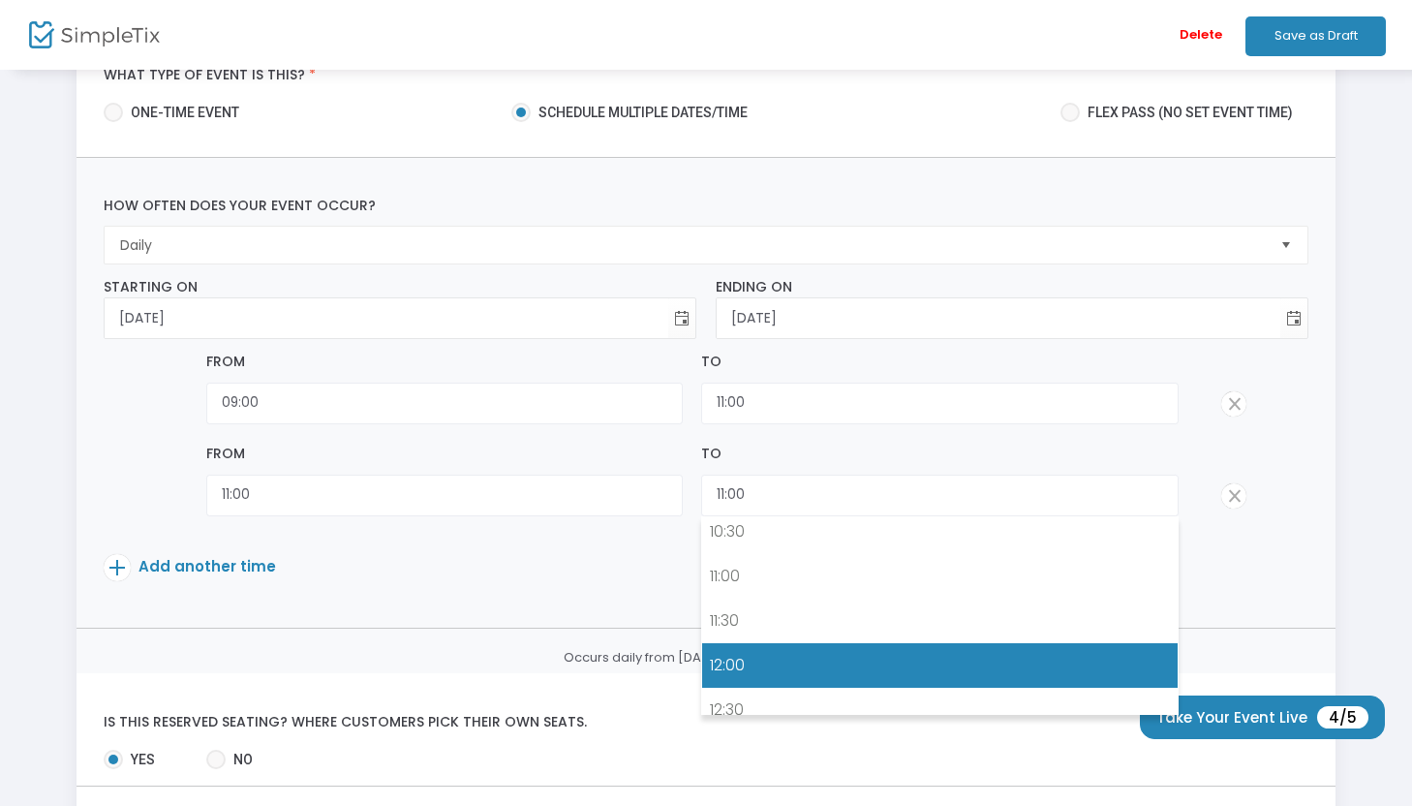
click at [772, 678] on link "12:00" at bounding box center [939, 665] width 475 height 45
type input "12:00"
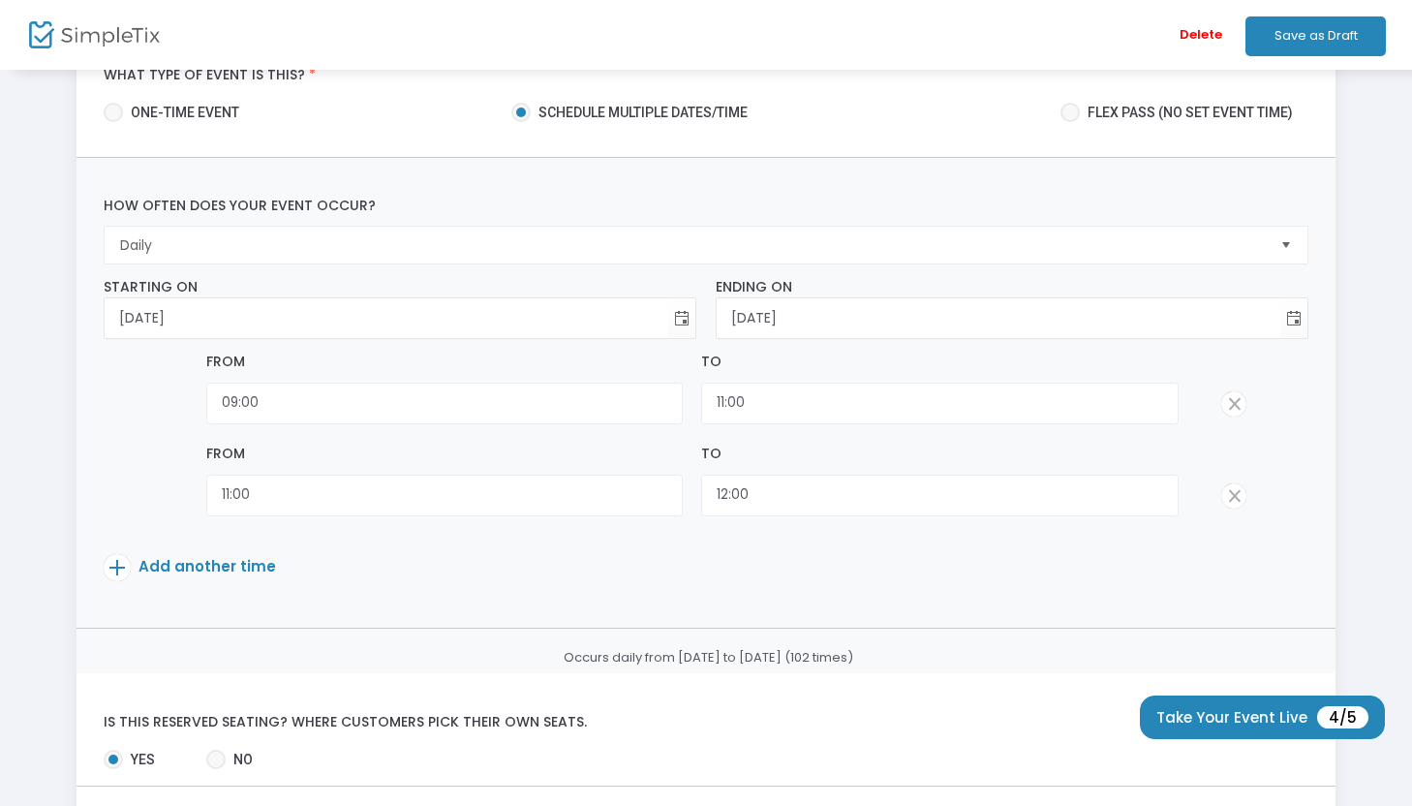
click at [231, 575] on span "Add another time" at bounding box center [208, 566] width 138 height 20
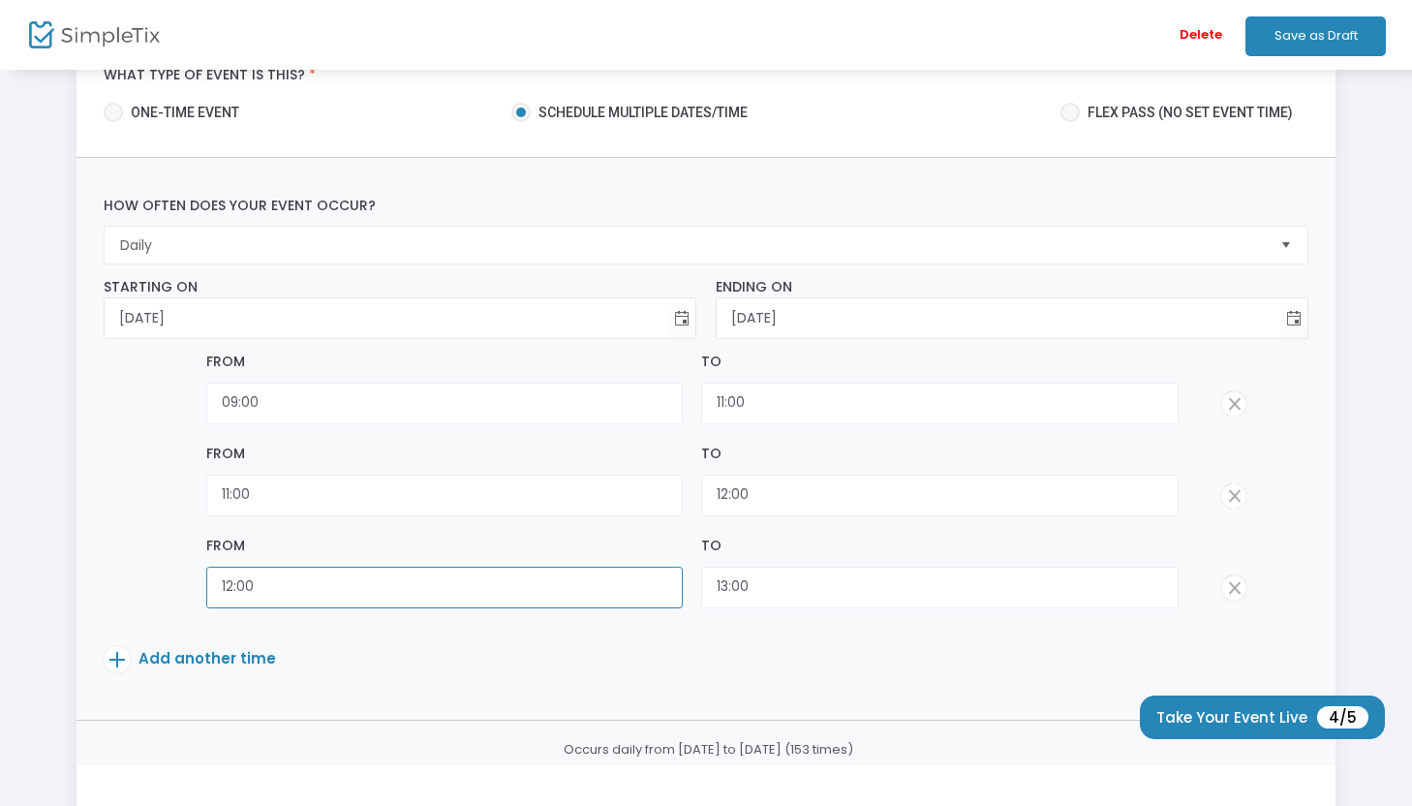
click at [273, 598] on input "12:00" at bounding box center [444, 588] width 477 height 42
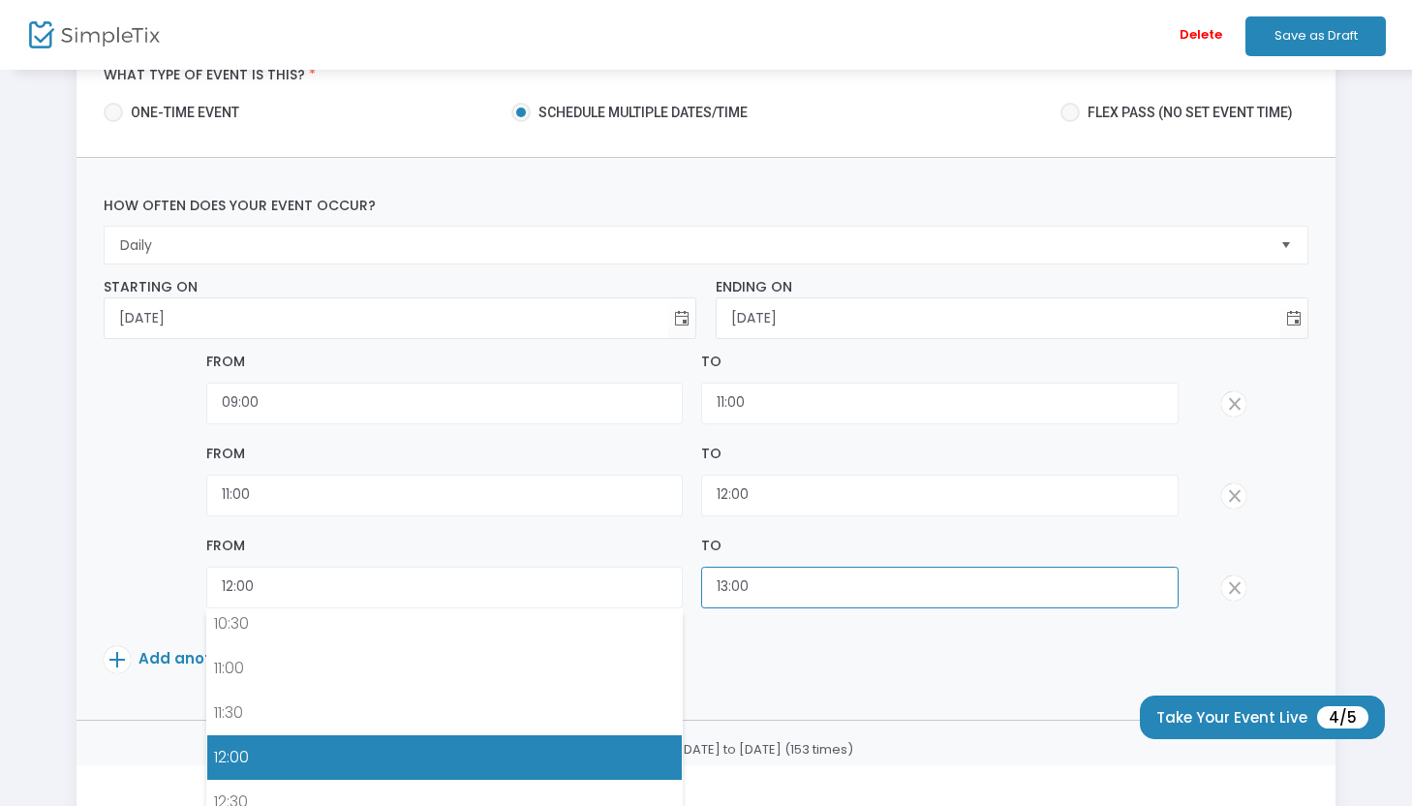
click at [805, 593] on input "13:00" at bounding box center [939, 588] width 477 height 42
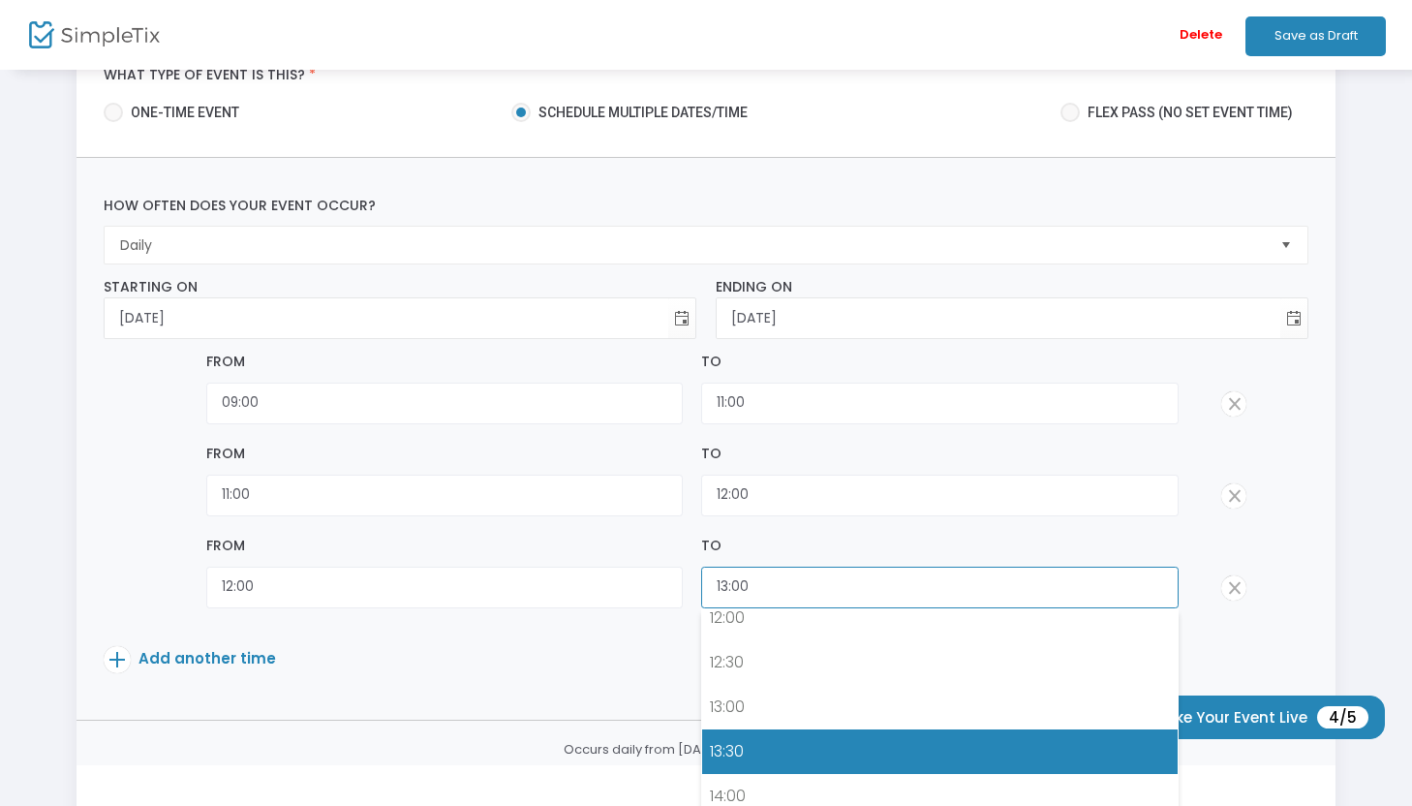
scroll to position [1133, 0]
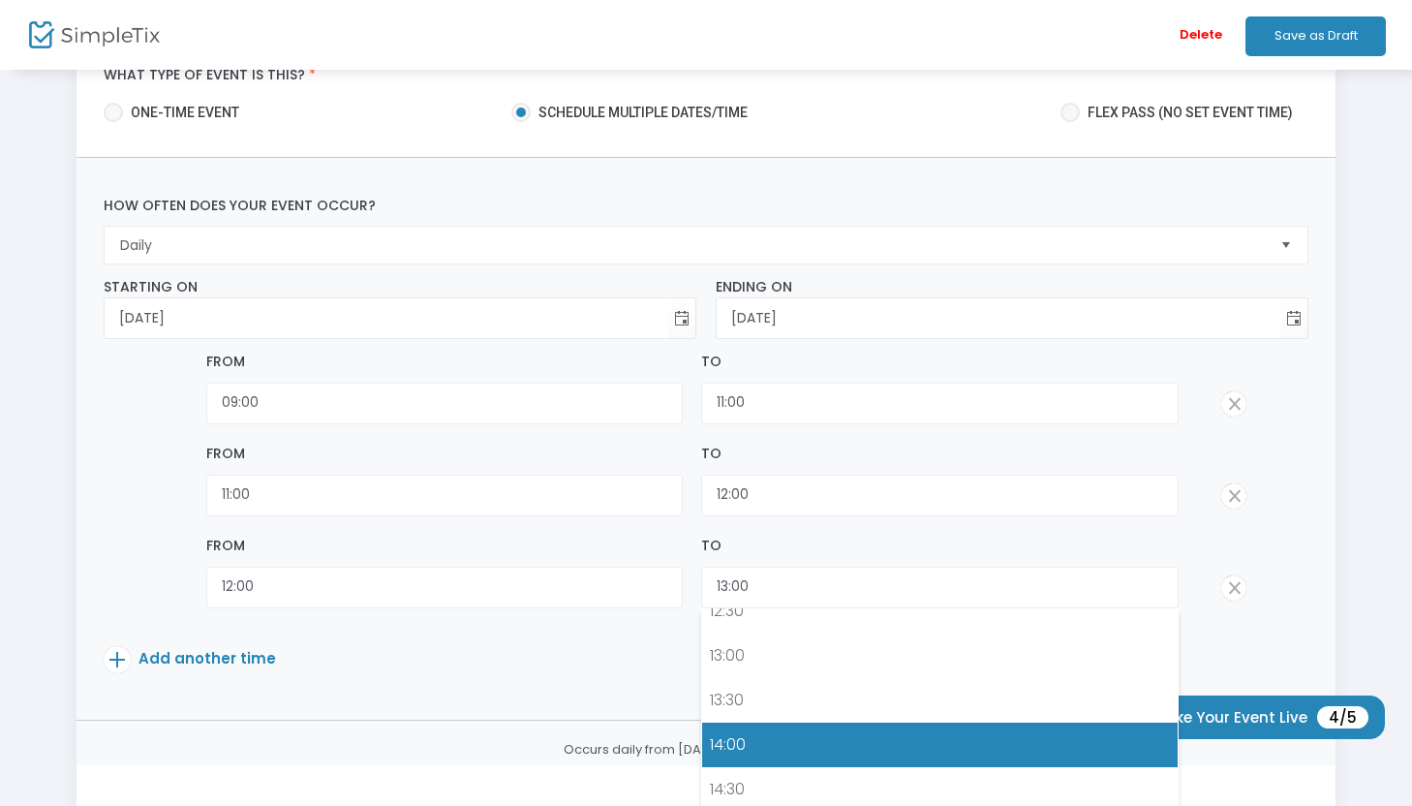
click at [780, 741] on link "14:00" at bounding box center [939, 745] width 475 height 45
type input "14:00"
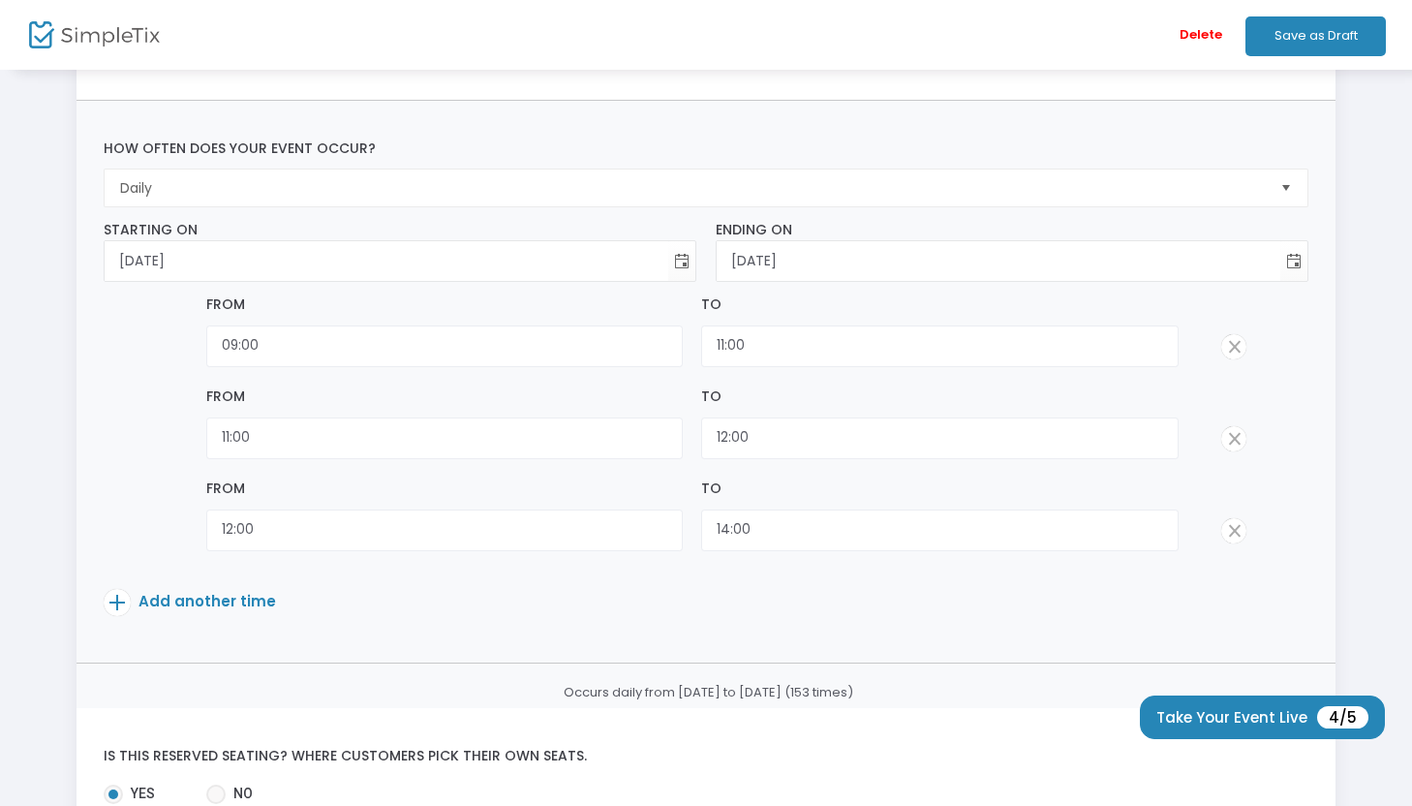
scroll to position [194, 0]
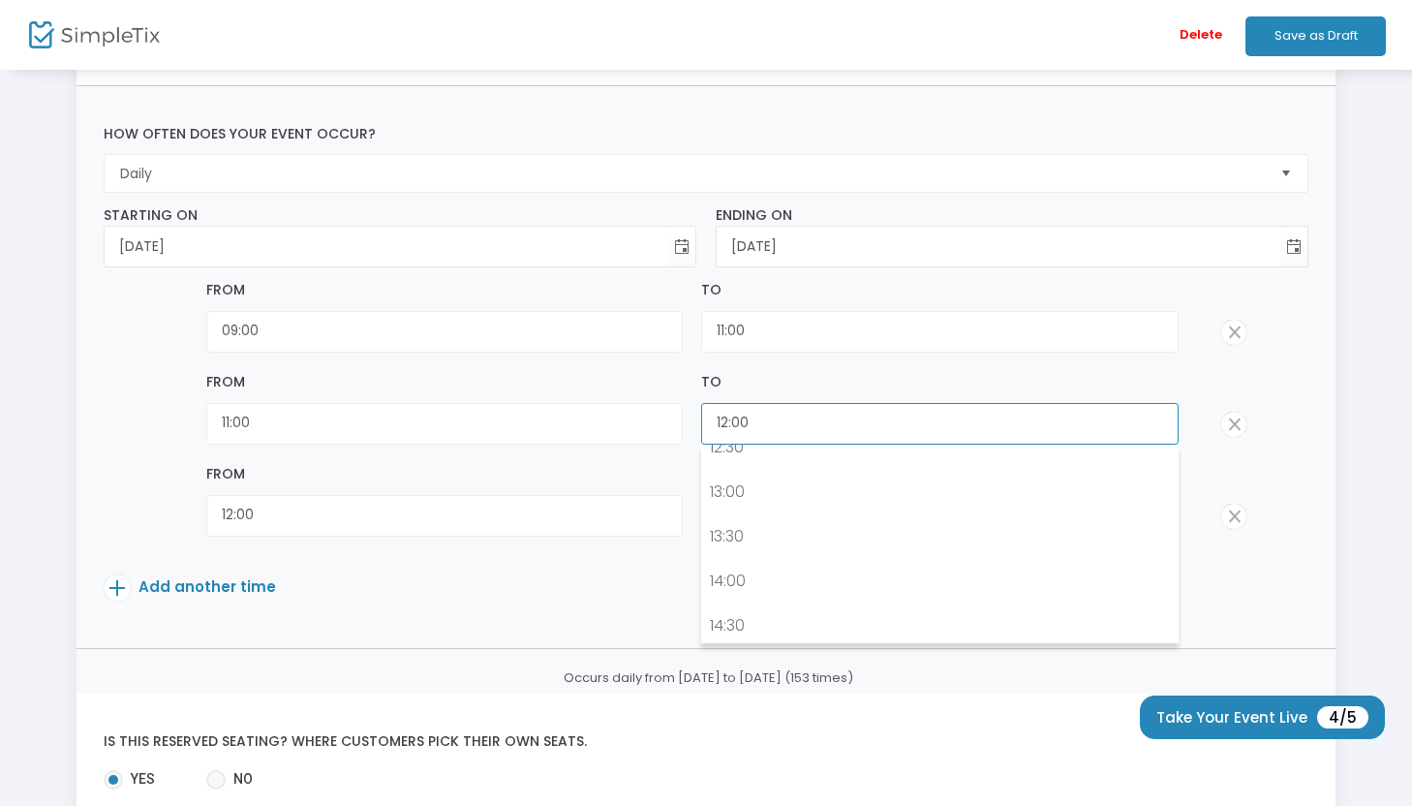
click at [768, 427] on input "12:00" at bounding box center [939, 424] width 477 height 42
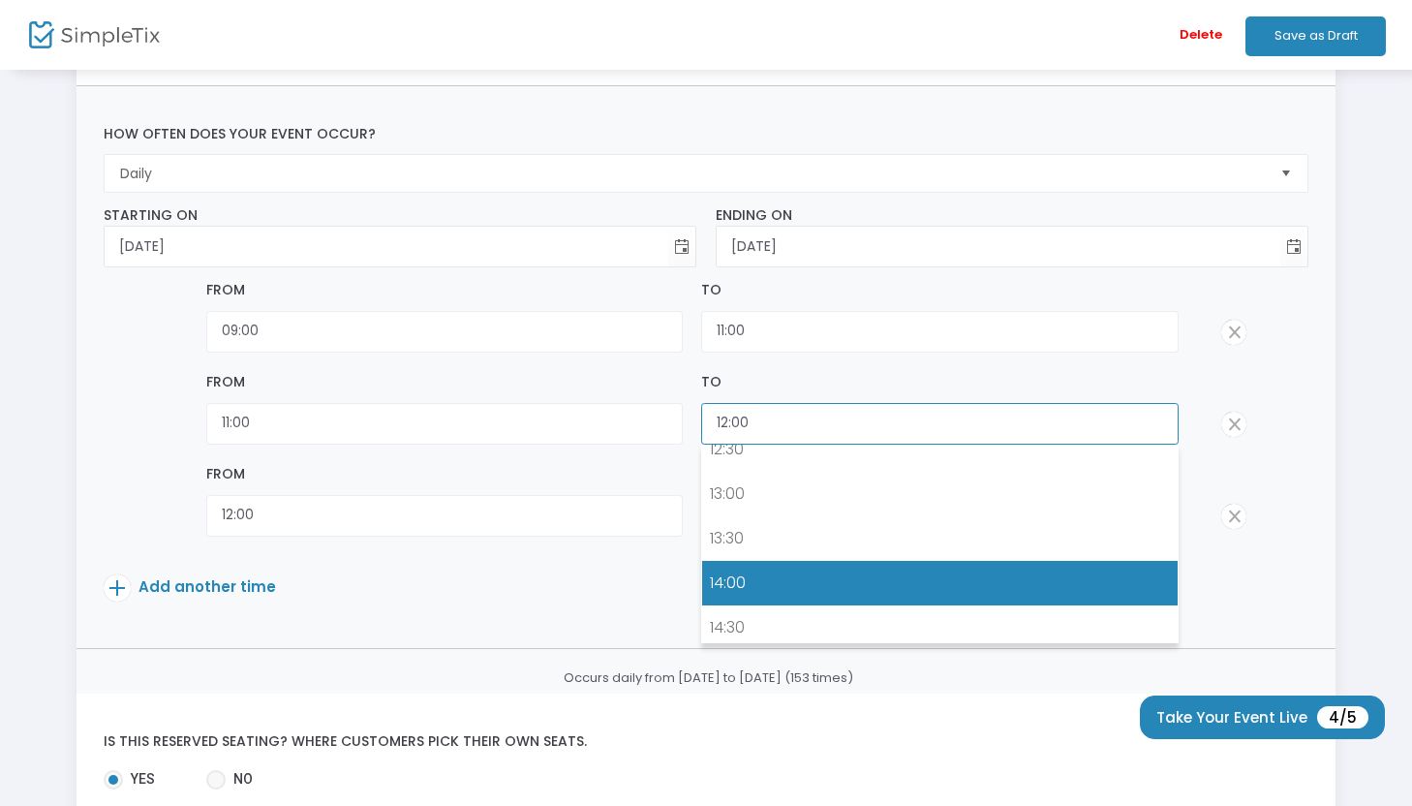
scroll to position [1119, 0]
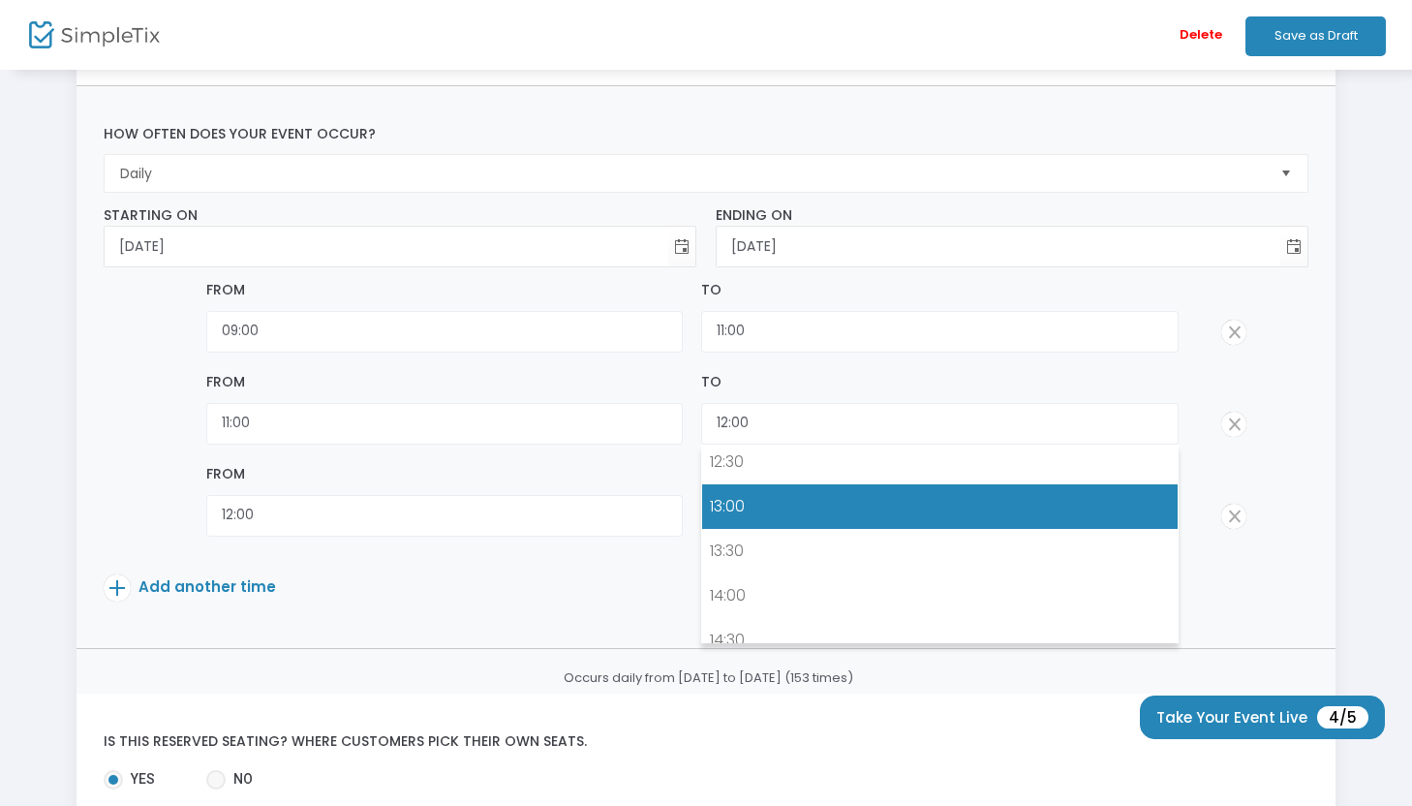
click at [745, 509] on link "13:00" at bounding box center [939, 506] width 475 height 45
type input "13:00"
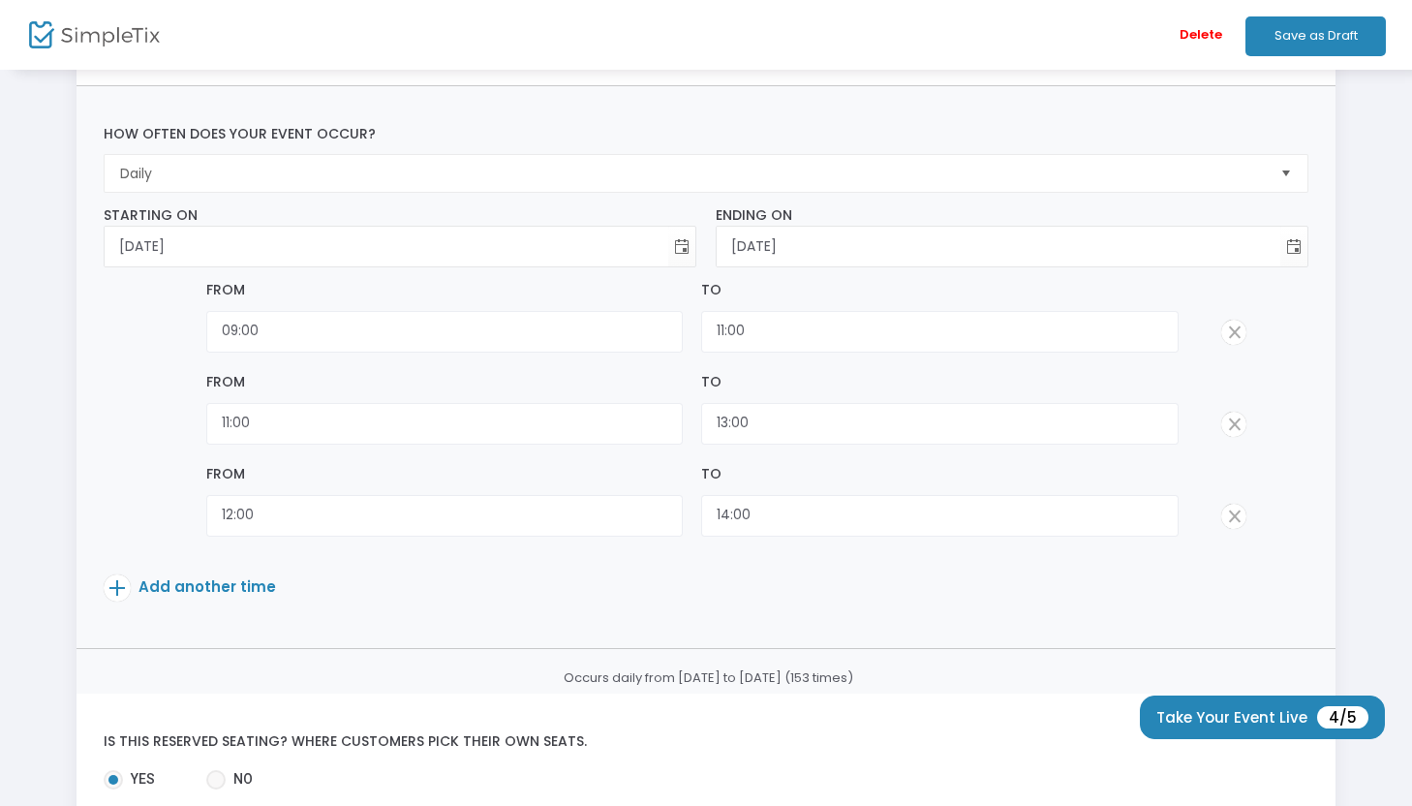
click at [541, 473] on div "From" at bounding box center [444, 474] width 477 height 20
click at [541, 515] on input "12:00" at bounding box center [444, 516] width 477 height 42
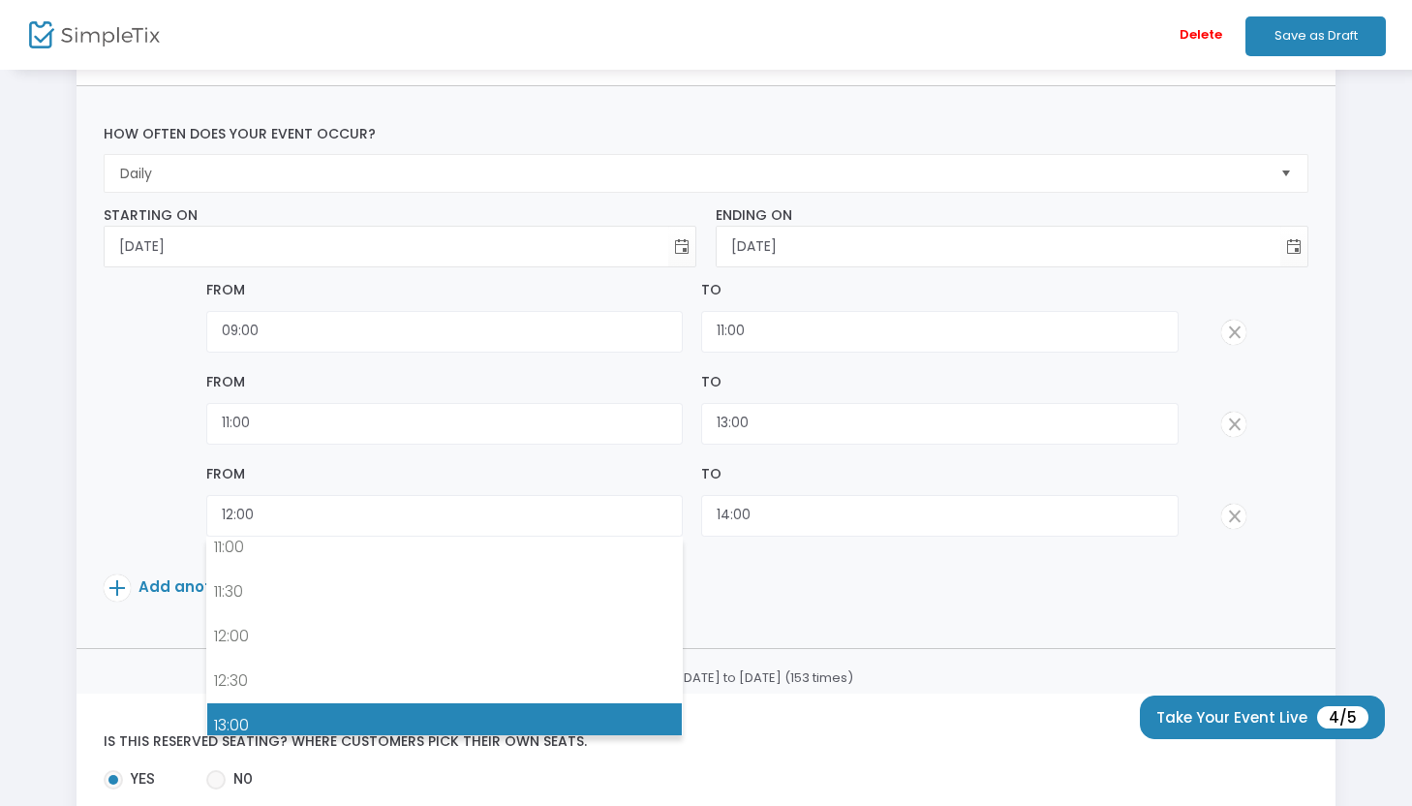
click at [449, 723] on link "13:00" at bounding box center [444, 725] width 475 height 45
type input "13:00"
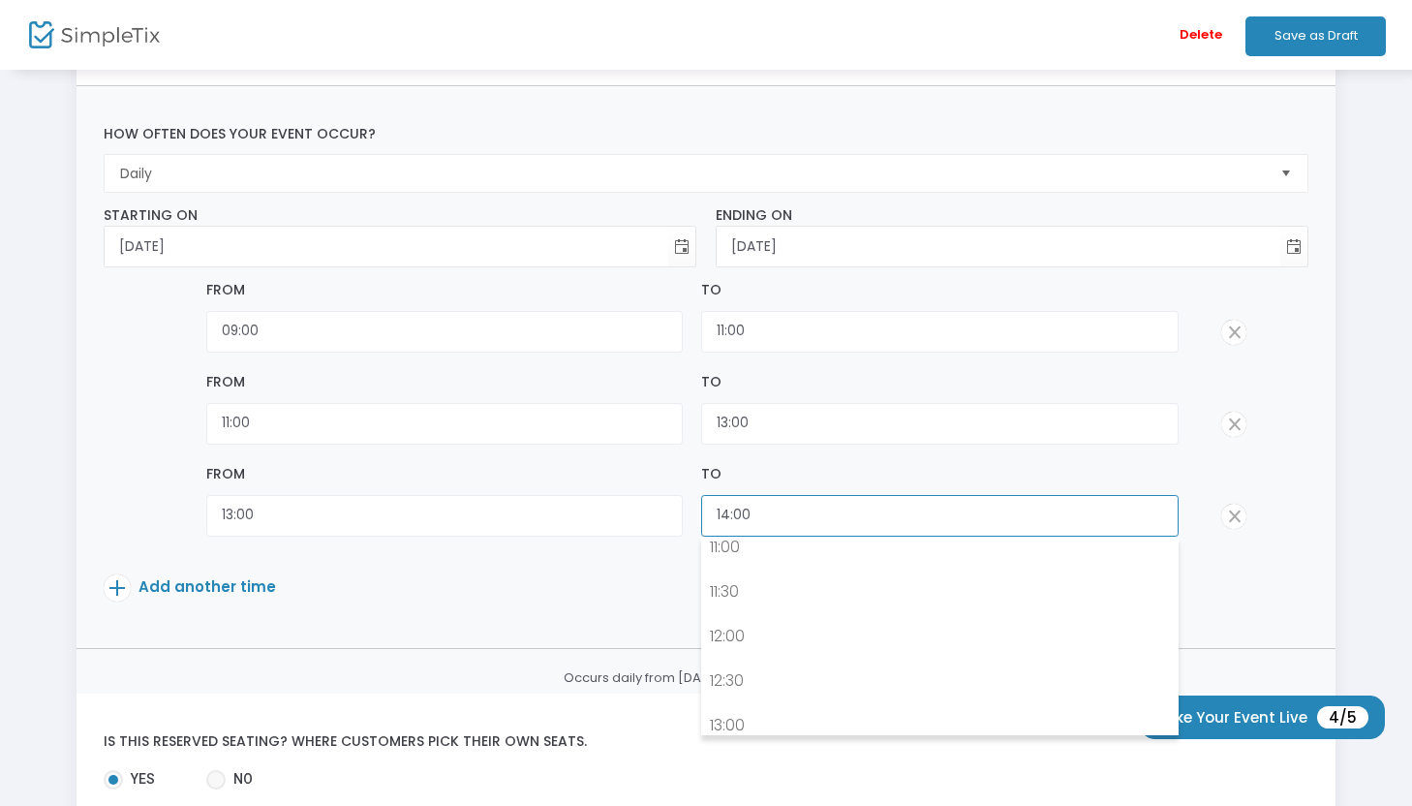
click at [751, 521] on input "14:00" at bounding box center [939, 516] width 477 height 42
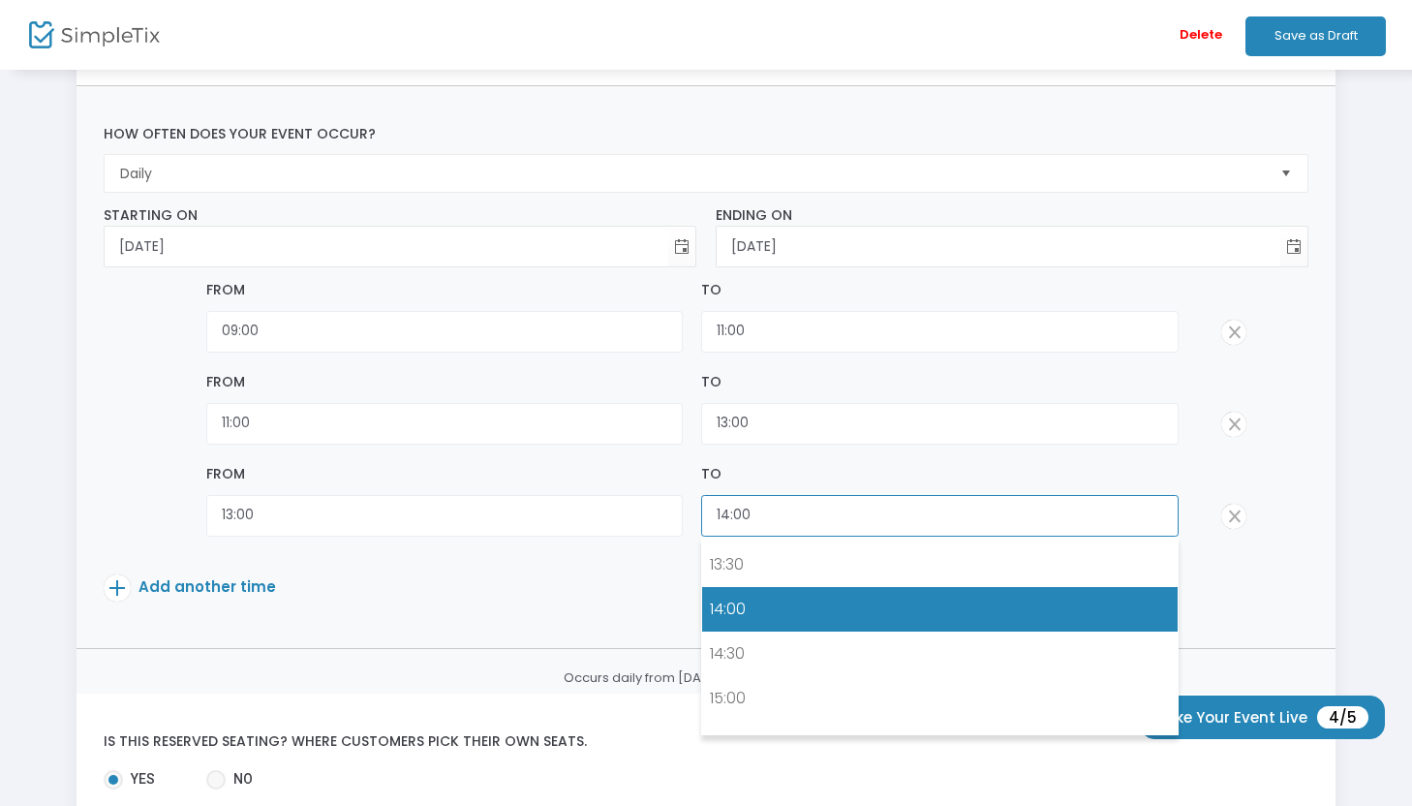
scroll to position [1197, 0]
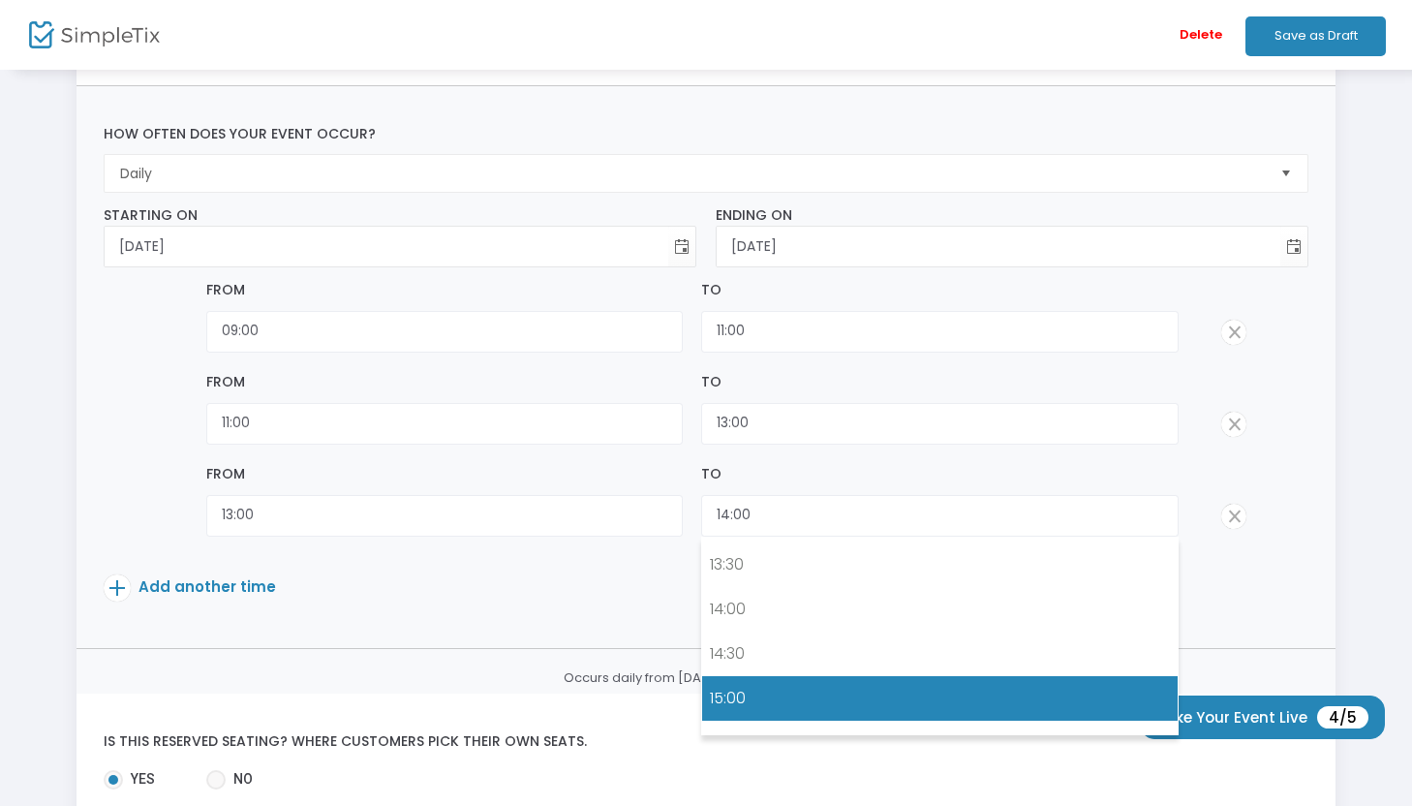
click at [748, 709] on link "15:00" at bounding box center [939, 698] width 475 height 45
type input "15:00"
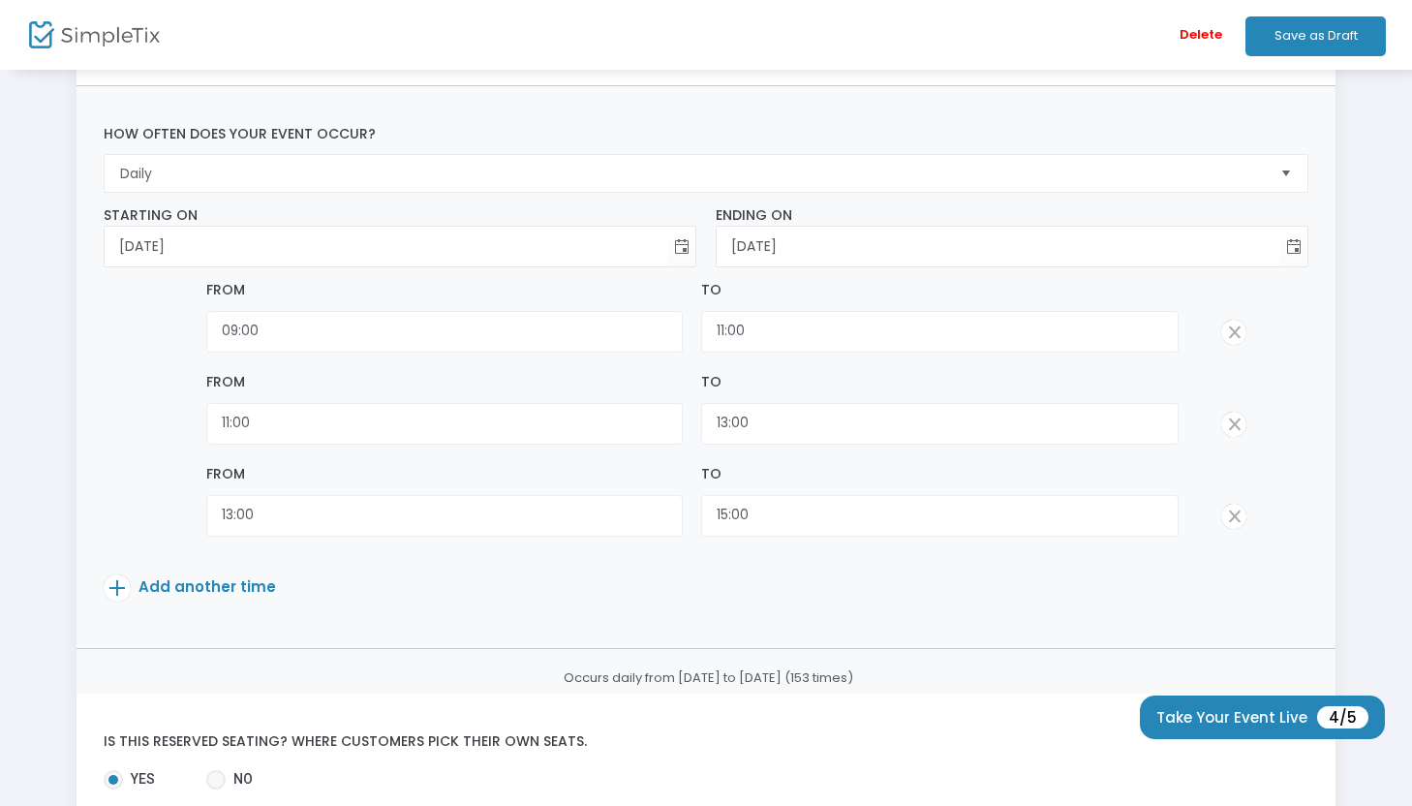
click at [243, 581] on span "Add another time" at bounding box center [208, 586] width 138 height 20
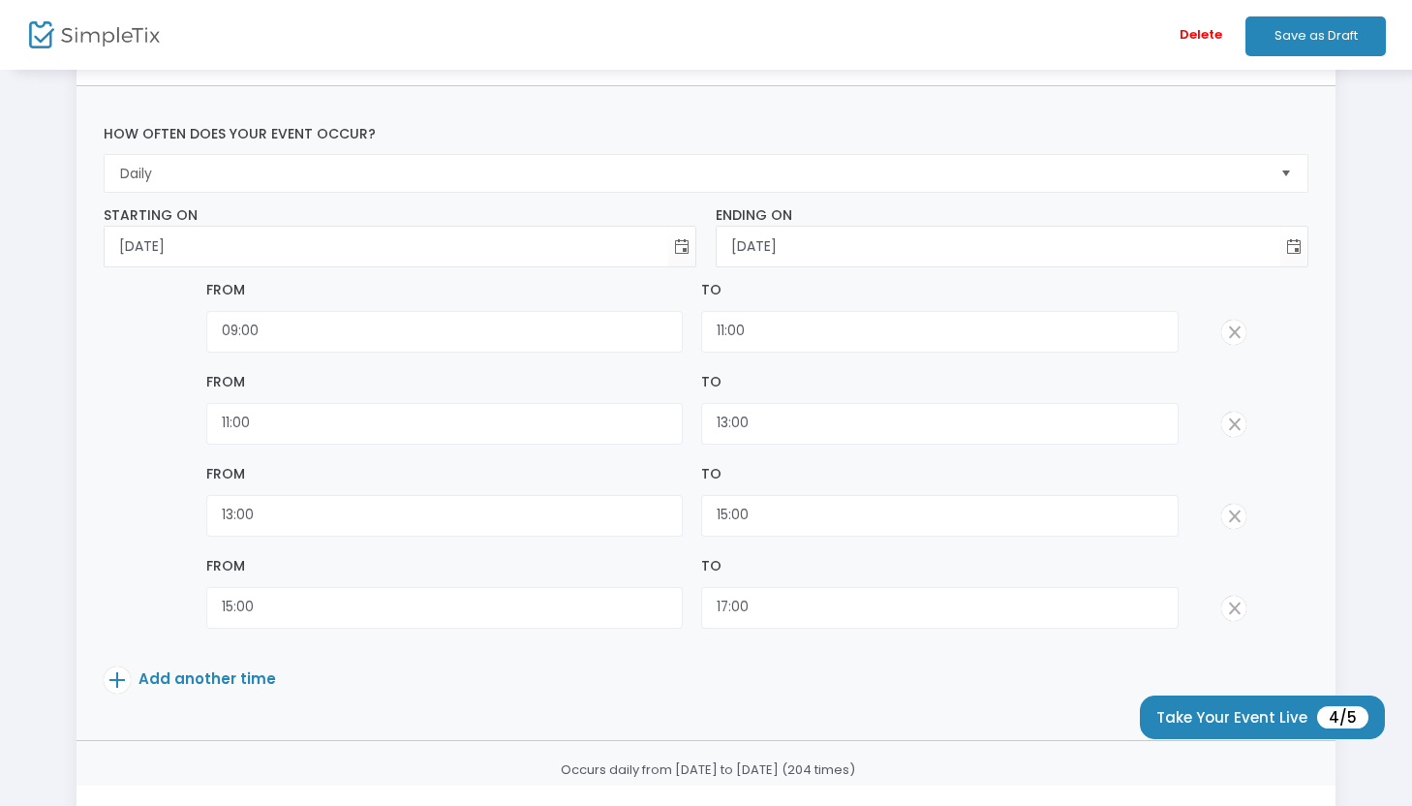
scroll to position [266, 0]
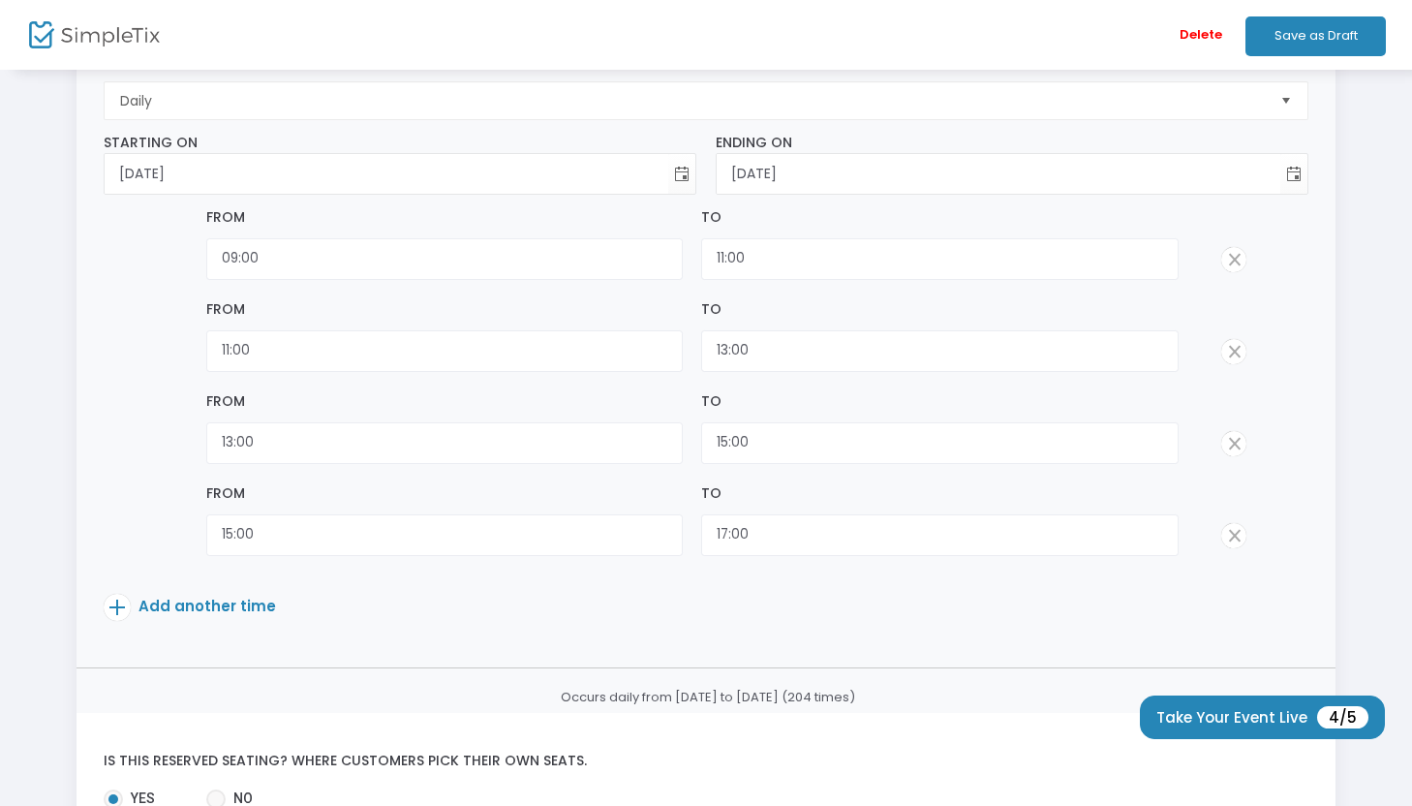
click at [243, 604] on span "Add another time" at bounding box center [208, 606] width 138 height 20
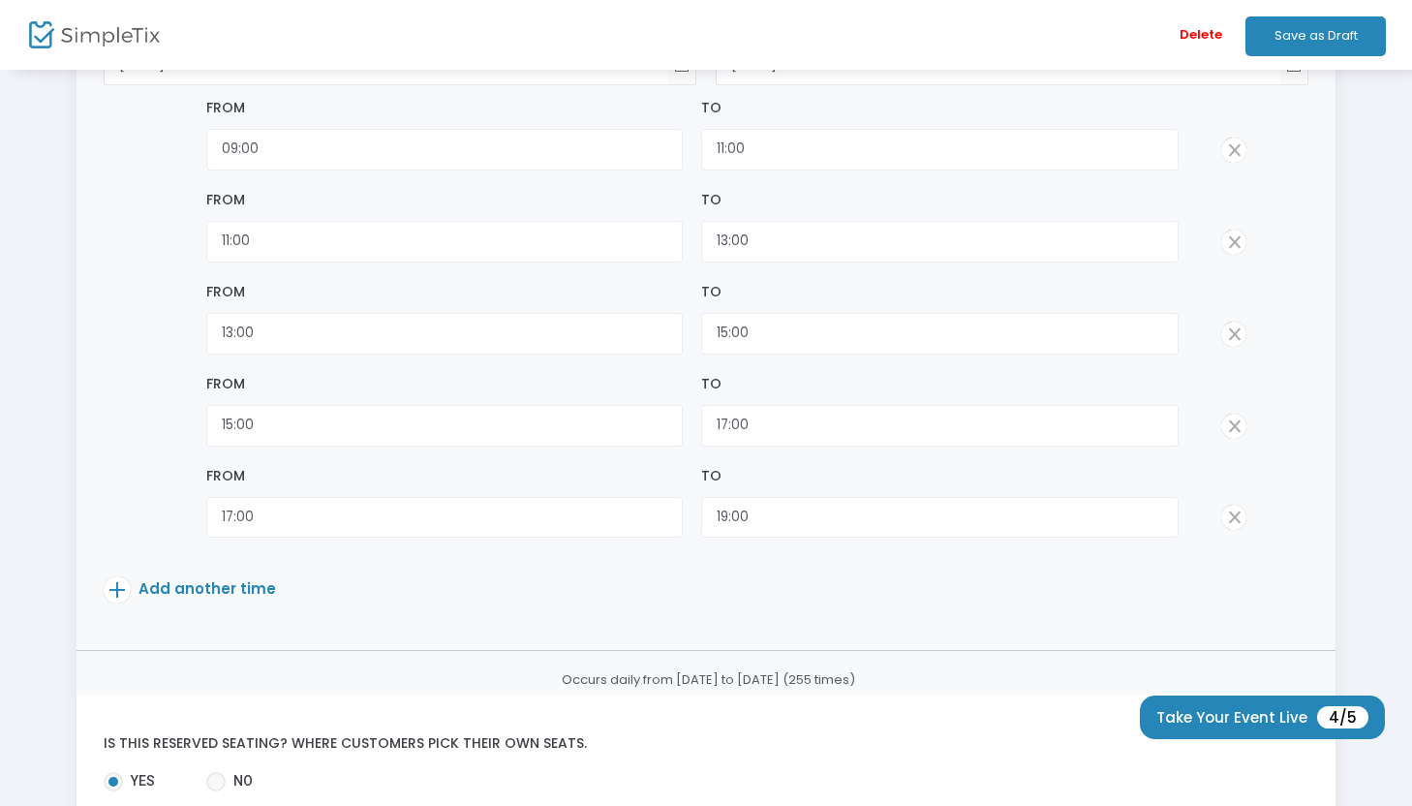
scroll to position [383, 0]
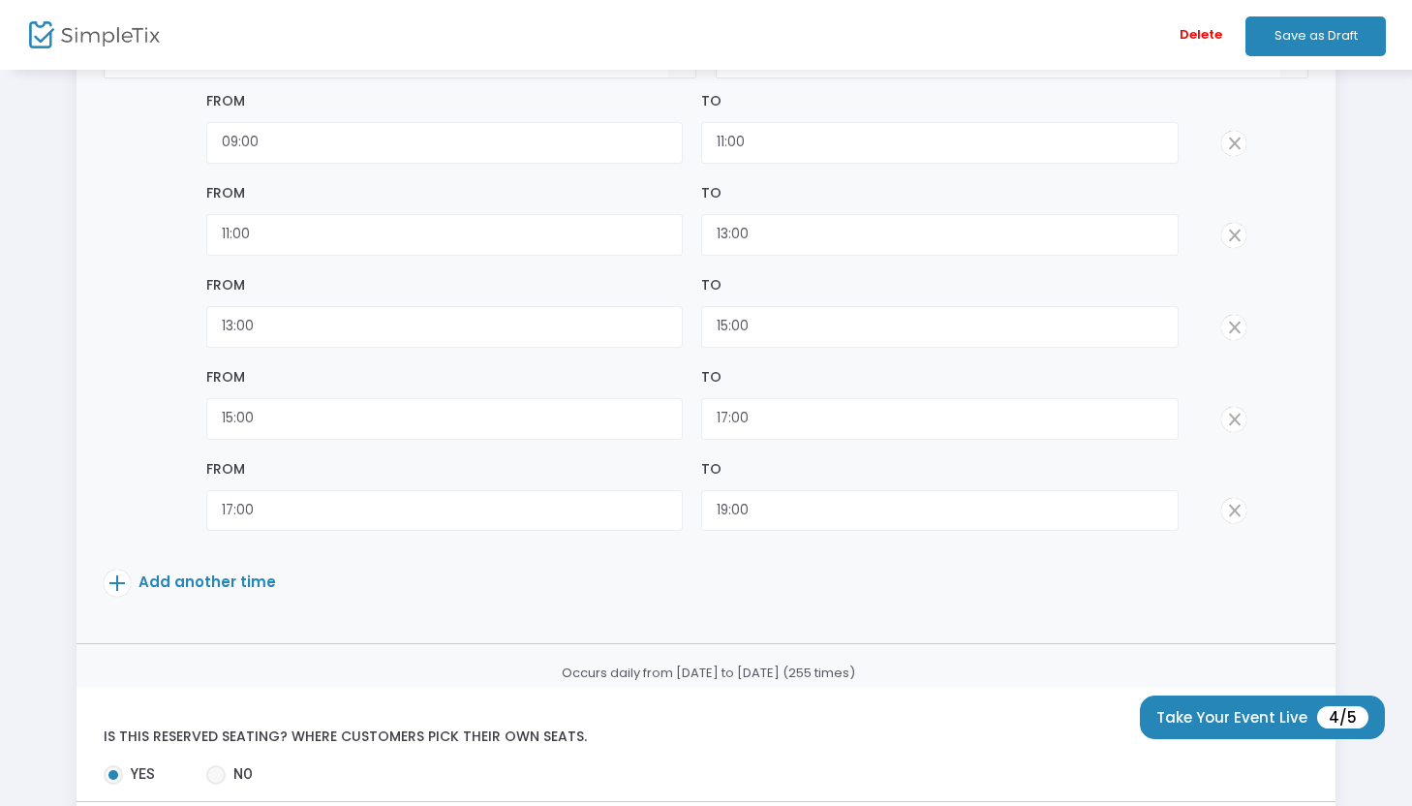
click at [235, 591] on span "Add another time" at bounding box center [208, 582] width 138 height 20
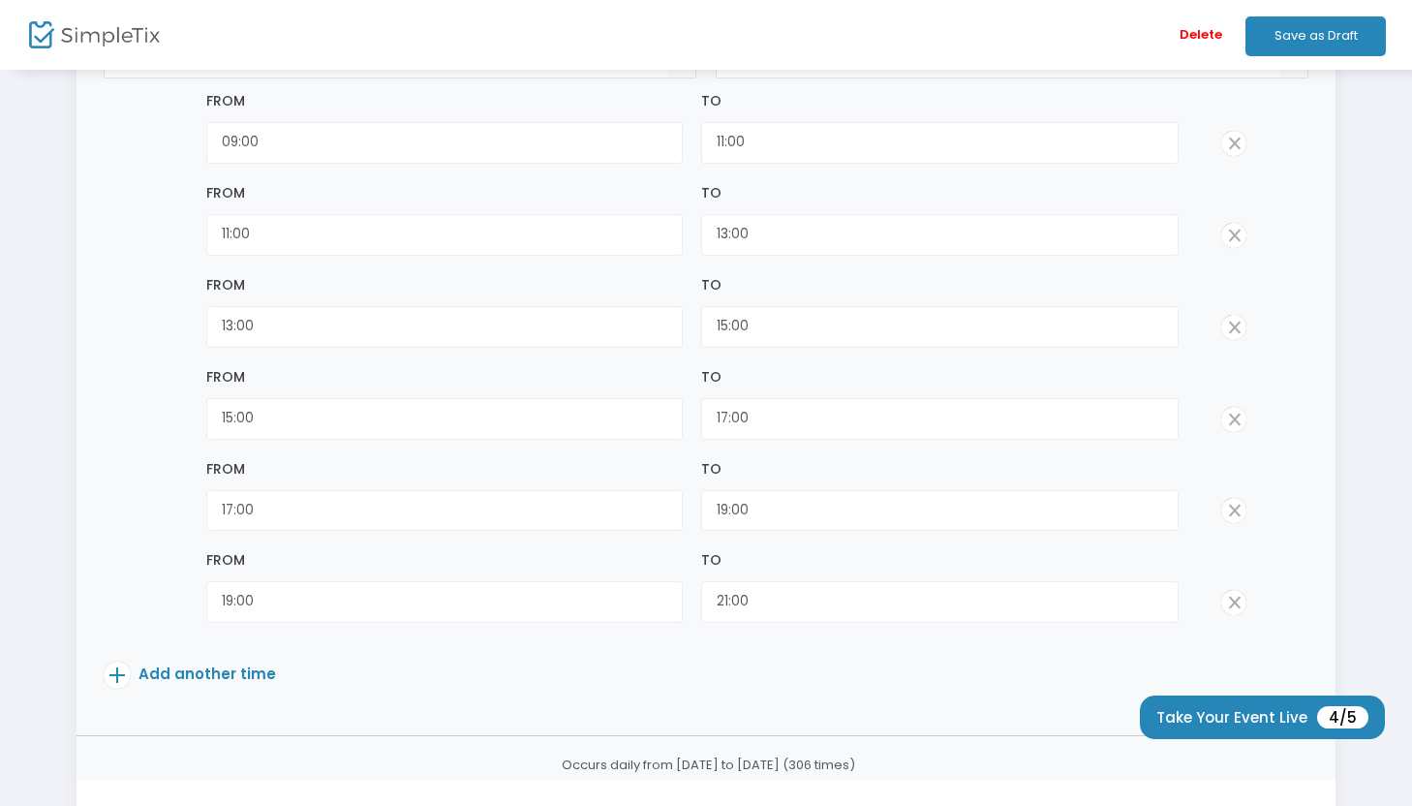
scroll to position [672, 0]
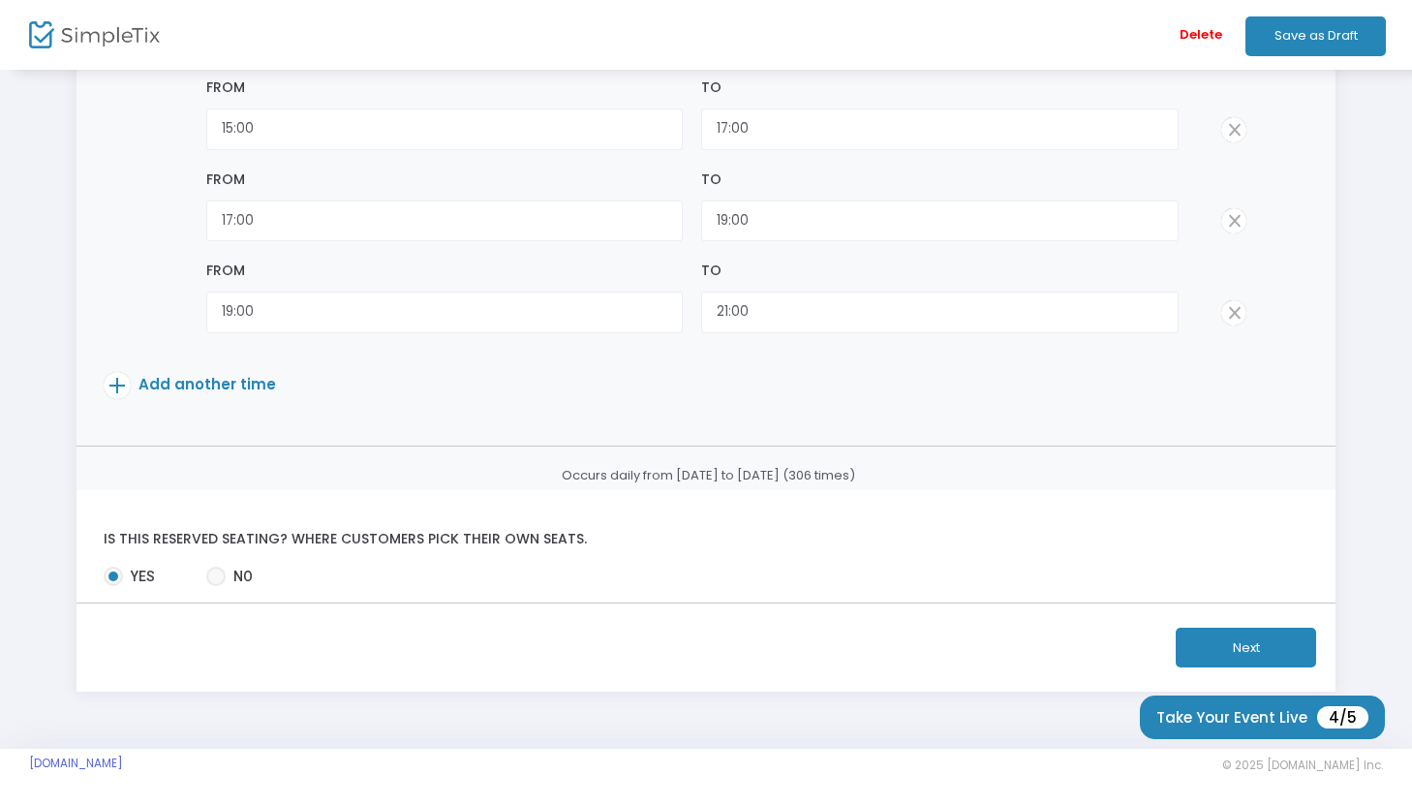
click at [1272, 646] on button "Next" at bounding box center [1246, 648] width 140 height 40
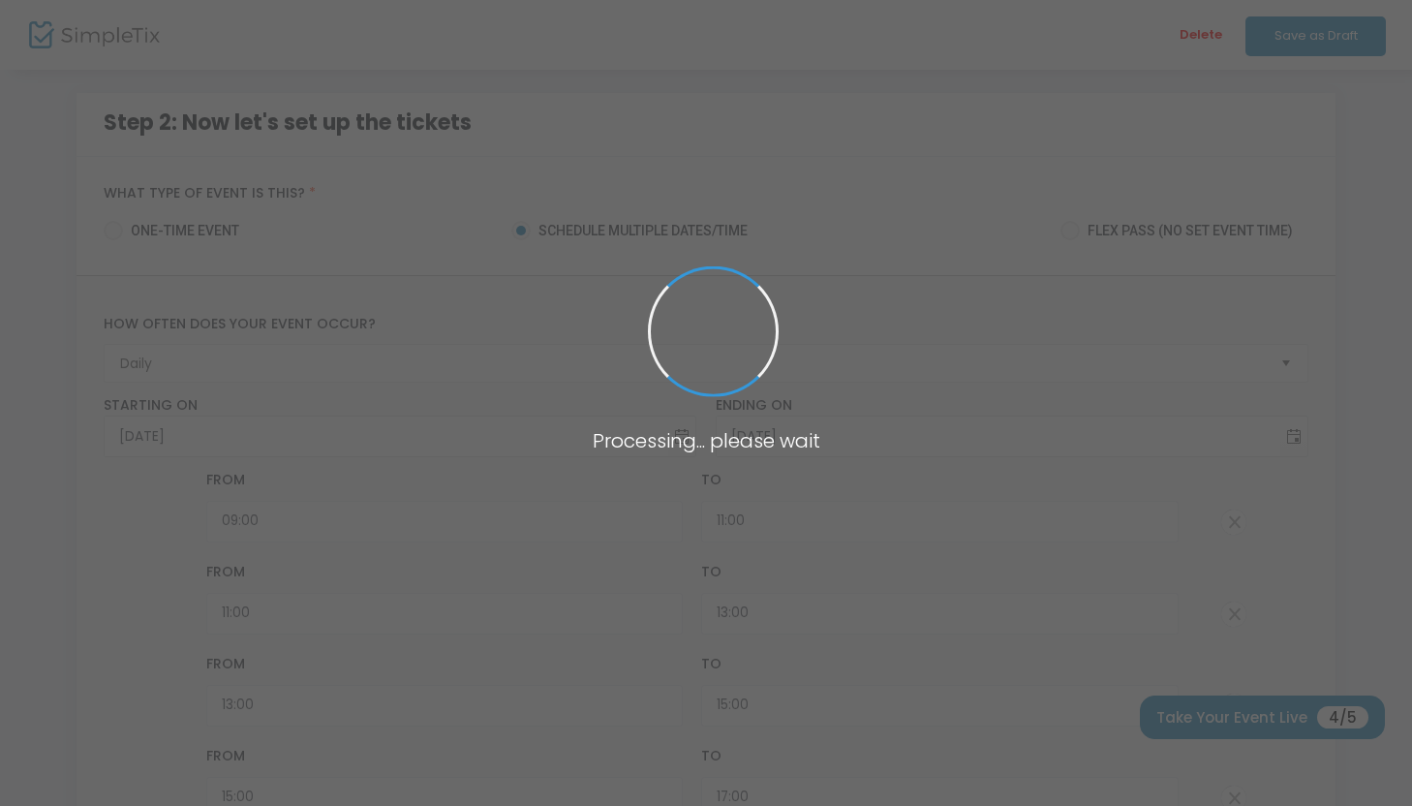
scroll to position [0, 0]
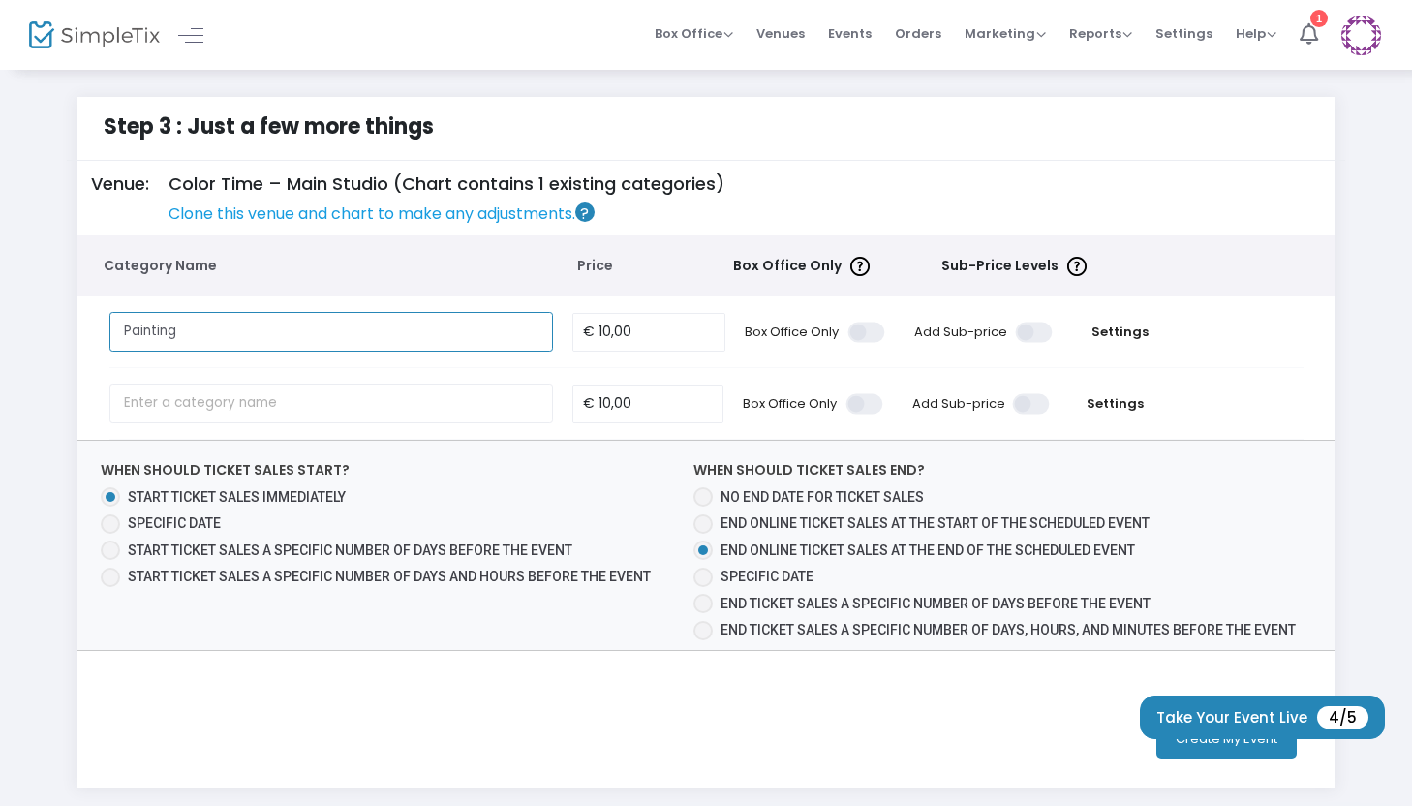
click at [319, 348] on input "Painting" at bounding box center [331, 332] width 445 height 40
click at [702, 340] on input "10" at bounding box center [648, 332] width 151 height 37
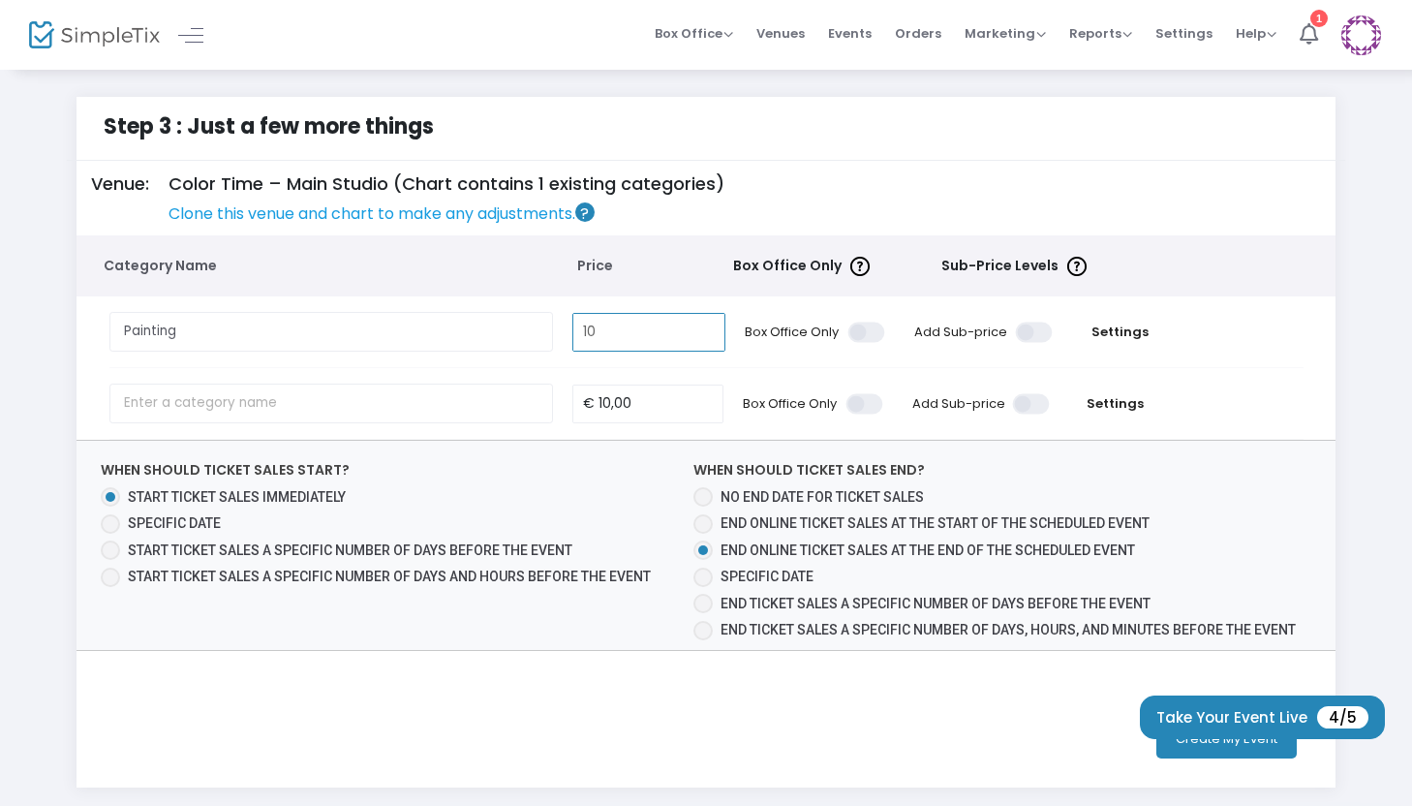
type input "€ 10,00"
click at [815, 357] on td "Box Office Only" at bounding box center [815, 331] width 161 height 71
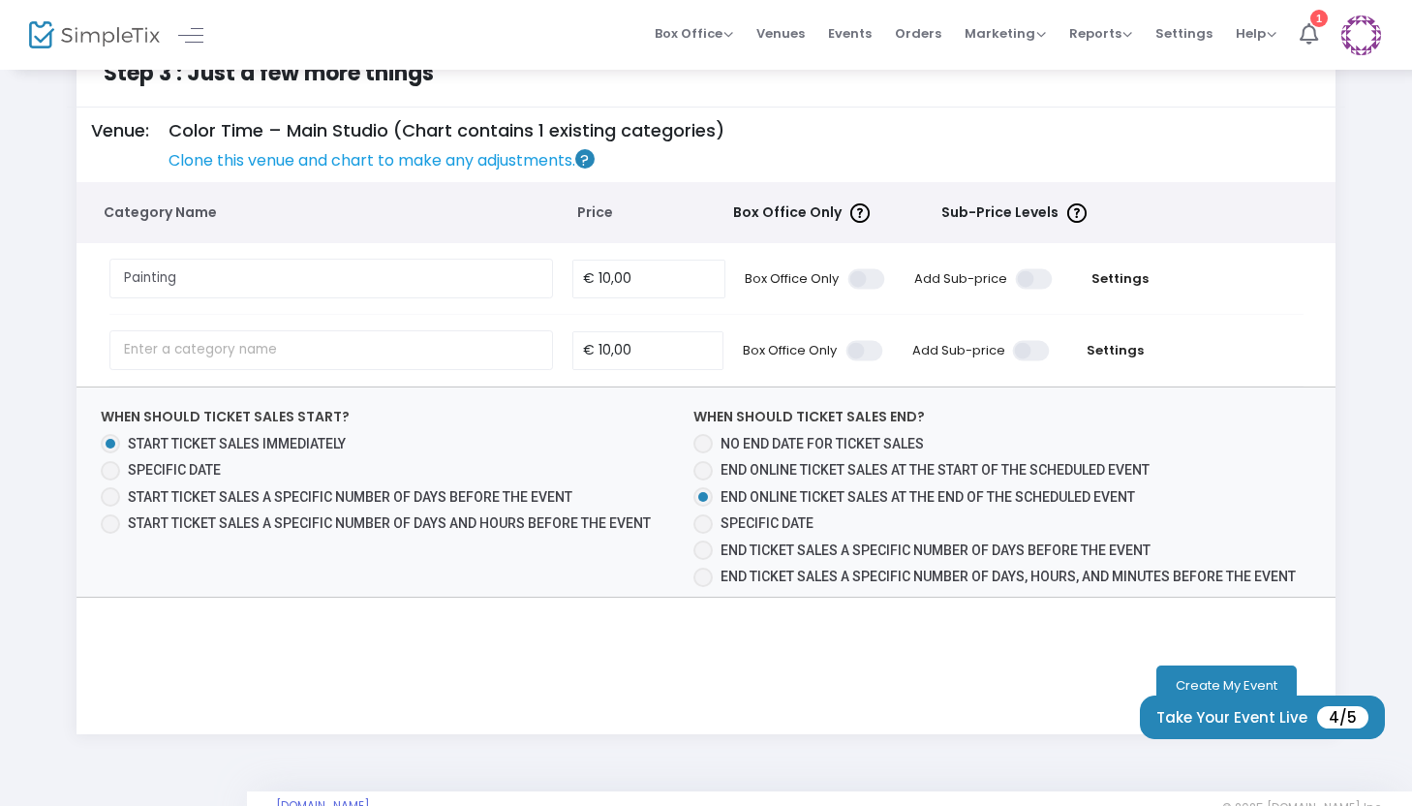
scroll to position [97, 0]
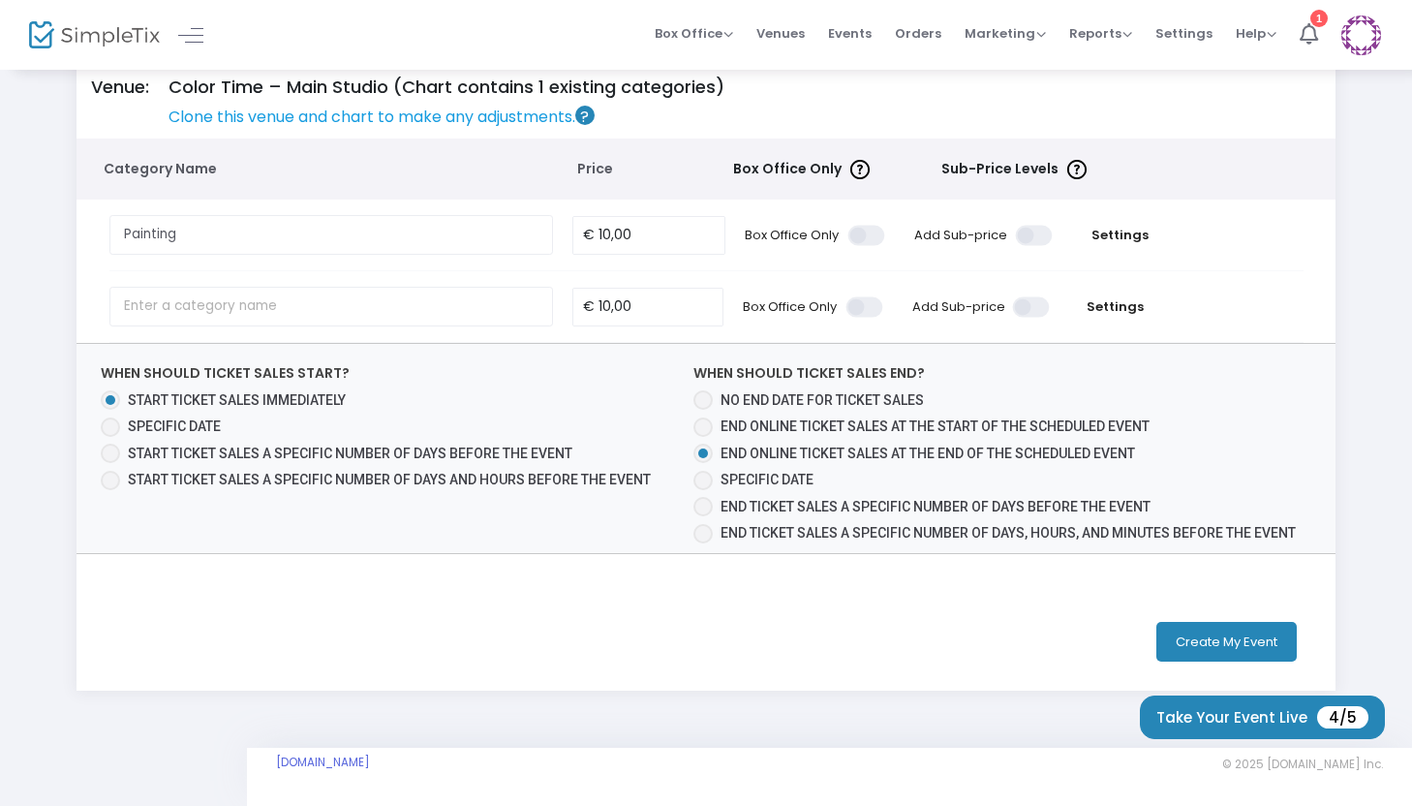
click at [867, 425] on span "End online ticket sales at the start of the scheduled event" at bounding box center [935, 425] width 429 height 15
click at [703, 437] on input "End online ticket sales at the start of the scheduled event" at bounding box center [702, 437] width 1 height 1
radio input "true"
click at [1229, 649] on button "Create My Event" at bounding box center [1227, 642] width 140 height 40
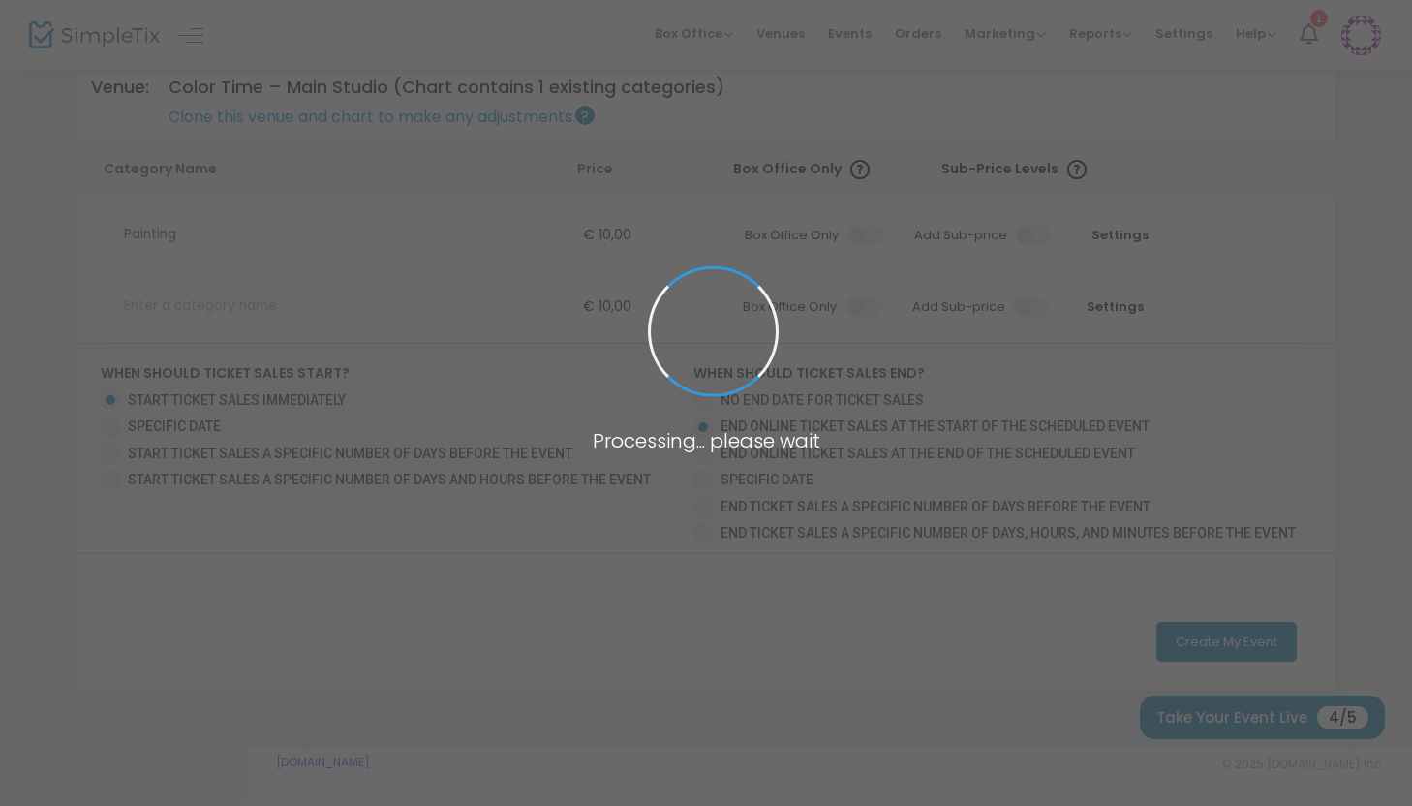
scroll to position [0, 0]
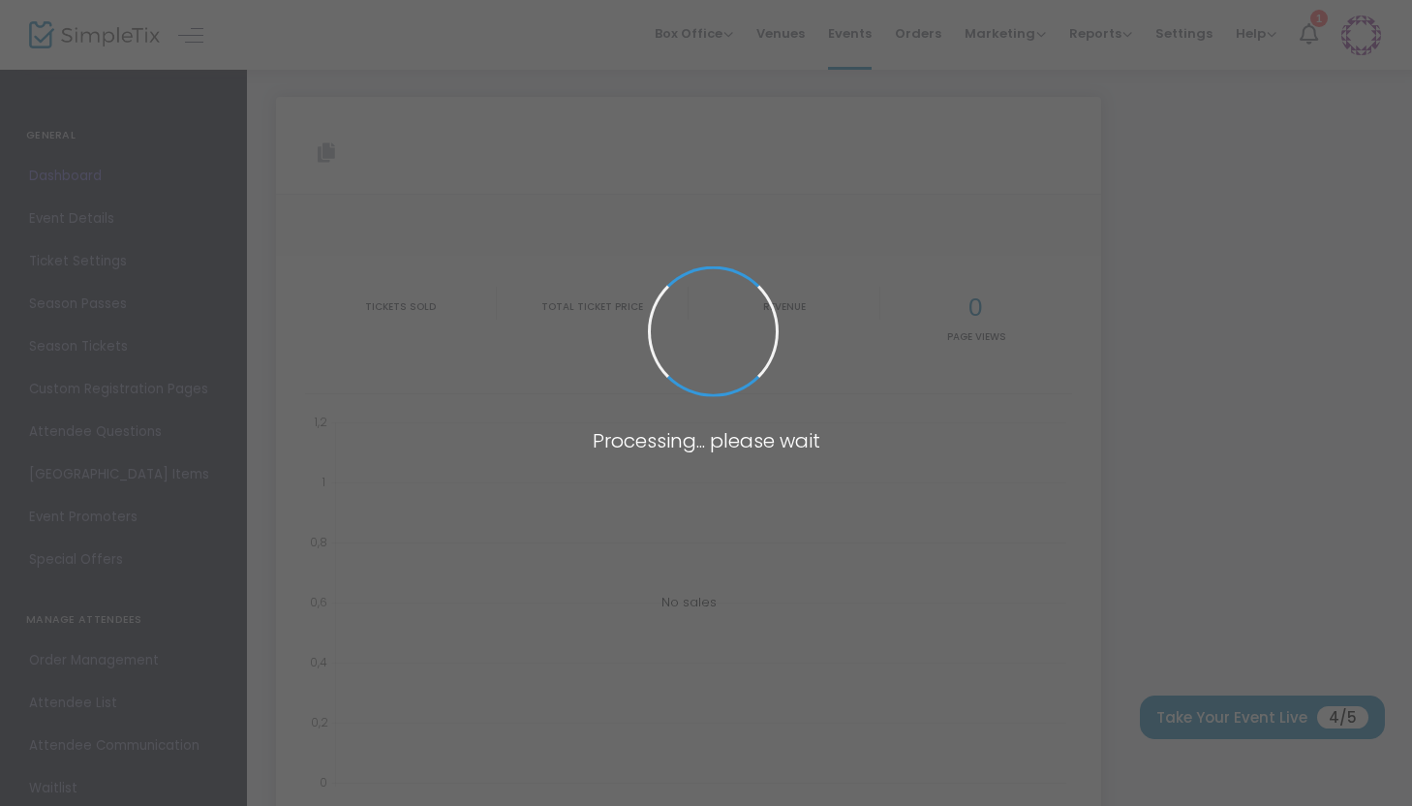
type input "[URL][DOMAIN_NAME]"
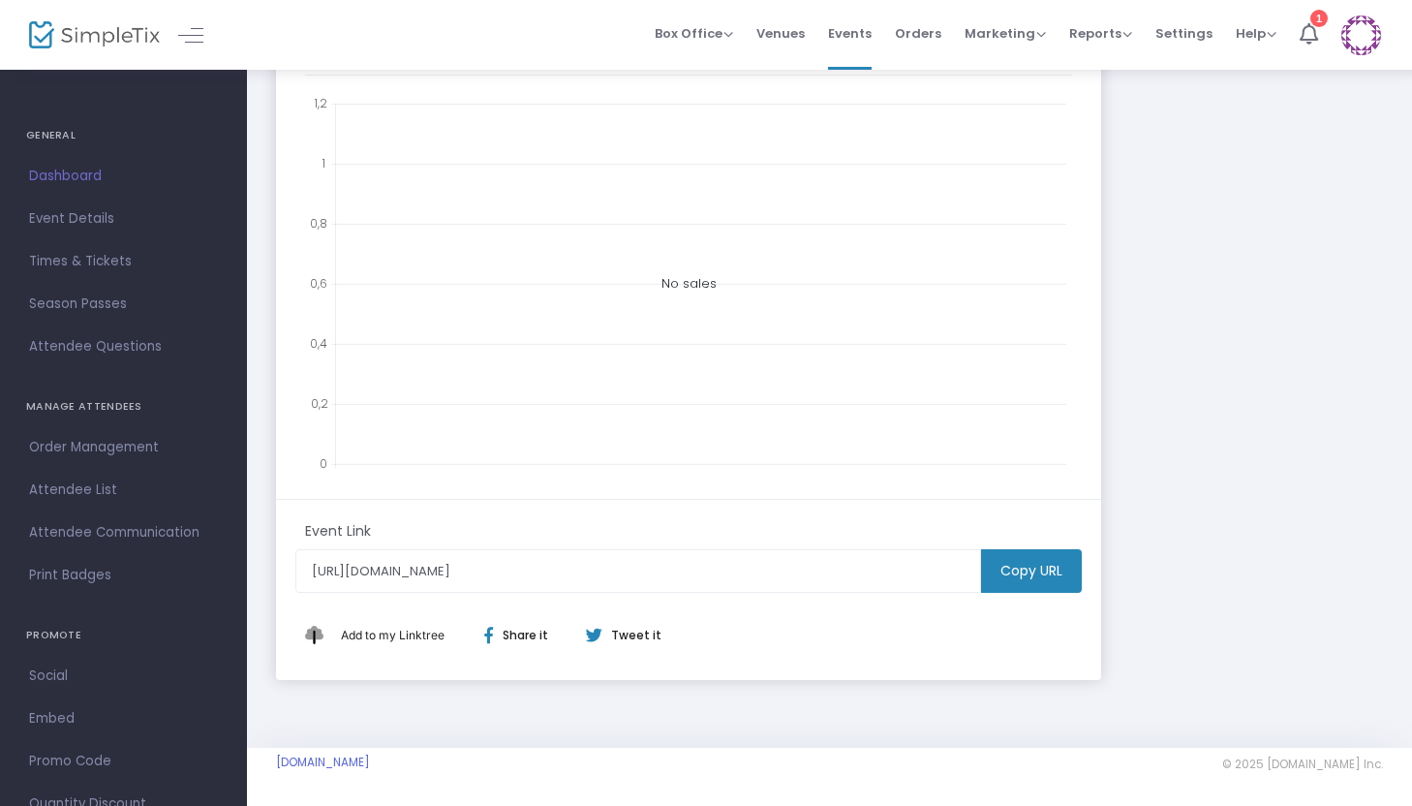
scroll to position [460, 0]
click at [1040, 583] on m-button "Copy URL" at bounding box center [1031, 573] width 101 height 44
click at [1041, 548] on div "Event Link" at bounding box center [688, 537] width 787 height 28
click at [1022, 554] on m-button "Copy URL" at bounding box center [1031, 573] width 101 height 44
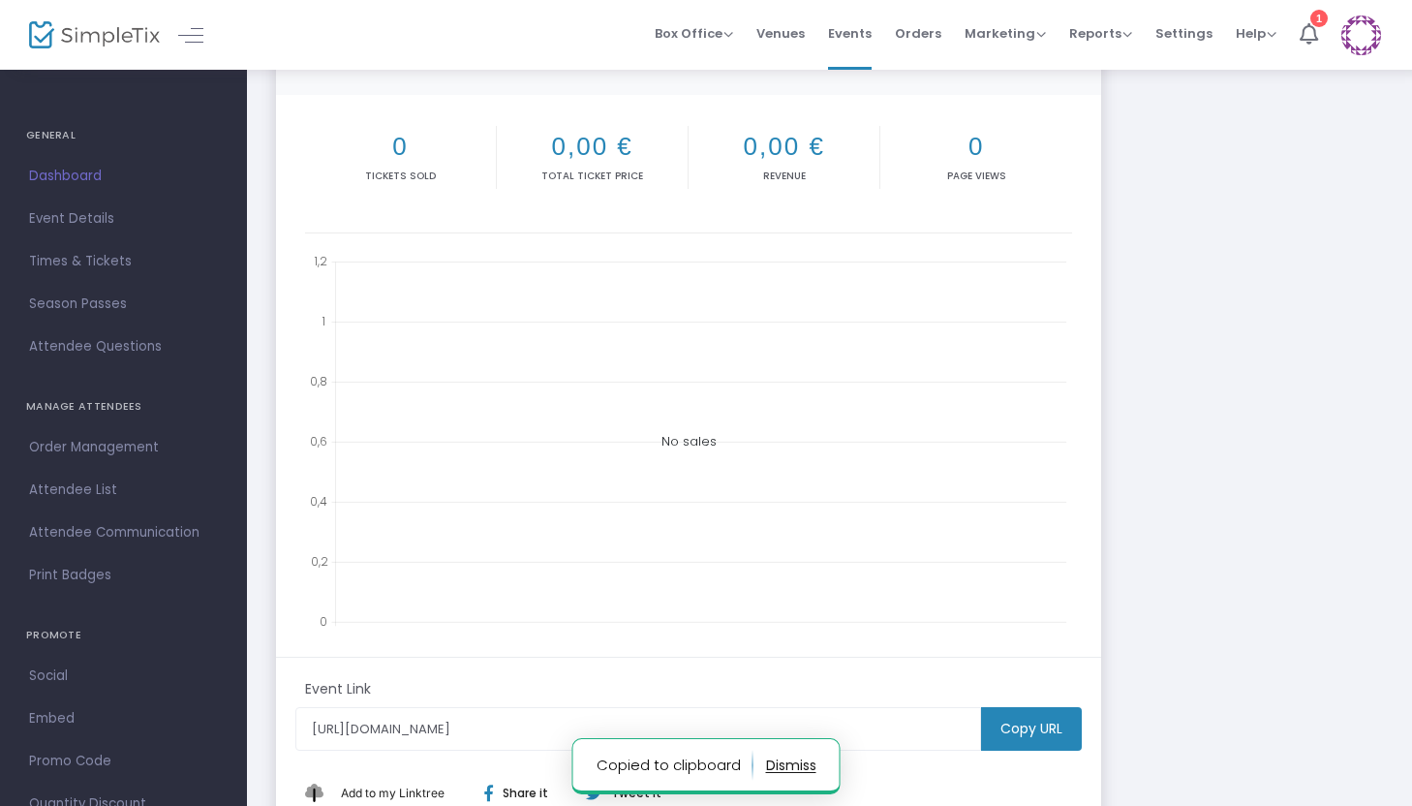
scroll to position [0, 0]
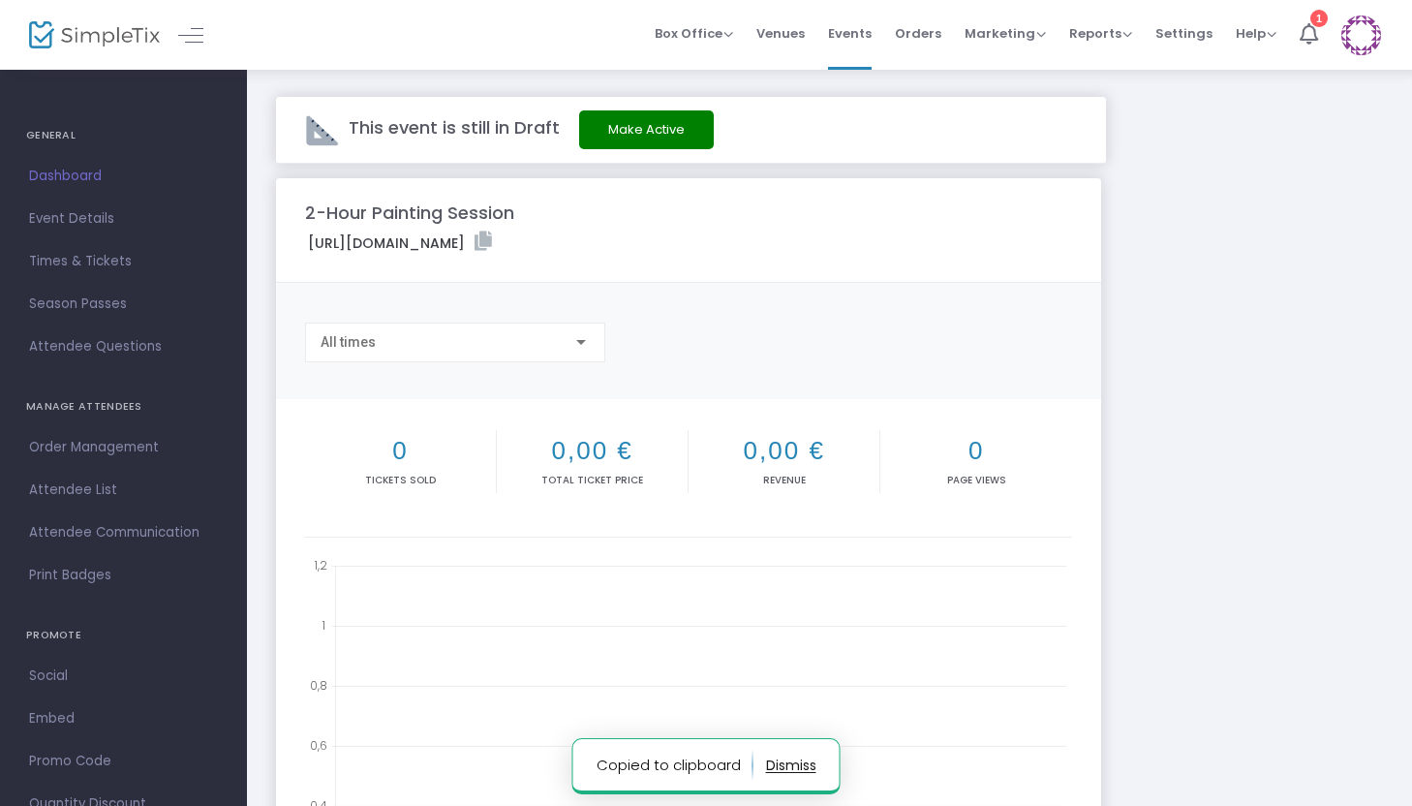
click at [564, 320] on m-panel-content "Copy All times" at bounding box center [688, 341] width 825 height 117
click at [574, 343] on div at bounding box center [580, 342] width 17 height 15
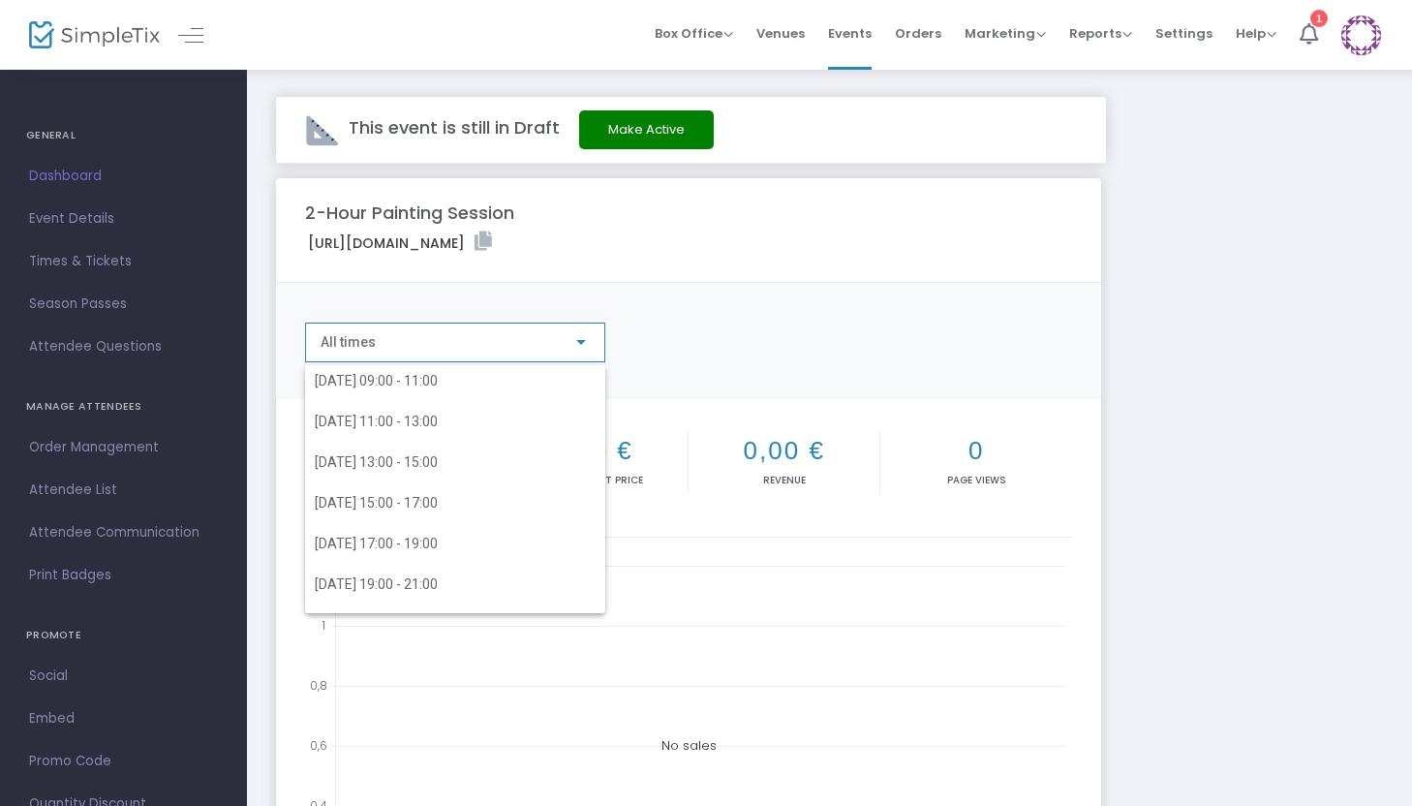
scroll to position [1545, 0]
click at [693, 321] on div at bounding box center [706, 403] width 1412 height 806
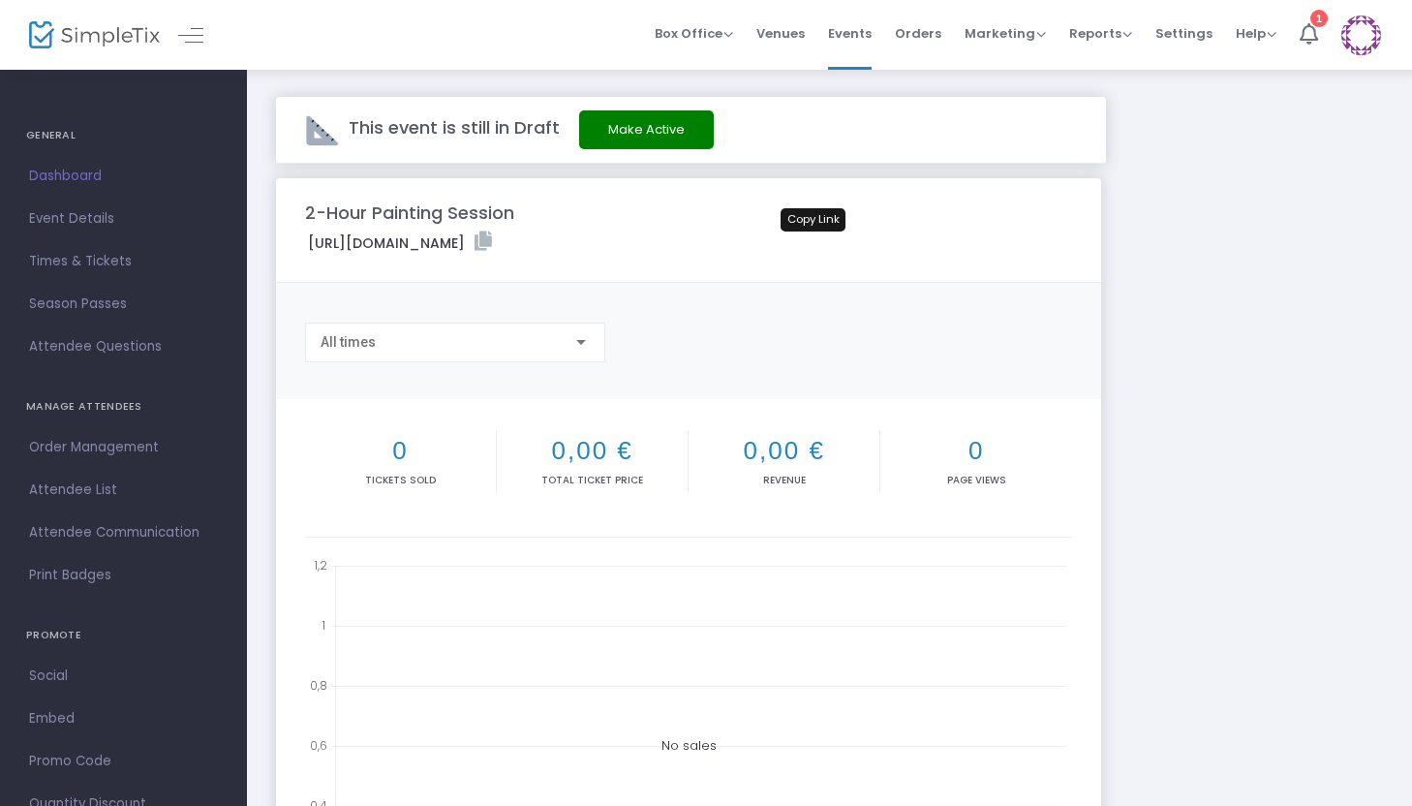
click at [492, 240] on icon at bounding box center [483, 241] width 17 height 19
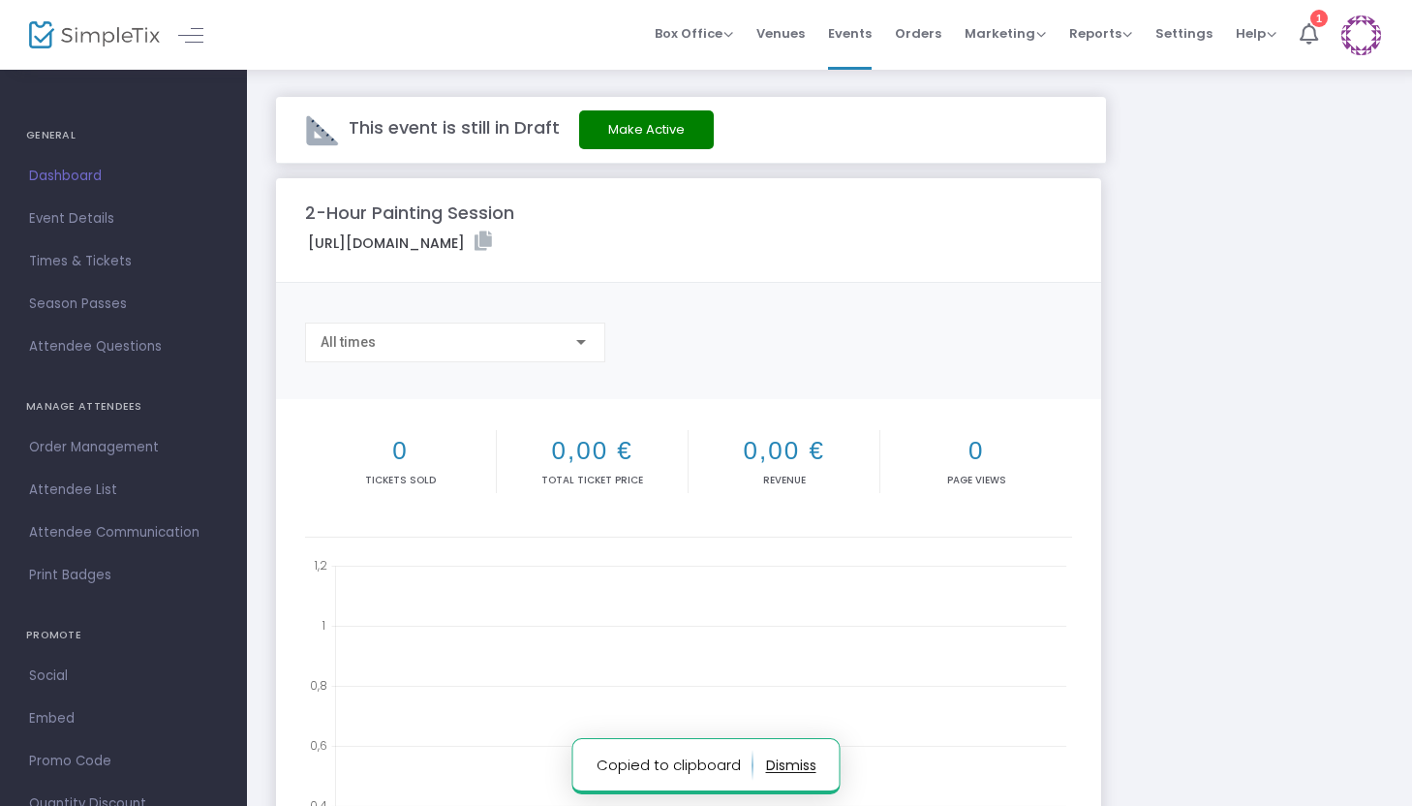
click at [693, 120] on button "Make Active" at bounding box center [646, 129] width 135 height 39
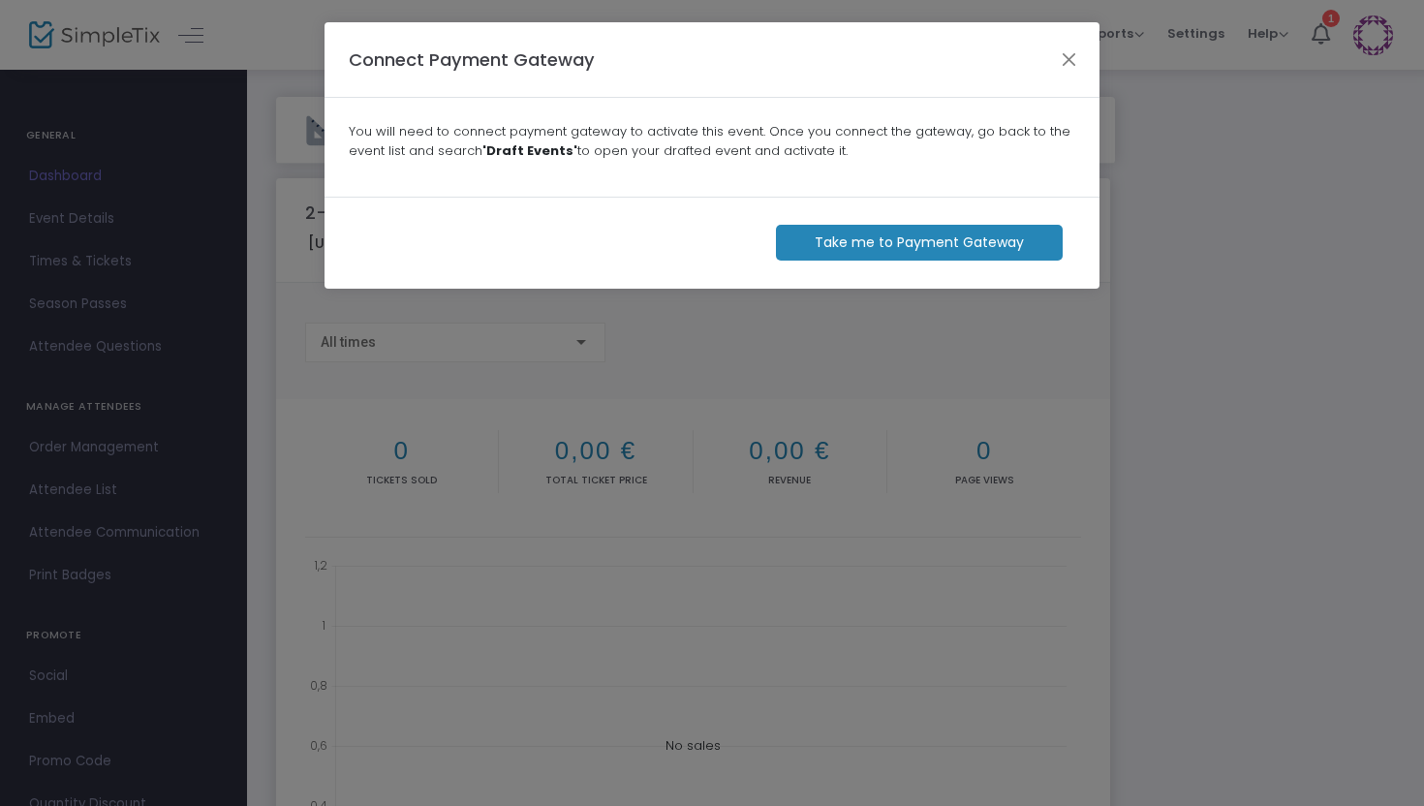
click at [1066, 76] on div "Connect Payment Gateway" at bounding box center [711, 60] width 775 height 76
click at [1069, 46] on button "Close" at bounding box center [1069, 58] width 25 height 25
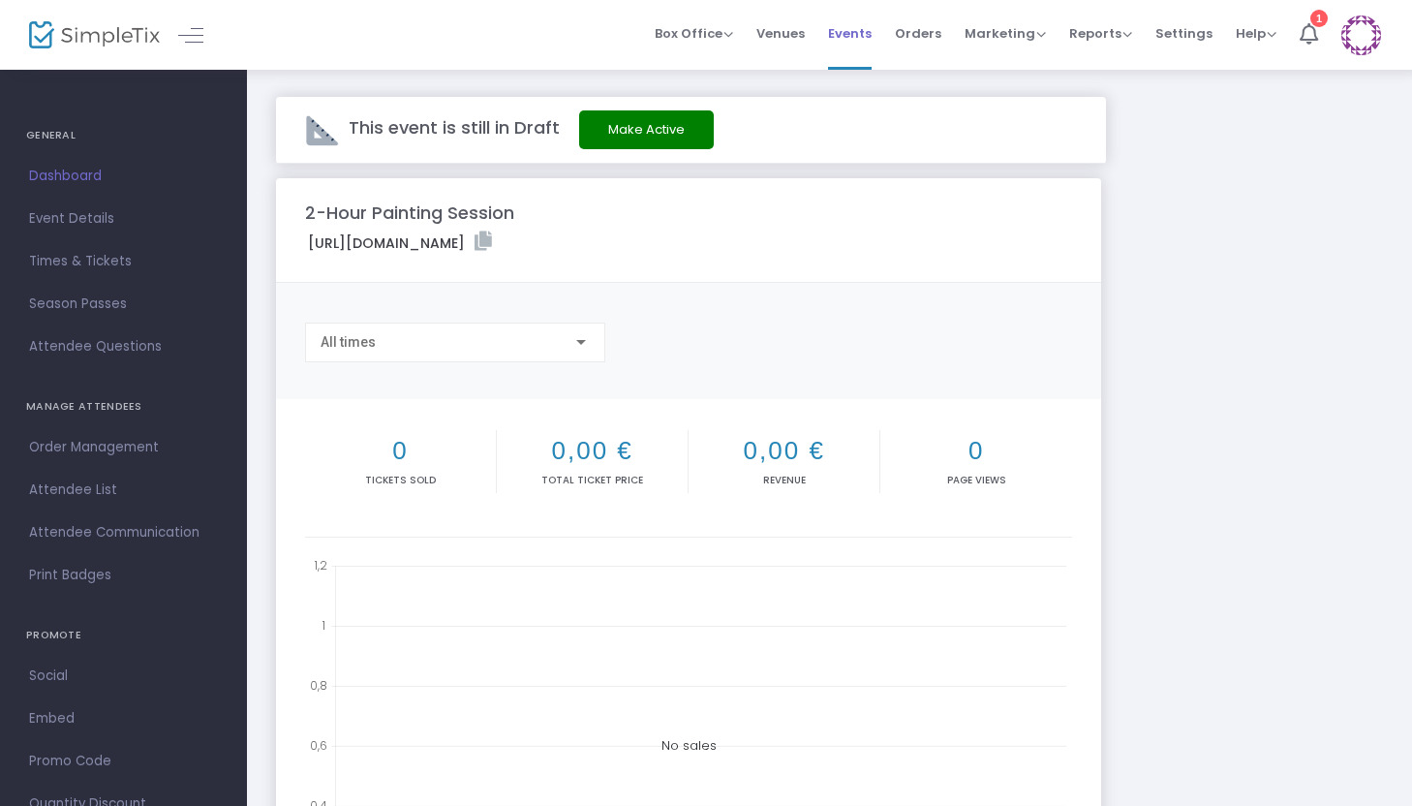
click at [867, 35] on span "Events" at bounding box center [850, 33] width 44 height 49
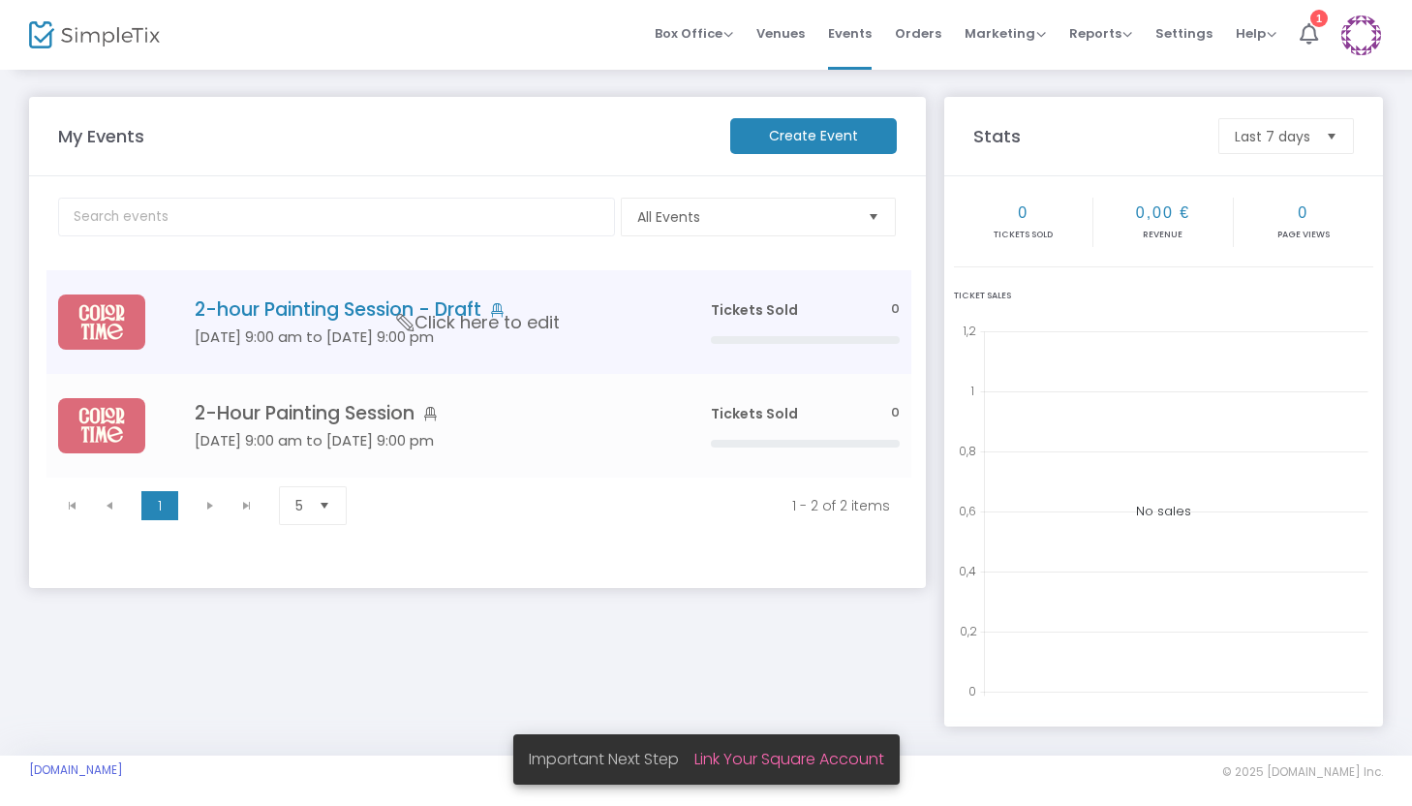
click at [394, 320] on icon "Data table" at bounding box center [405, 322] width 25 height 17
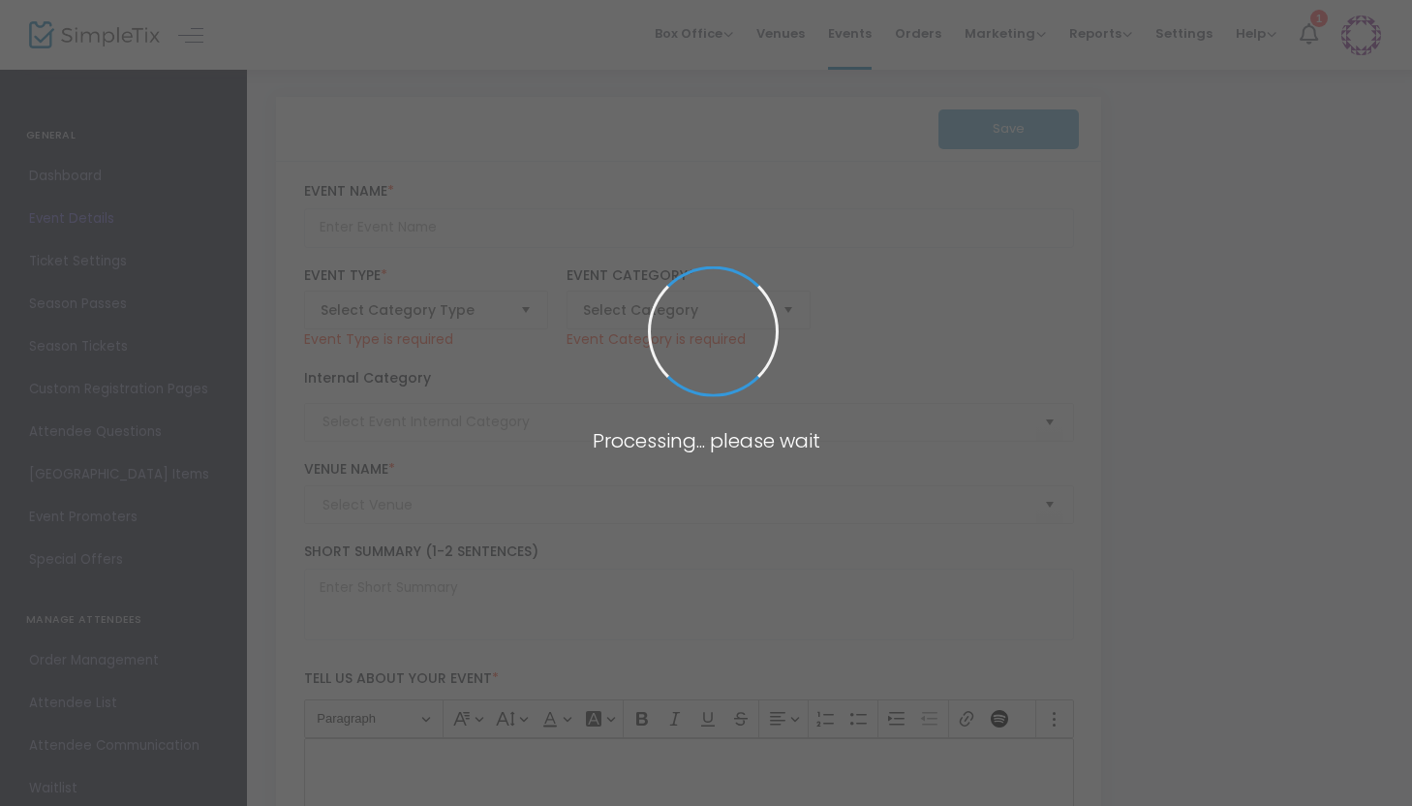
type input "2-hour Painting Session - Draft"
type textarea "Enjoy a relaxed 2-hour pottery-painting session at Color Time Café.A $10 deposi…"
type input "Register Now"
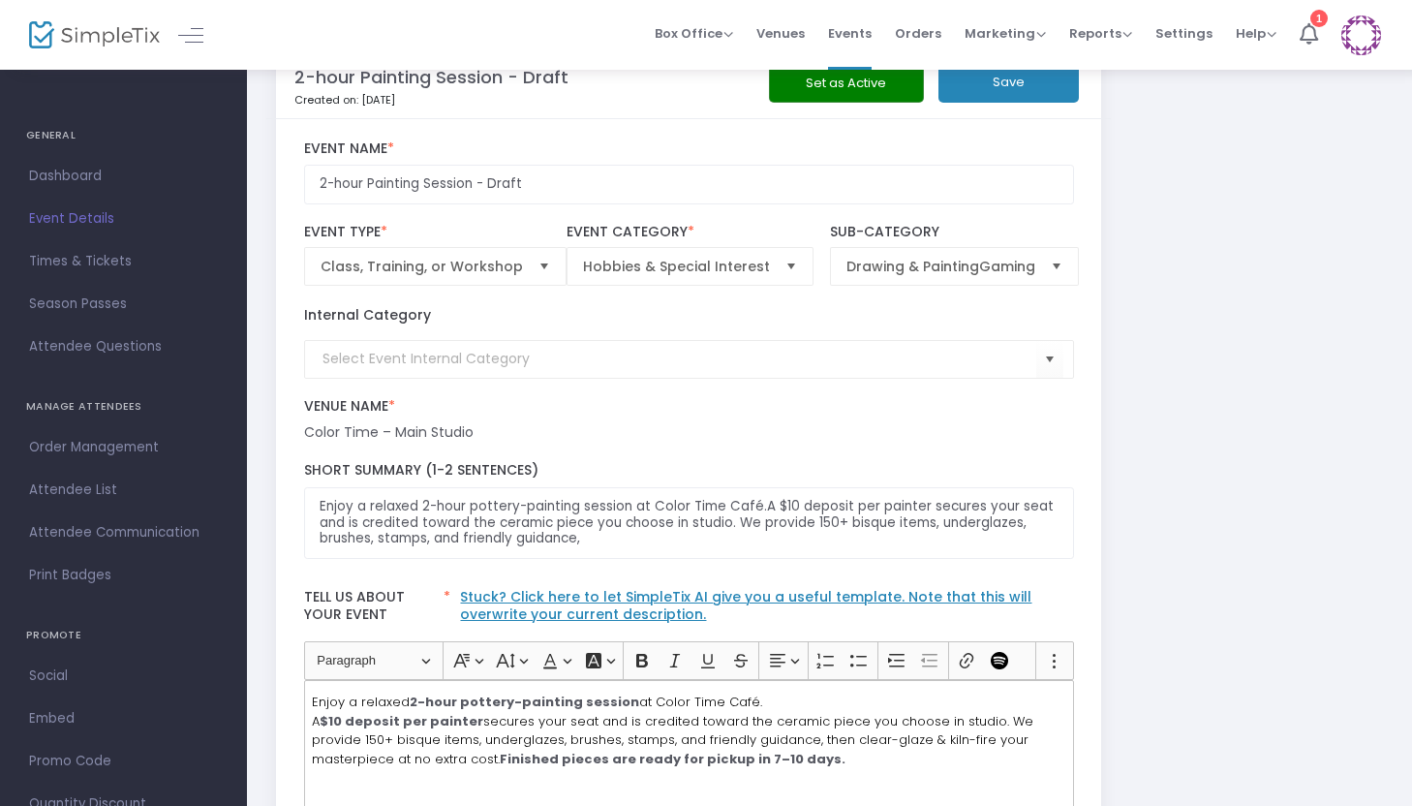
scroll to position [50, 0]
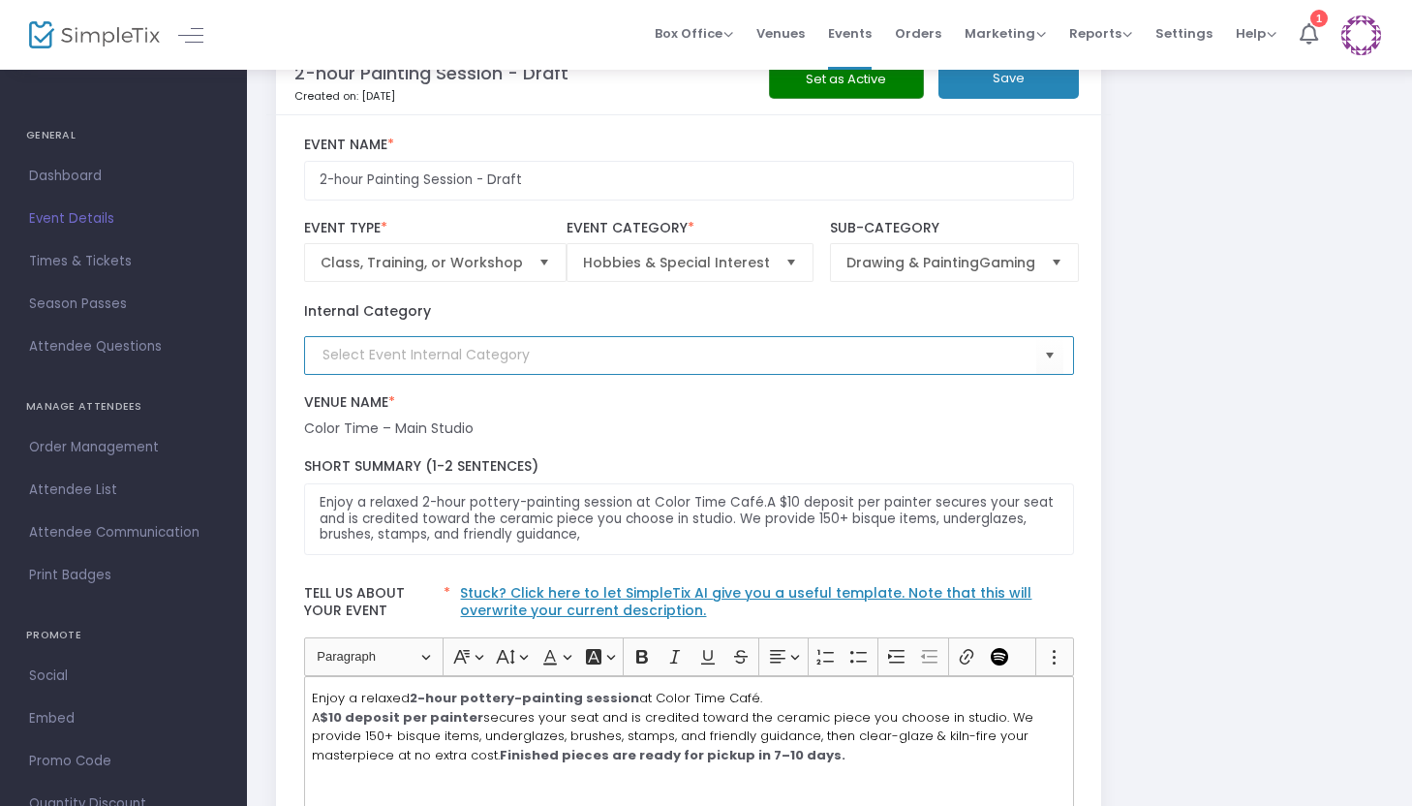
click at [401, 353] on input at bounding box center [680, 355] width 714 height 20
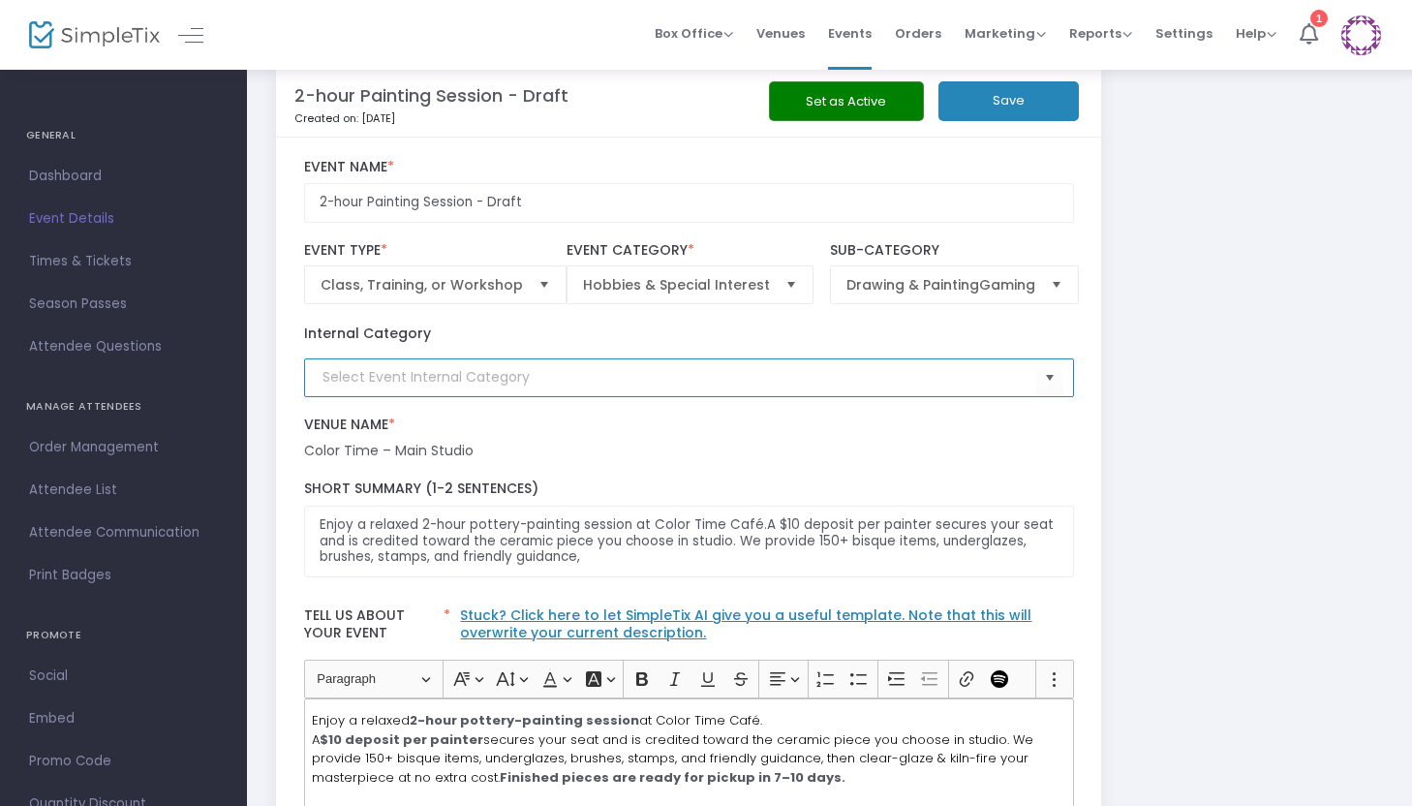
scroll to position [25, 0]
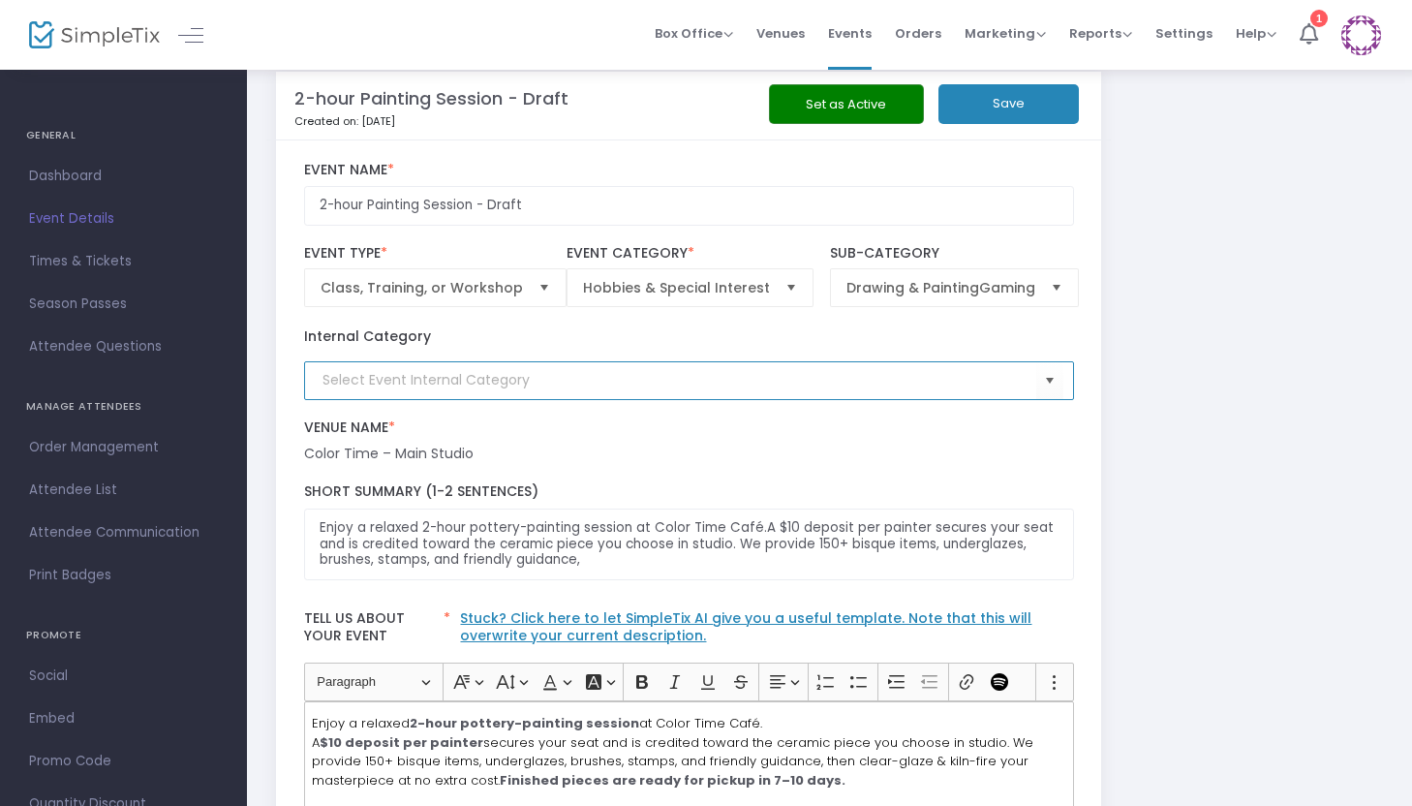
click at [432, 440] on div "Venue Name * Venue is required Color Time – Main Studio" at bounding box center [688, 442] width 789 height 46
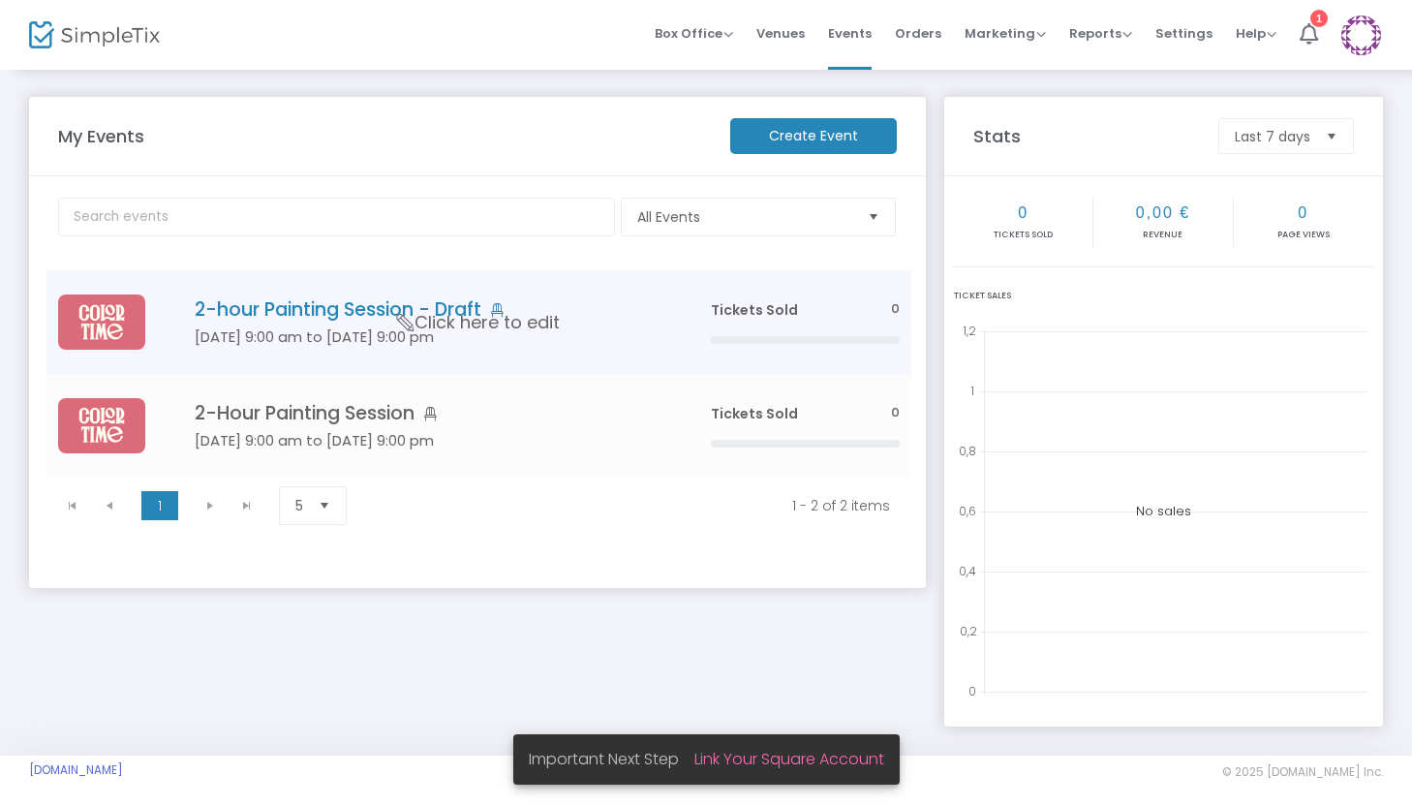
click at [399, 320] on icon "Data table" at bounding box center [405, 322] width 25 height 17
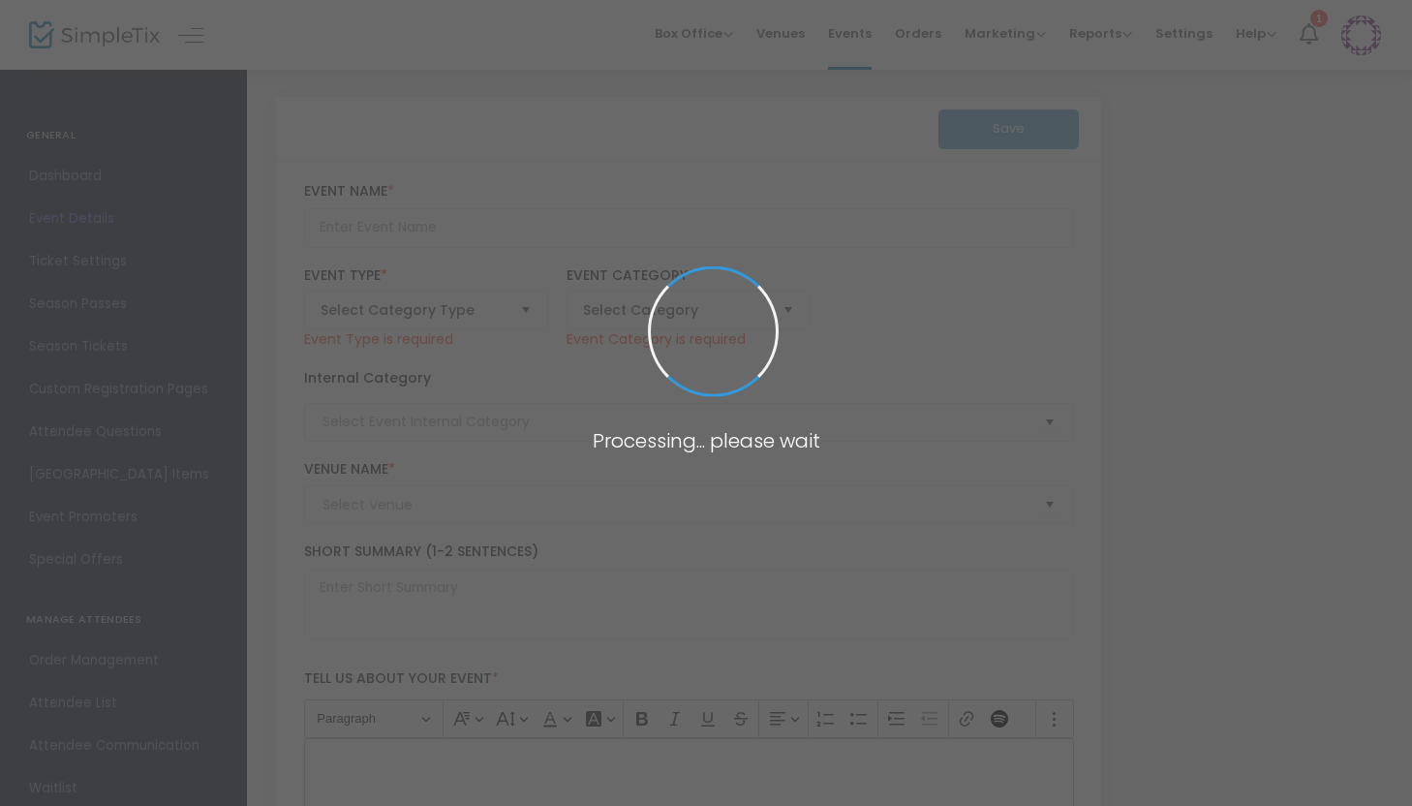
type input "2-hour Painting Session - Draft"
type textarea "Enjoy a relaxed 2-hour pottery-painting session at Color Time Café.A $10 deposi…"
type input "Register Now"
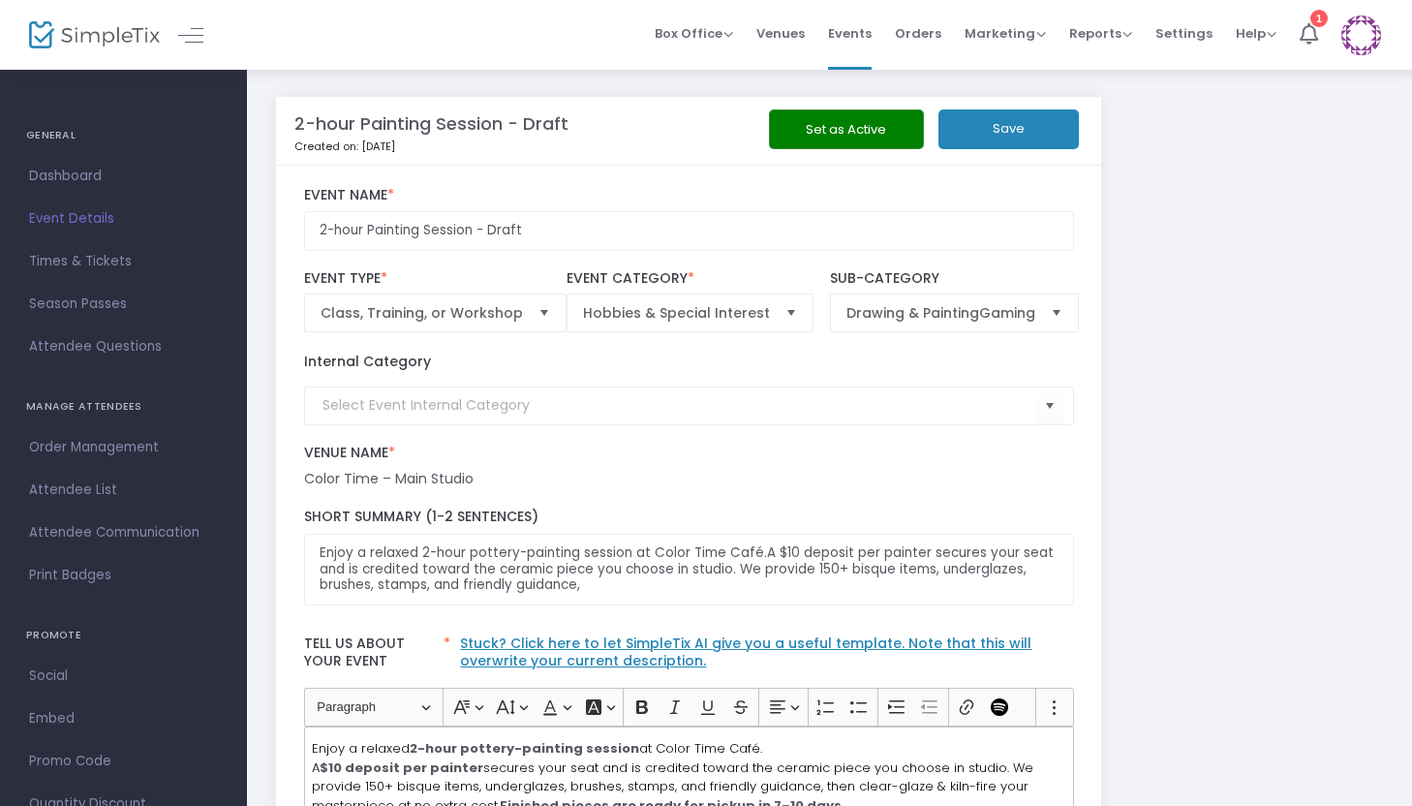
click at [993, 130] on button "Save" at bounding box center [1009, 129] width 140 height 40
